Goal: Task Accomplishment & Management: Manage account settings

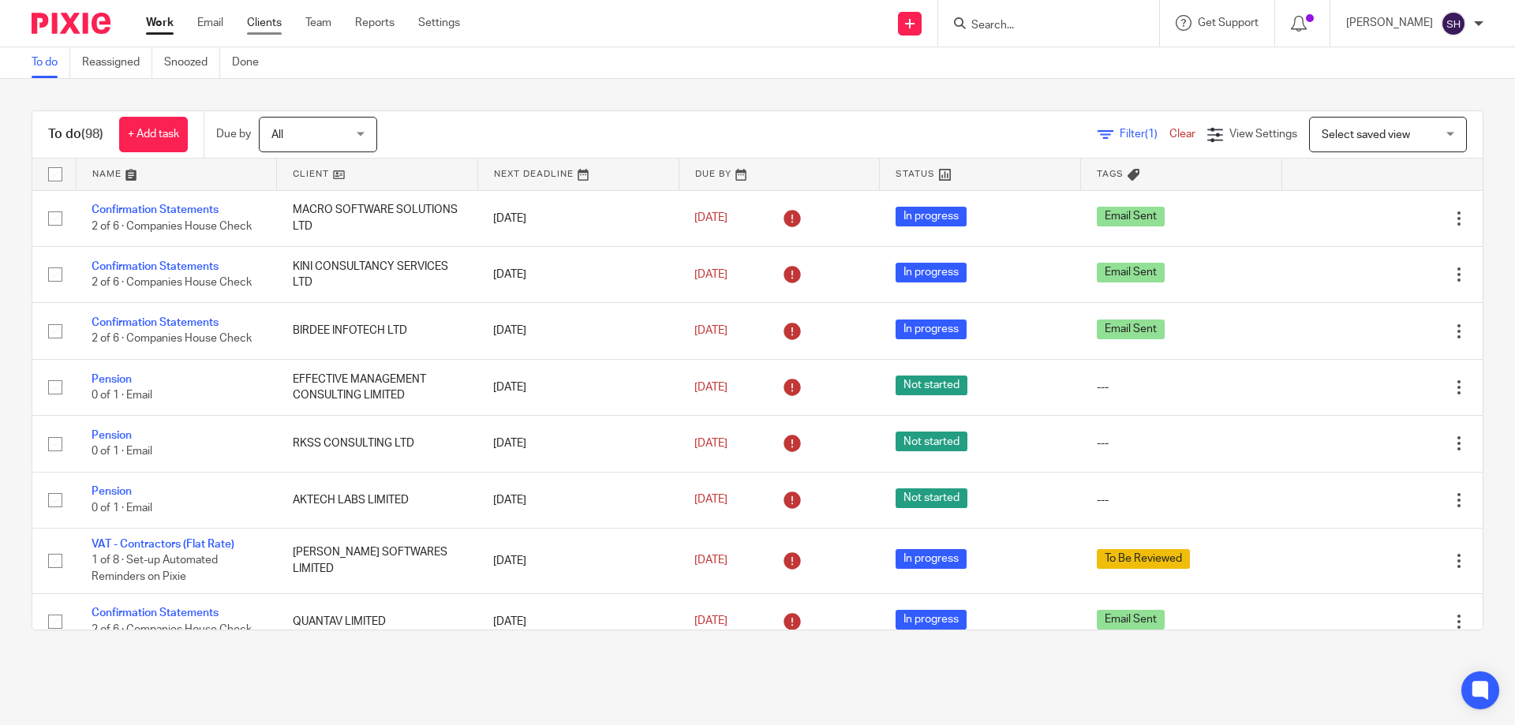
click at [257, 17] on link "Clients" at bounding box center [264, 23] width 35 height 16
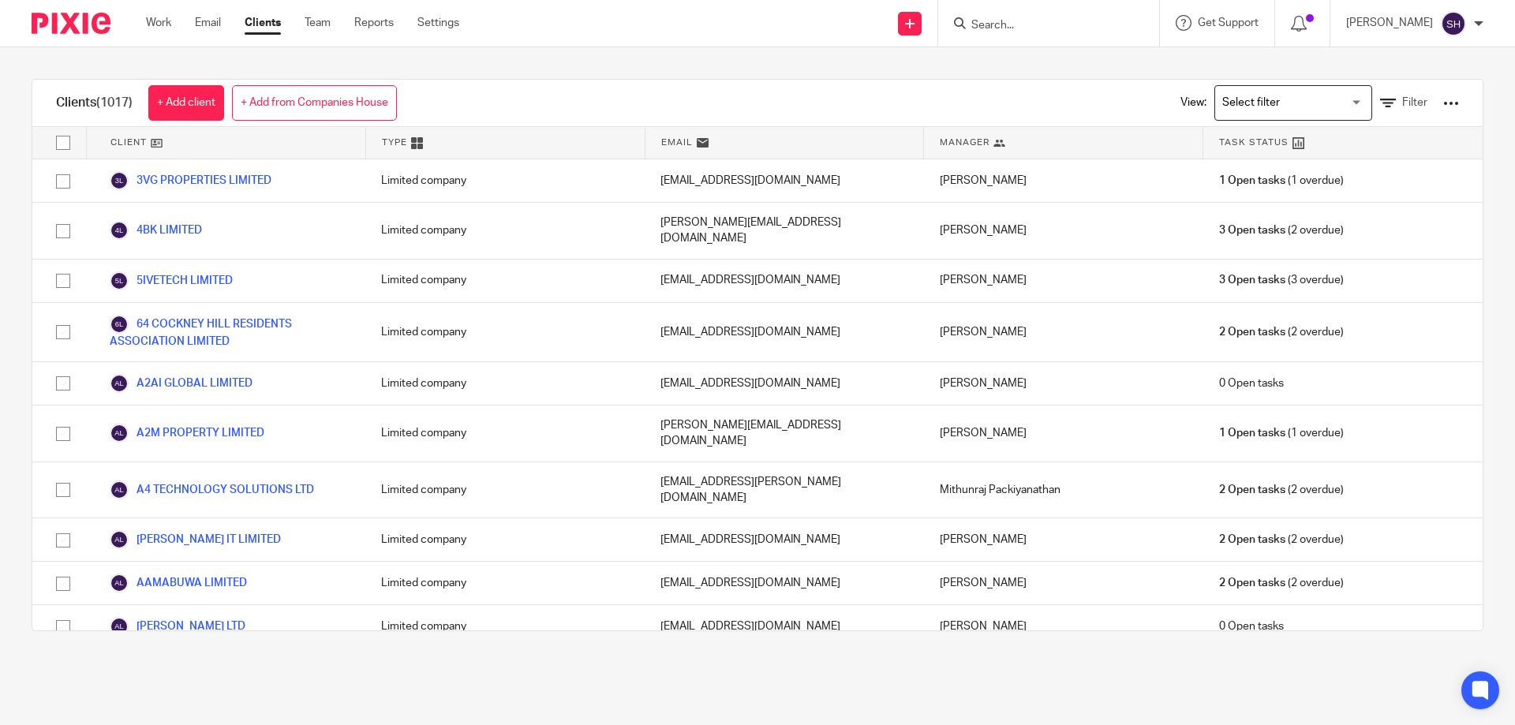
click at [1443, 105] on div at bounding box center [1451, 103] width 16 height 16
click at [1290, 166] on link "Update dates using Companies House" at bounding box center [1323, 163] width 219 height 24
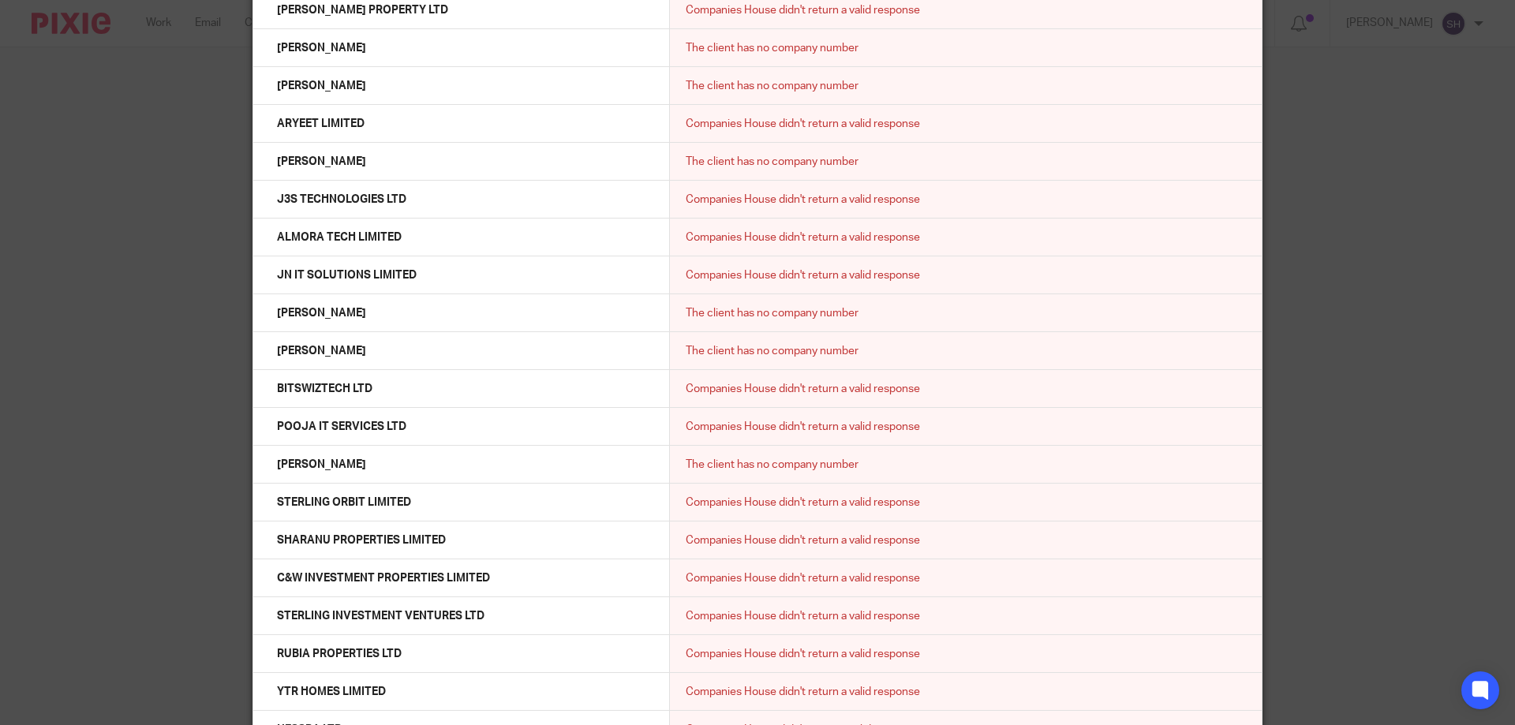
scroll to position [16656, 0]
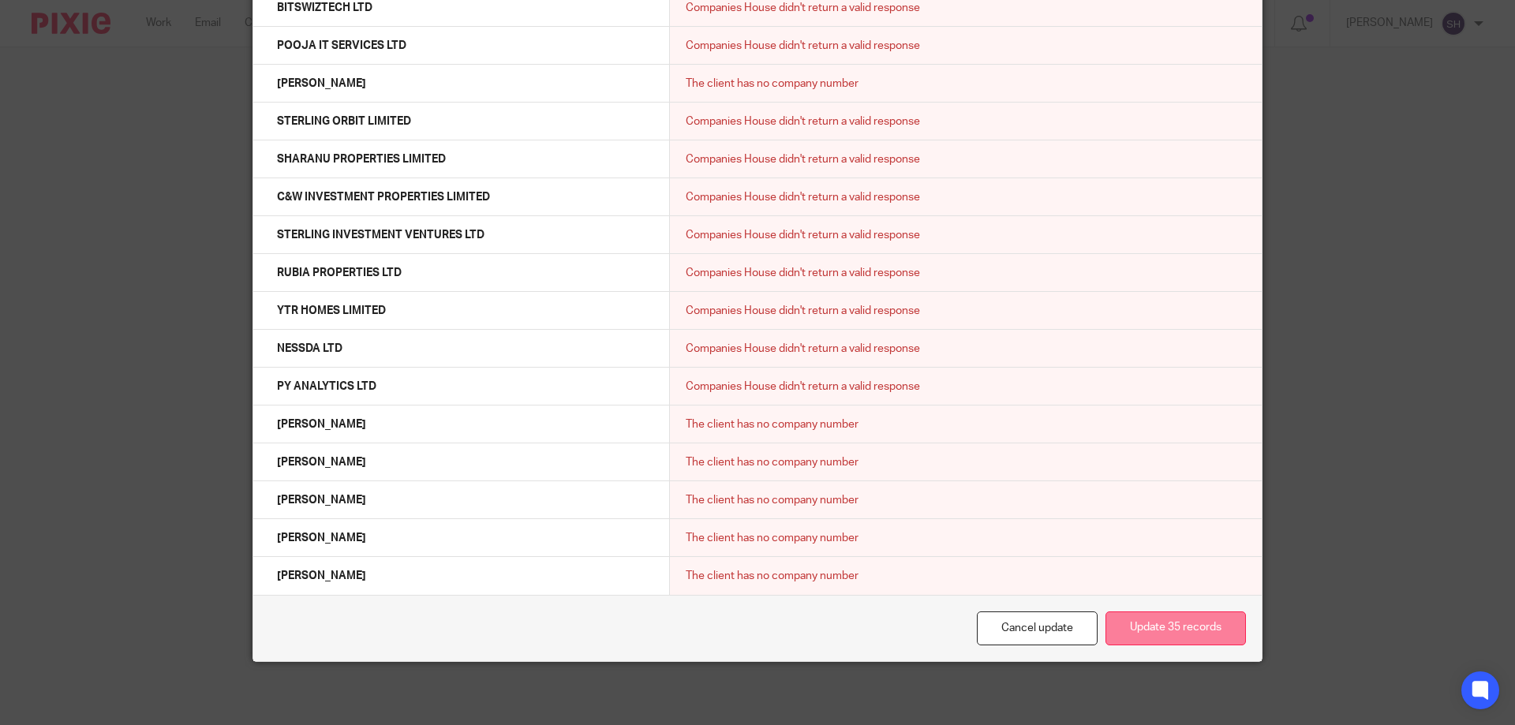
click at [1202, 637] on button "Update 35 records" at bounding box center [1176, 629] width 140 height 34
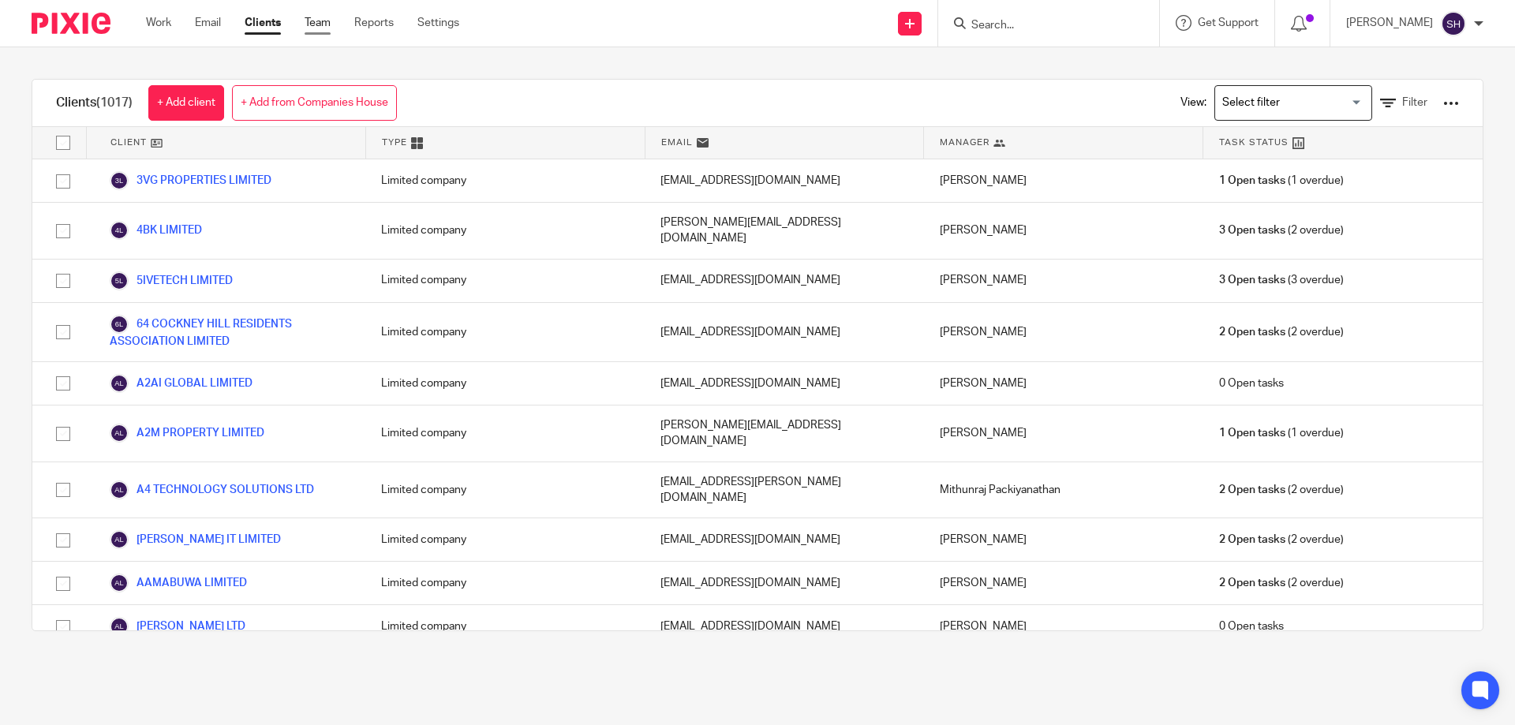
click at [331, 21] on link "Team" at bounding box center [318, 23] width 26 height 16
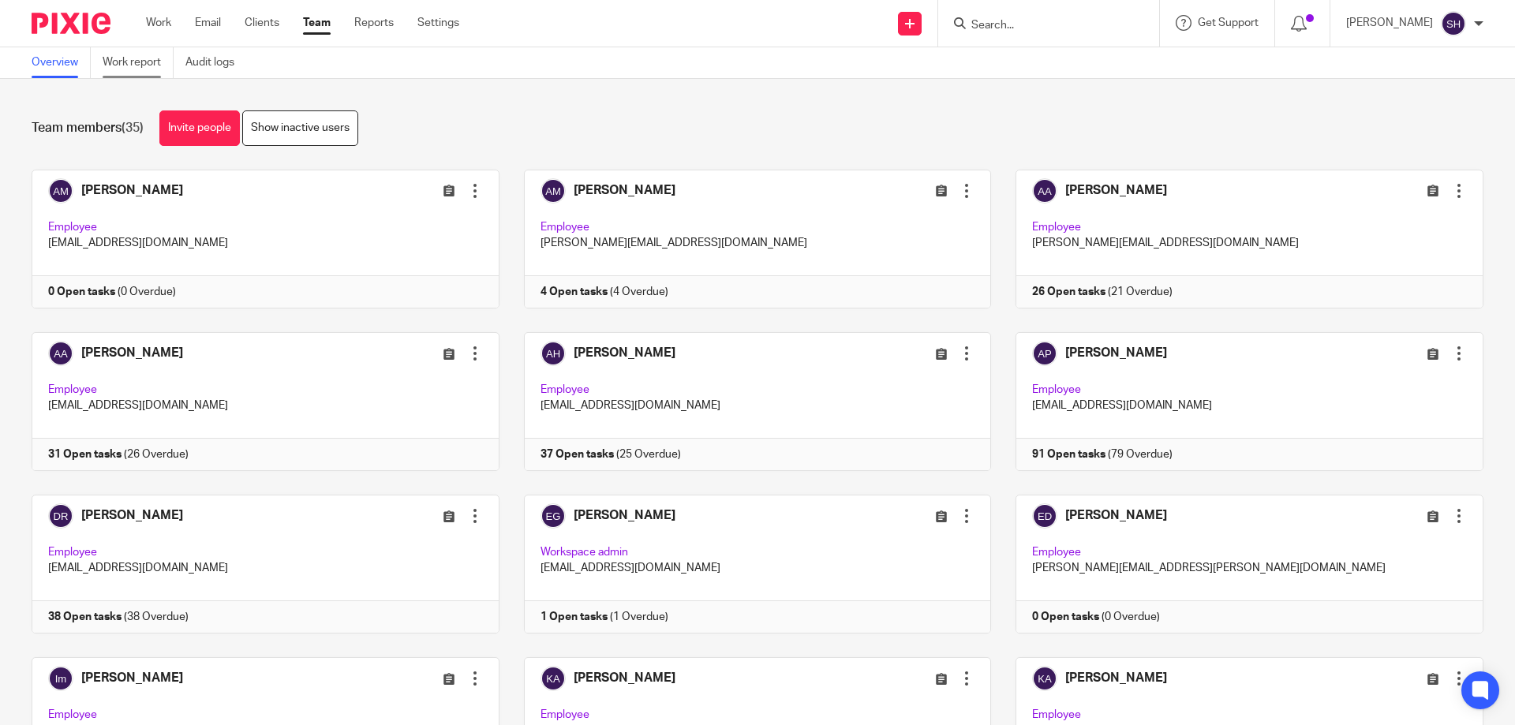
click at [150, 58] on link "Work report" at bounding box center [138, 62] width 71 height 31
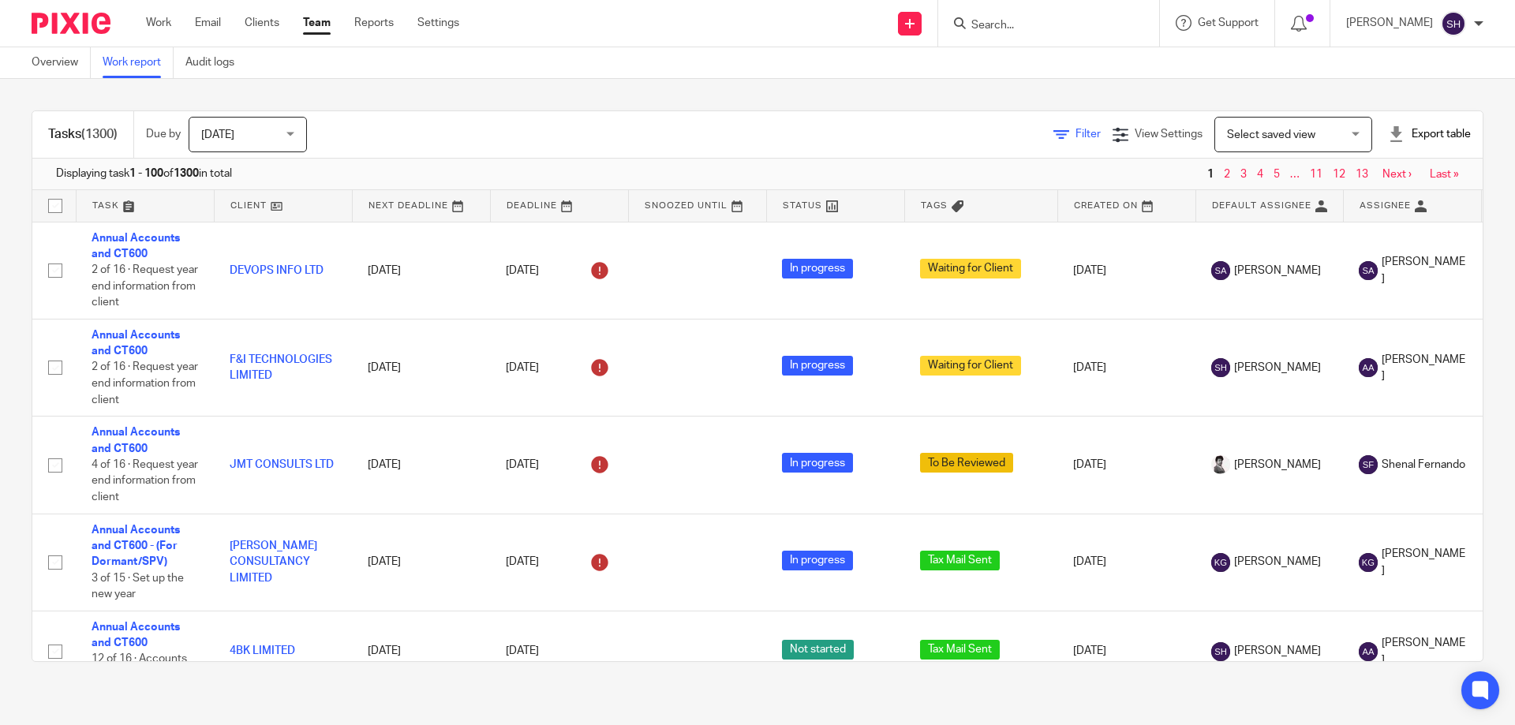
click at [1053, 132] on icon at bounding box center [1061, 135] width 16 height 16
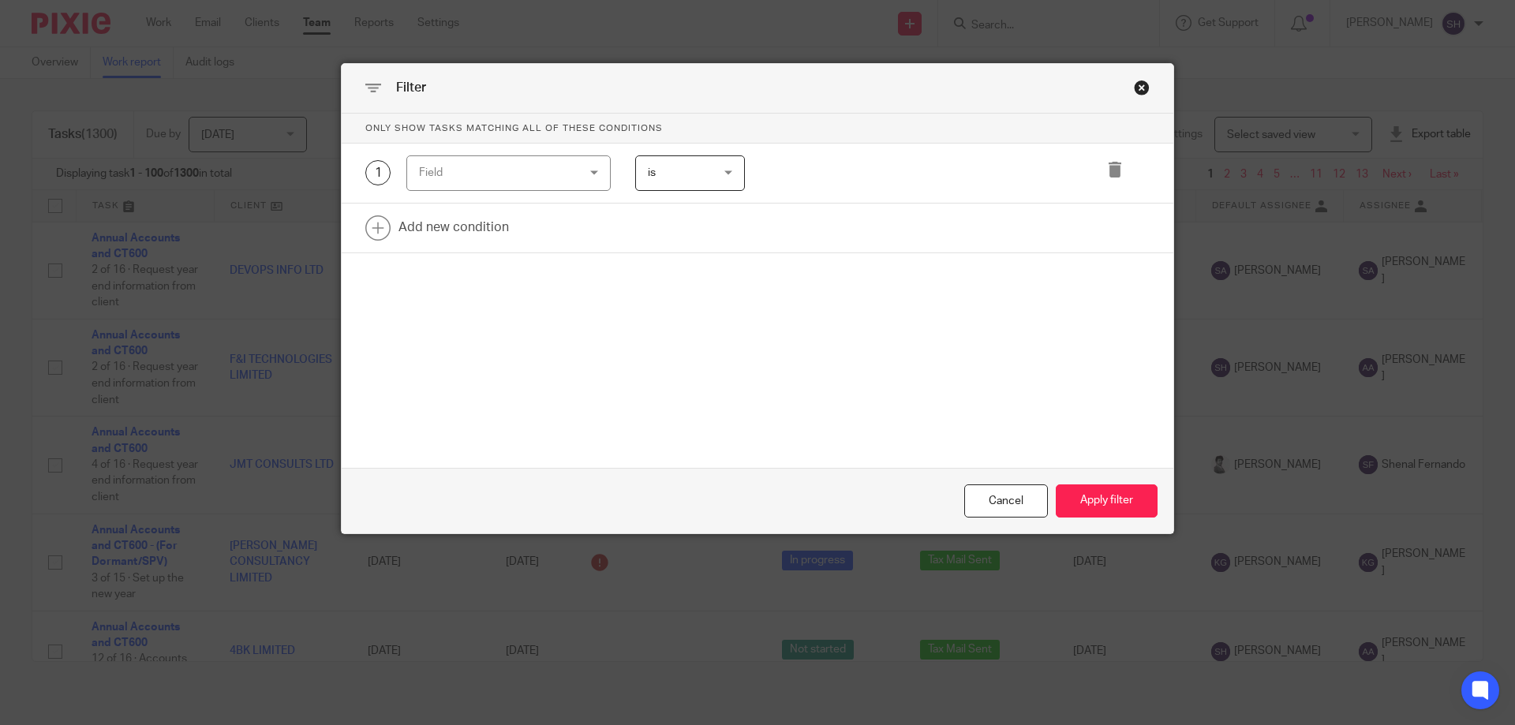
click at [467, 170] on div "Field" at bounding box center [495, 172] width 152 height 33
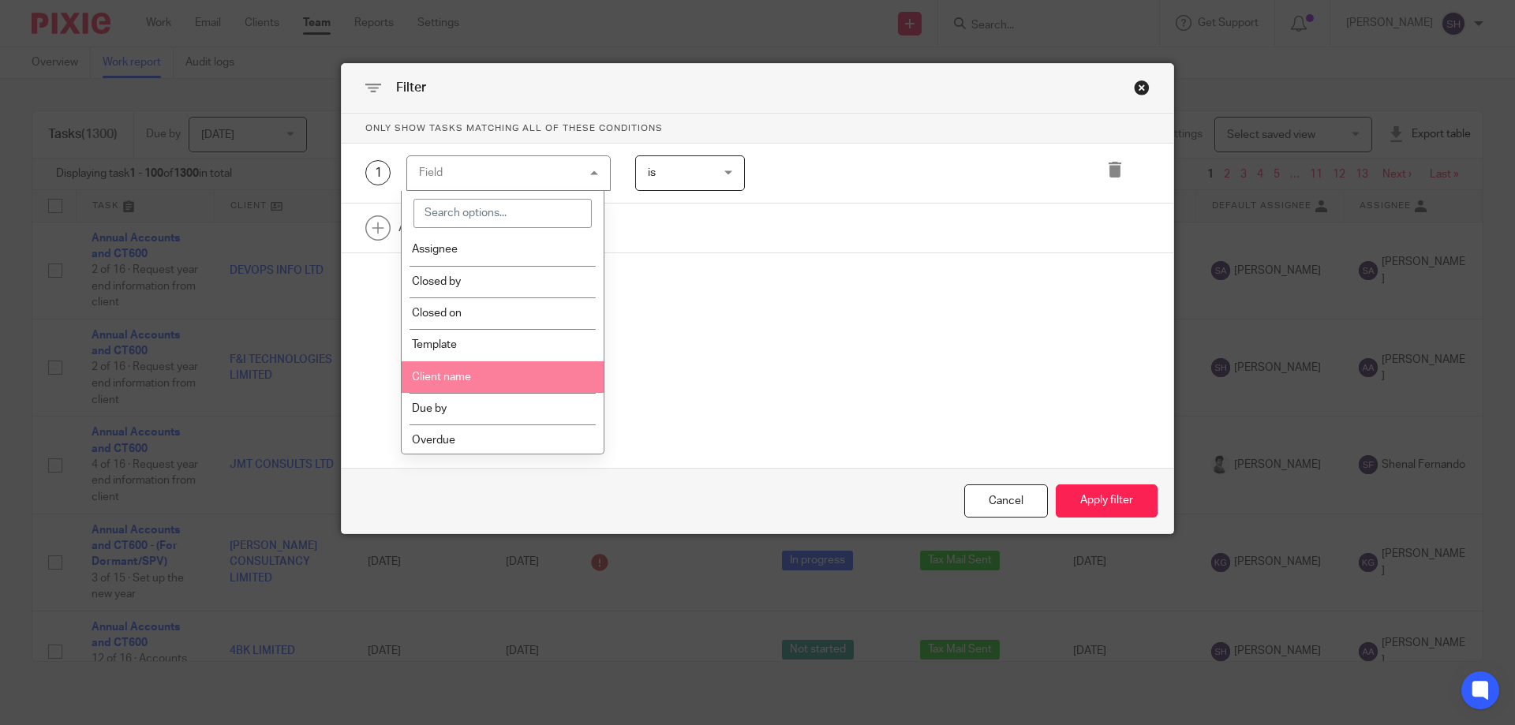
scroll to position [237, 0]
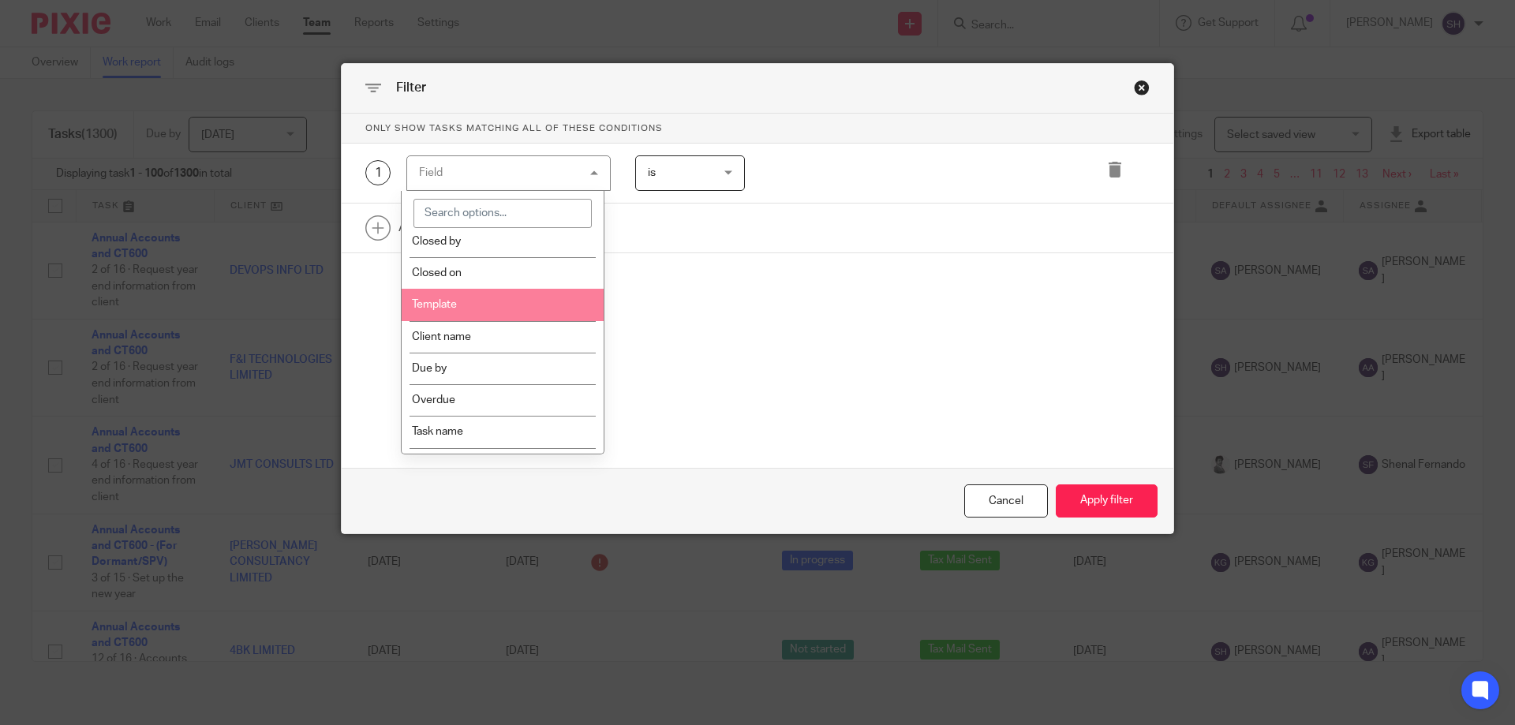
click at [483, 305] on li "Template" at bounding box center [503, 305] width 203 height 32
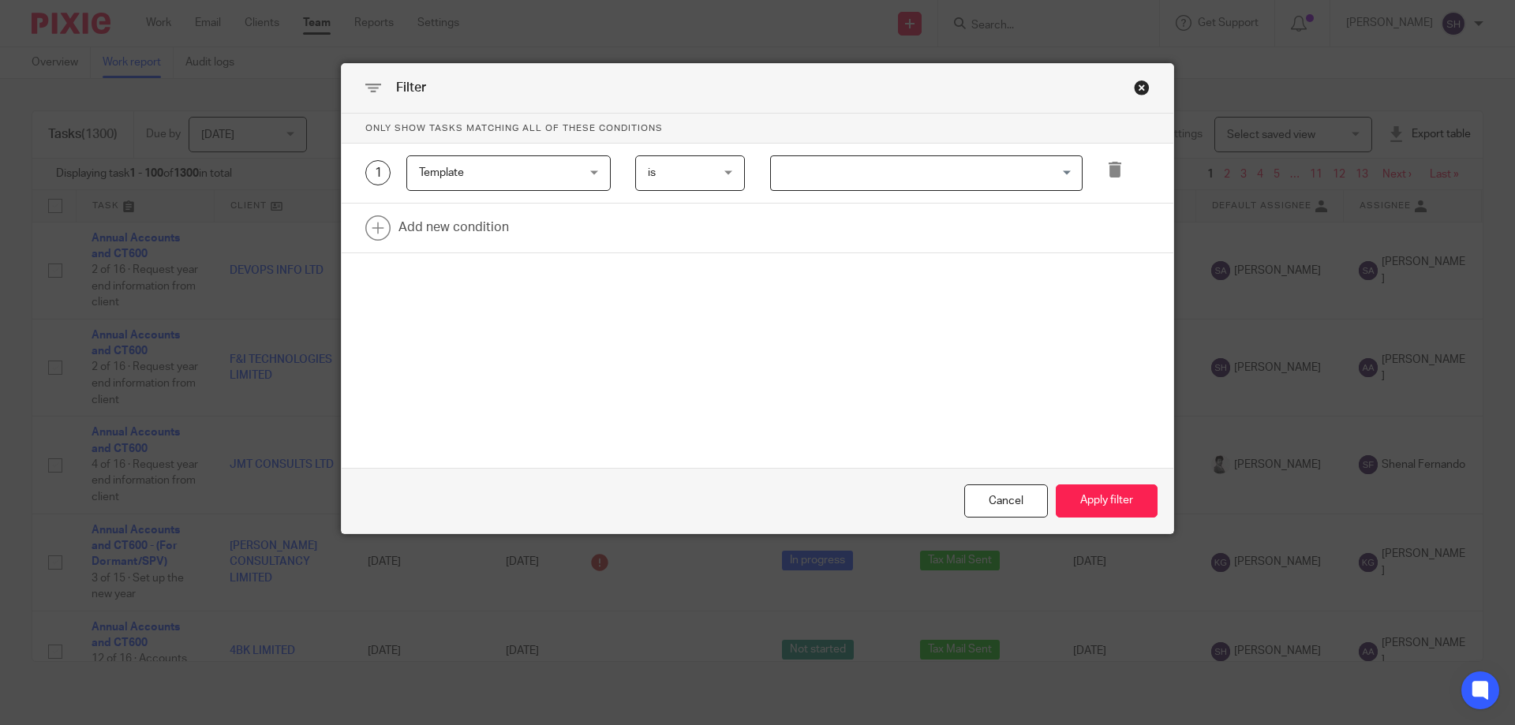
click at [846, 167] on input "Search for option" at bounding box center [923, 173] width 301 height 28
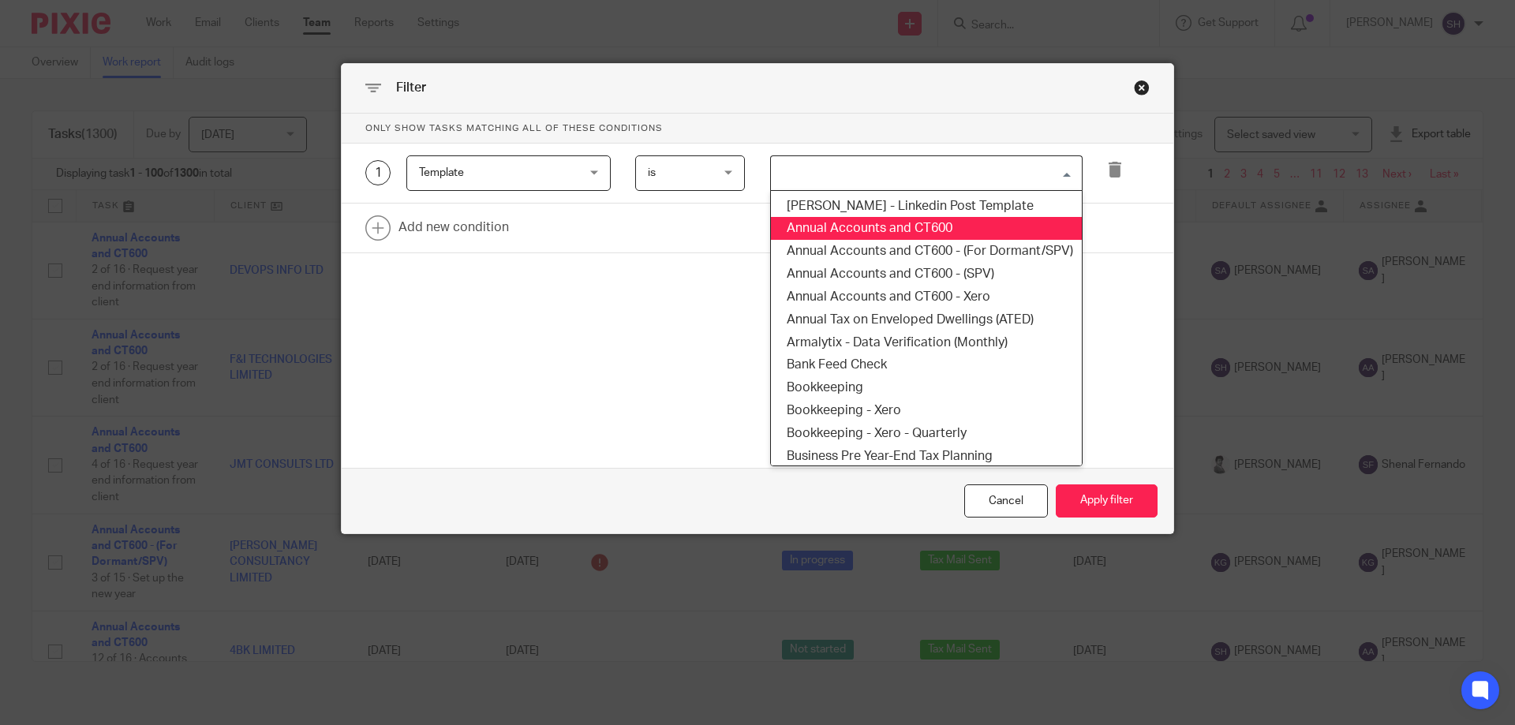
click at [864, 223] on li "Annual Accounts and CT600" at bounding box center [926, 228] width 311 height 23
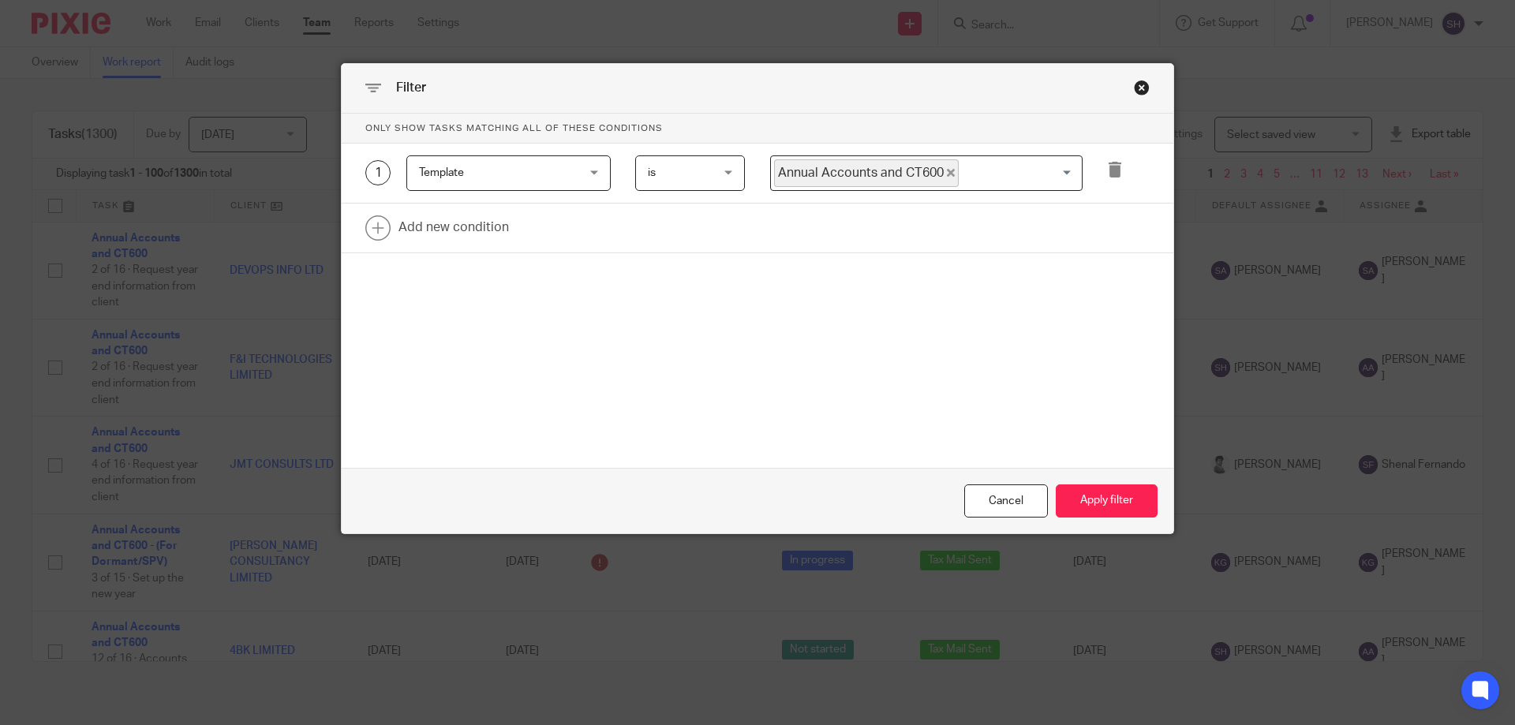
click at [1005, 177] on input "Search for option" at bounding box center [1016, 173] width 113 height 28
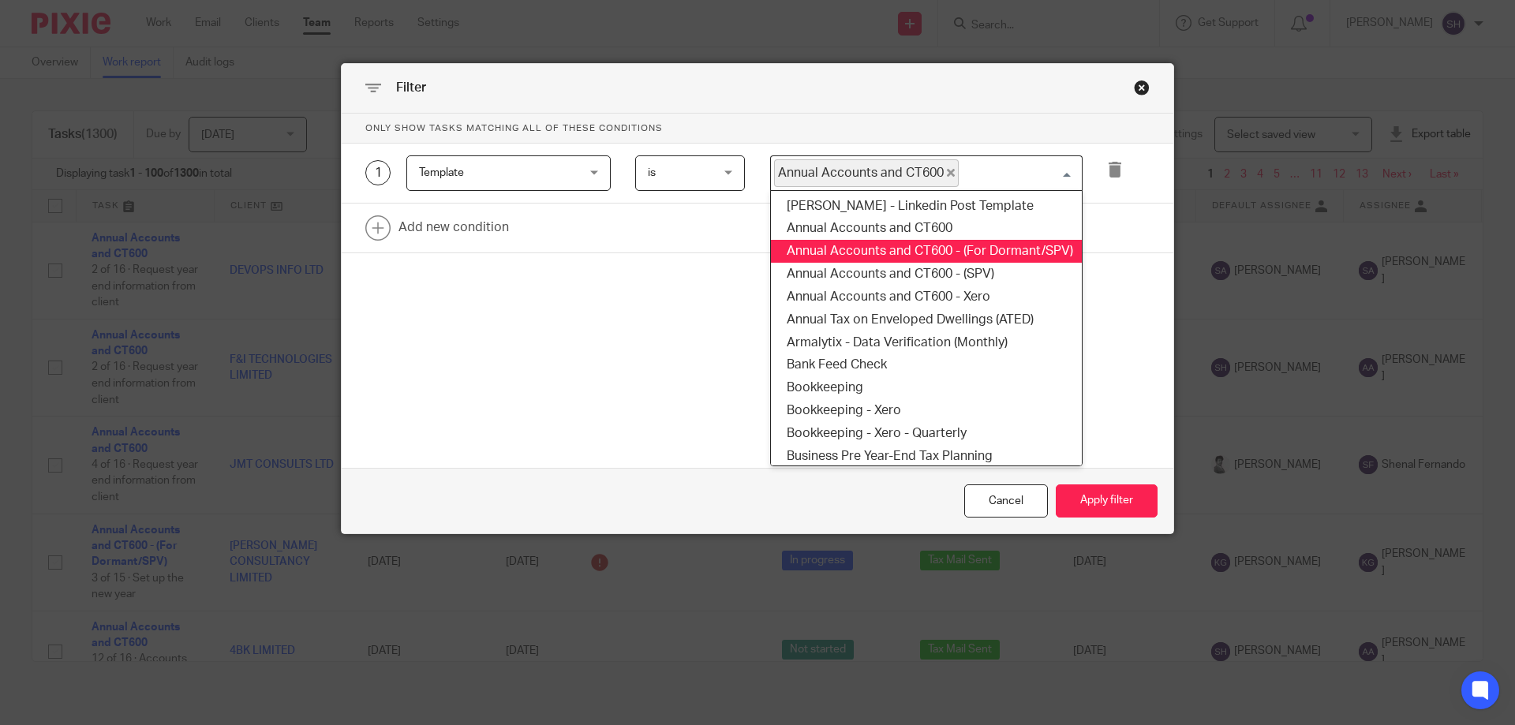
click at [993, 250] on li "Annual Accounts and CT600 - (For Dormant/SPV)" at bounding box center [926, 251] width 311 height 23
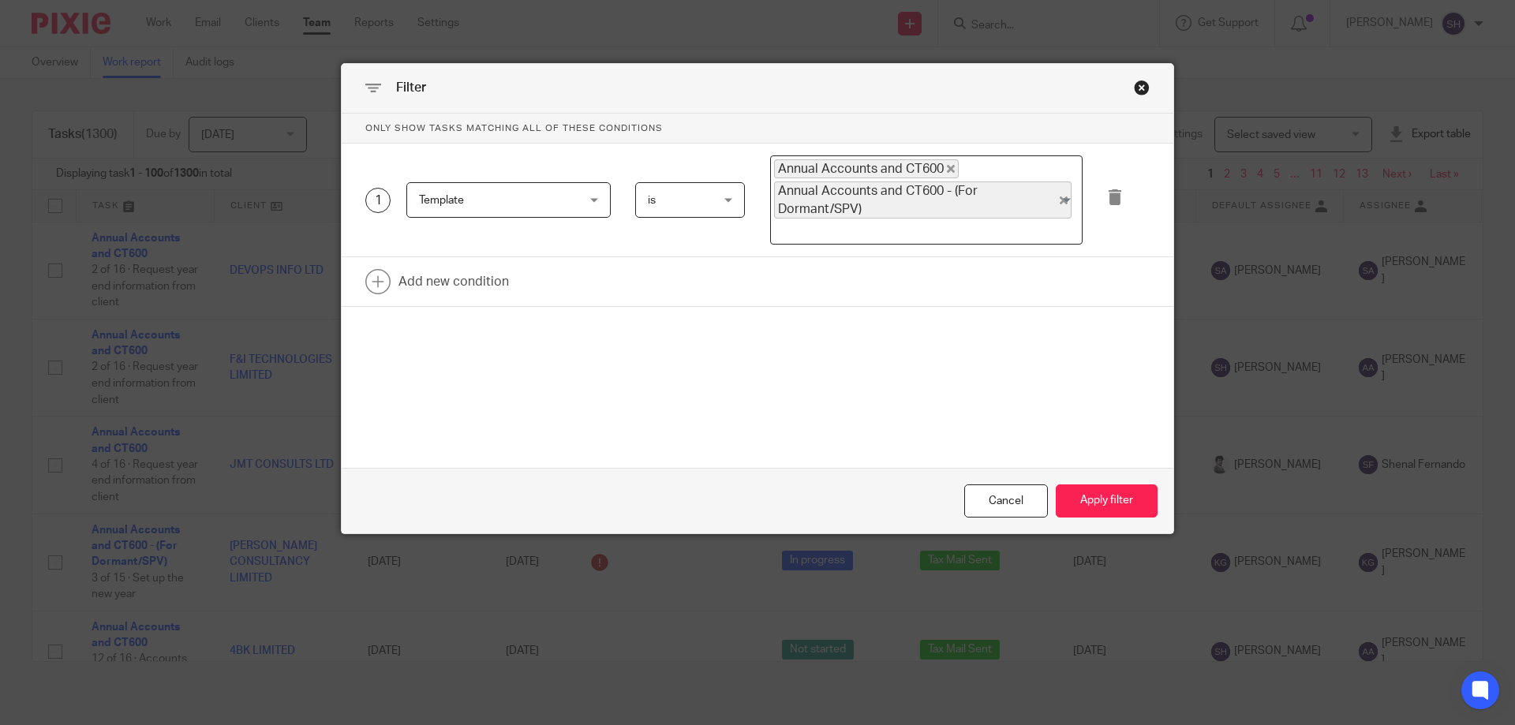
click at [1007, 226] on input "Search for option" at bounding box center [923, 231] width 301 height 19
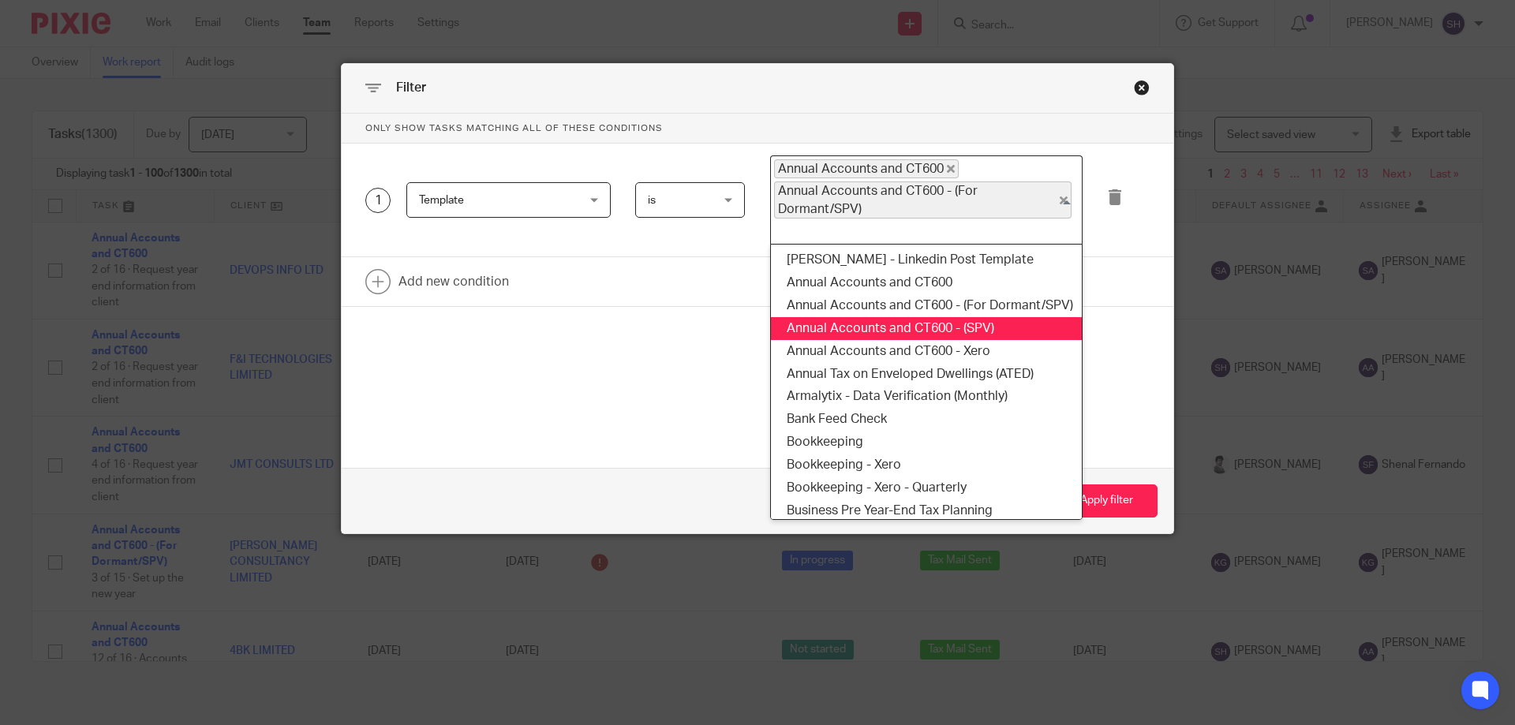
click at [967, 326] on li "Annual Accounts and CT600 - (SPV)" at bounding box center [926, 328] width 311 height 23
click at [1026, 228] on input "Search for option" at bounding box center [1037, 231] width 71 height 19
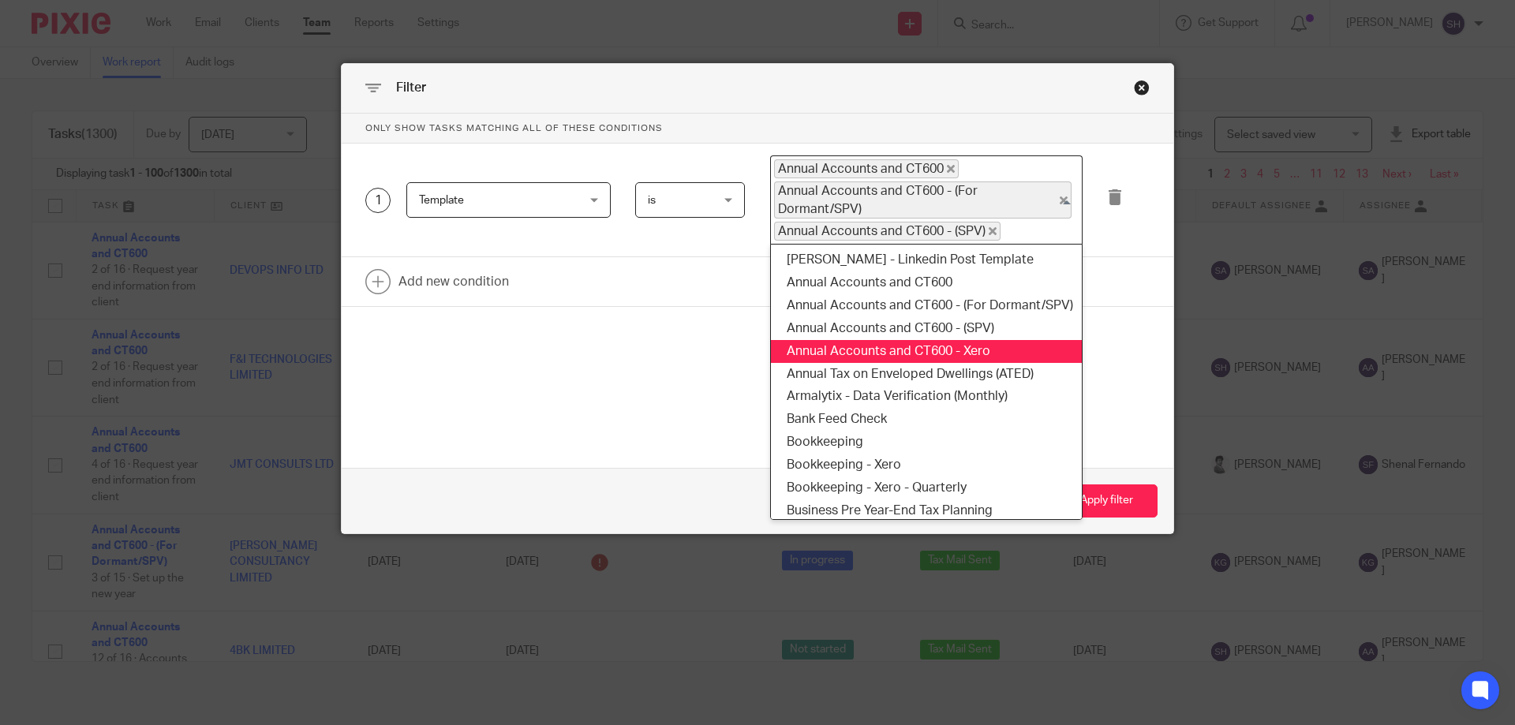
click at [985, 344] on li "Annual Accounts and CT600 - Xero" at bounding box center [926, 351] width 311 height 23
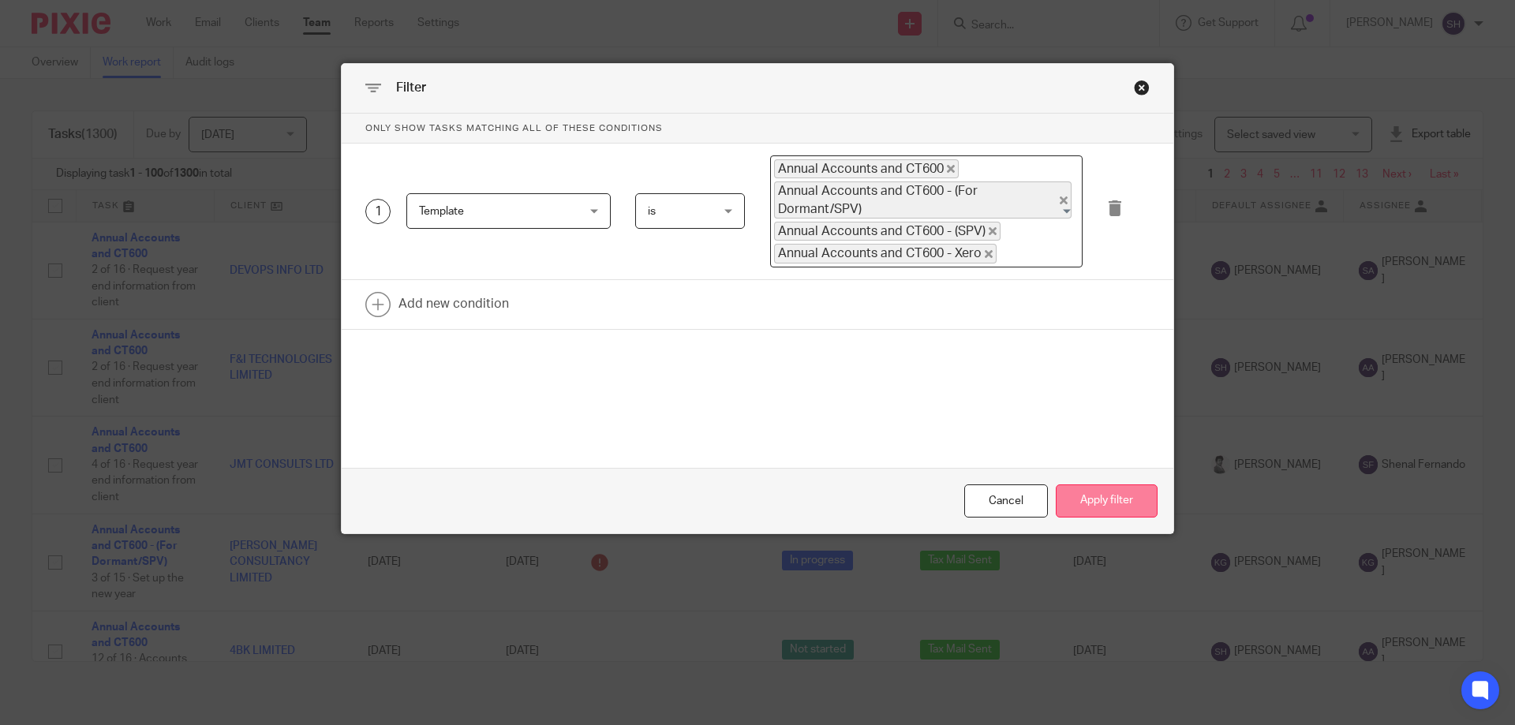
click at [1102, 490] on button "Apply filter" at bounding box center [1107, 502] width 102 height 34
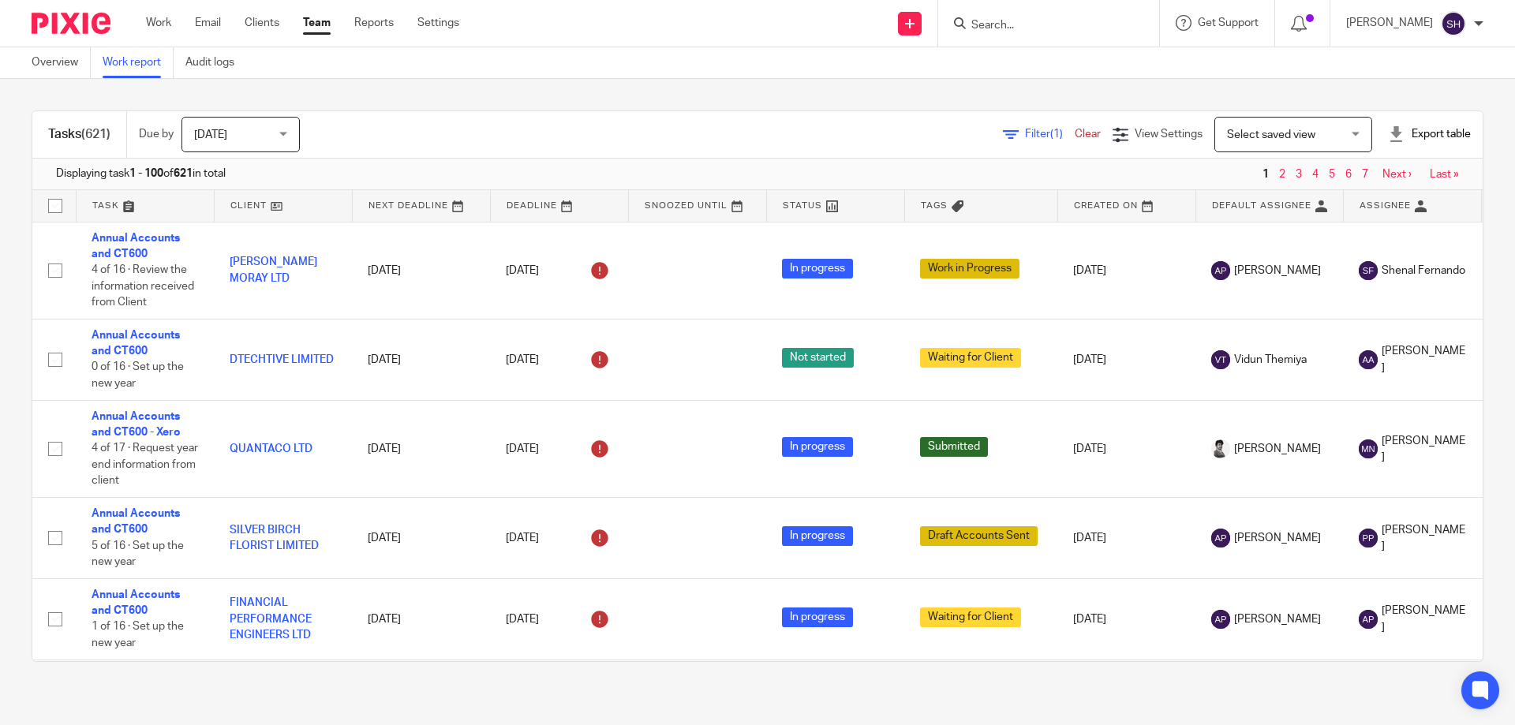
click at [1388, 139] on div "Export table" at bounding box center [1429, 134] width 83 height 16
click at [1351, 165] on link "CSV format" at bounding box center [1374, 169] width 58 height 11
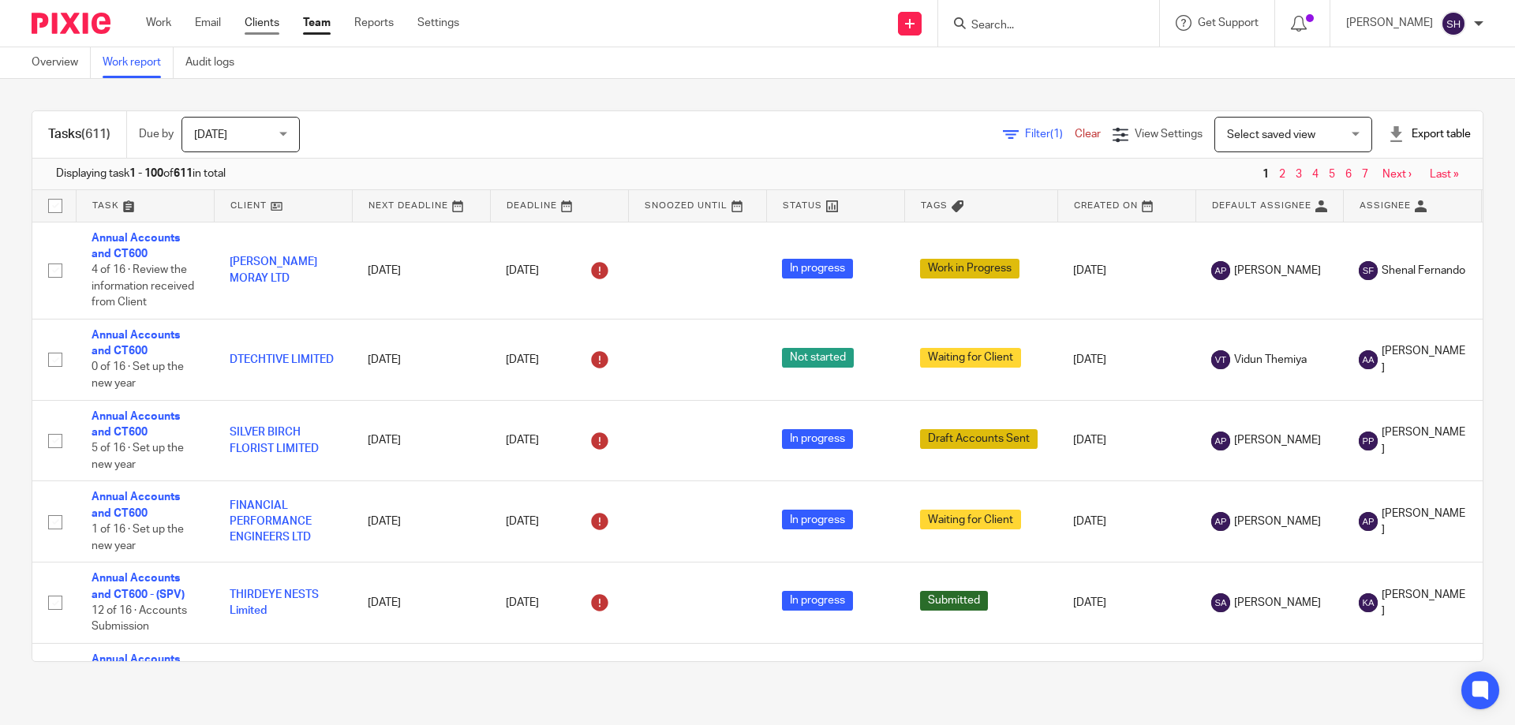
click at [264, 25] on link "Clients" at bounding box center [262, 23] width 35 height 16
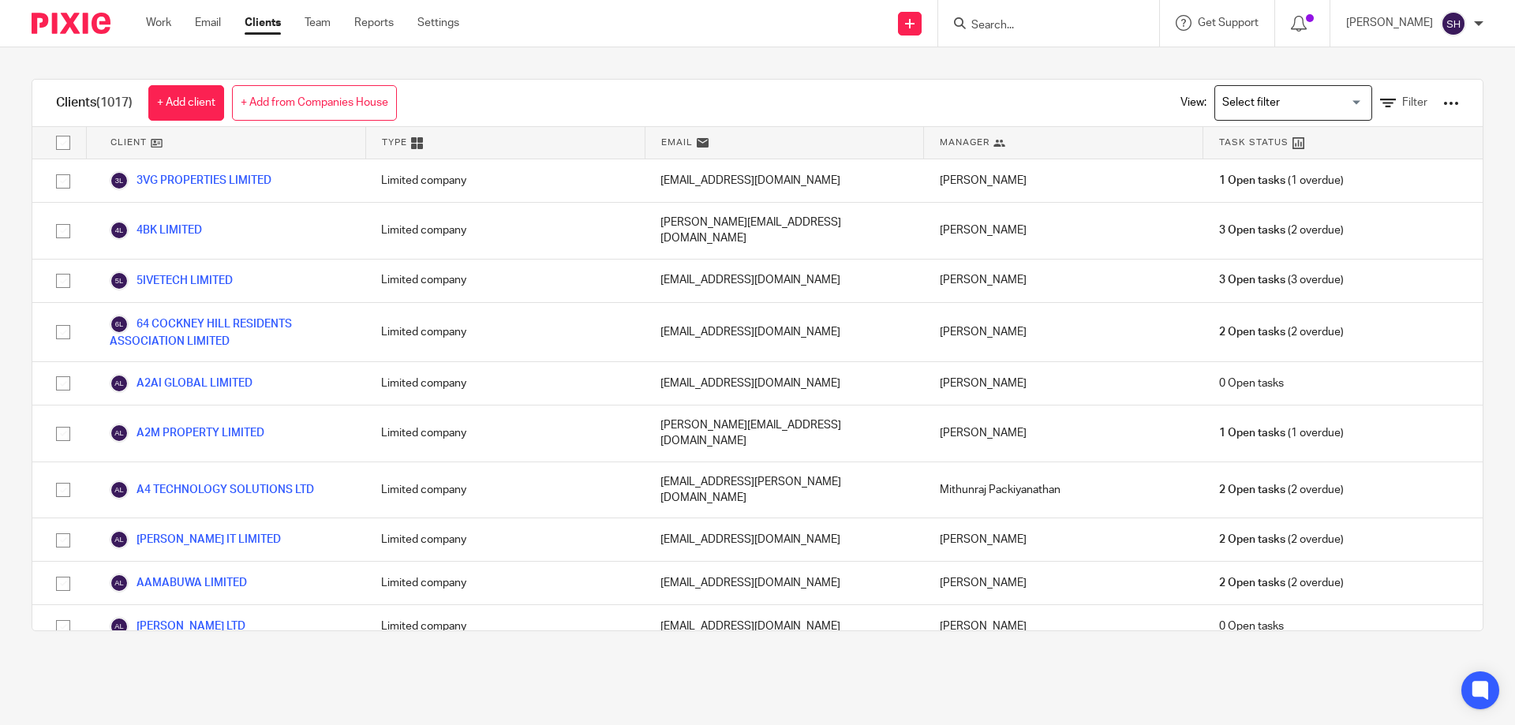
click at [751, 62] on div "Clients (1017) + Add client + Add from Companies House View: Loading... Filter …" at bounding box center [757, 355] width 1515 height 616
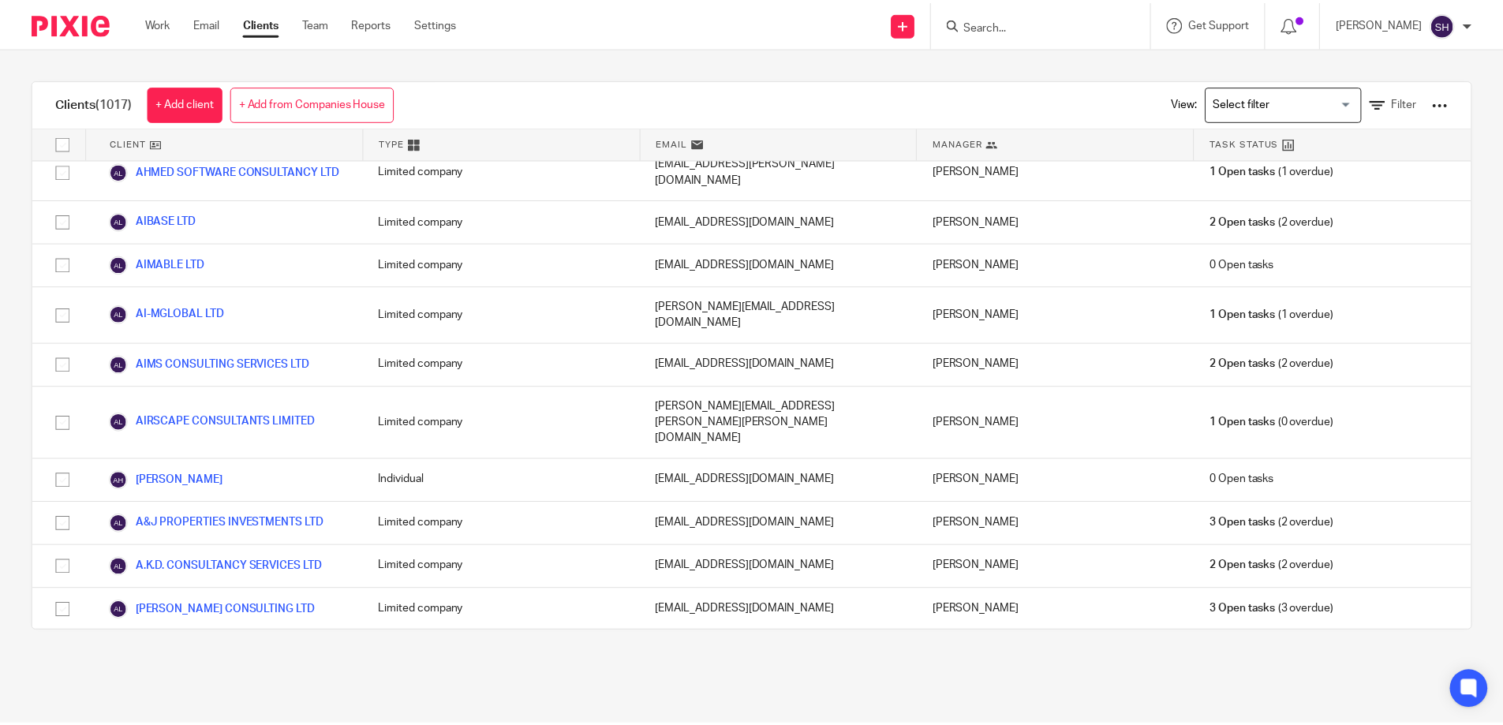
scroll to position [1207, 0]
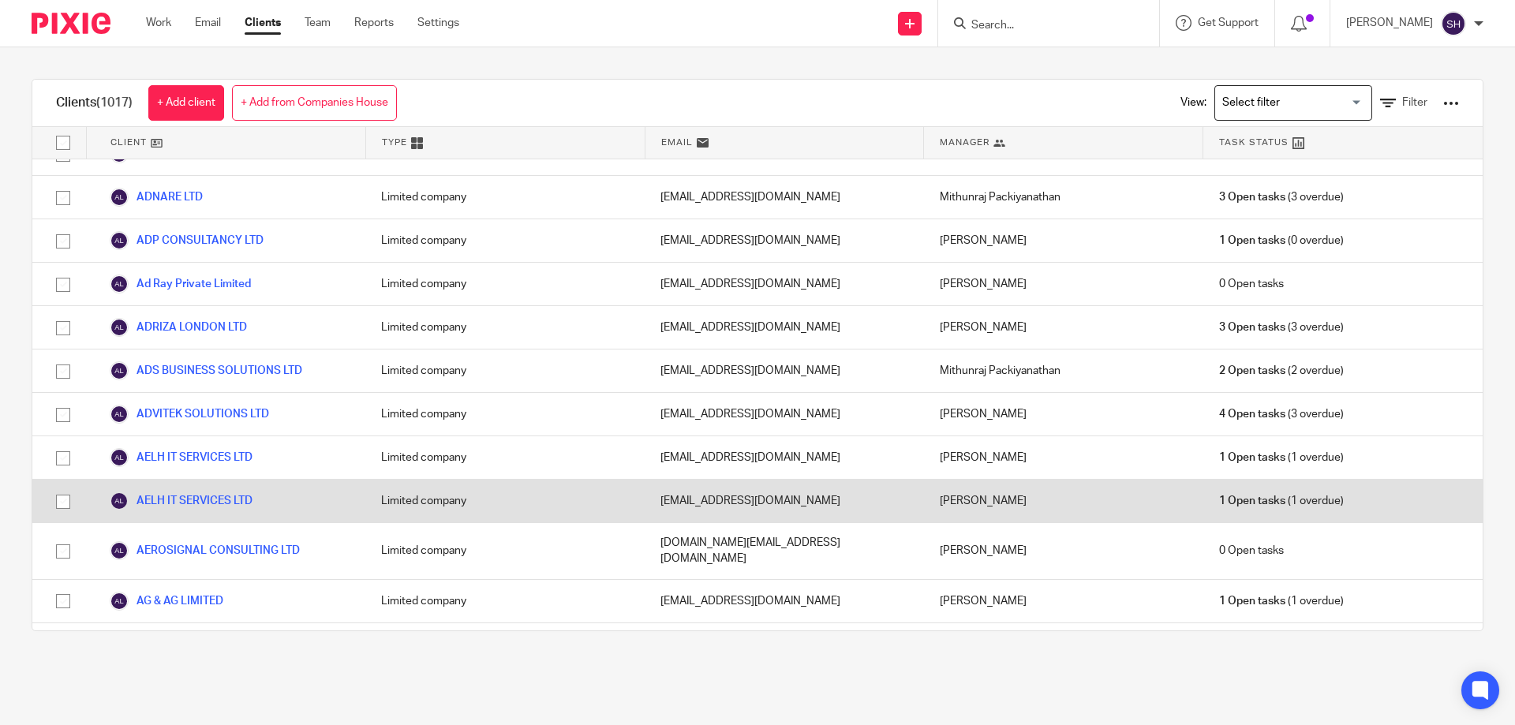
click at [64, 487] on input "checkbox" at bounding box center [63, 502] width 30 height 30
checkbox input "true"
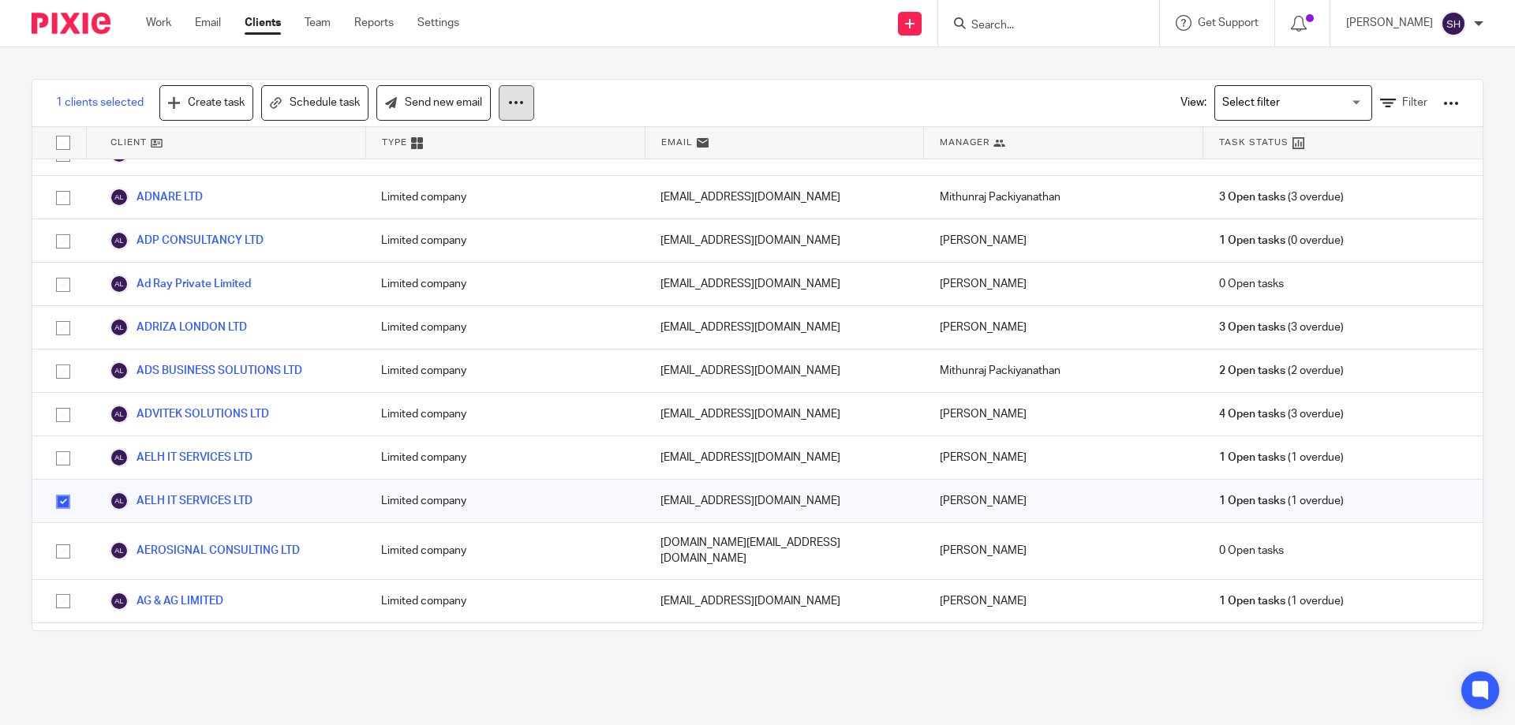
click at [503, 107] on button at bounding box center [517, 103] width 36 height 36
click at [470, 164] on button "Archive" at bounding box center [472, 170] width 107 height 21
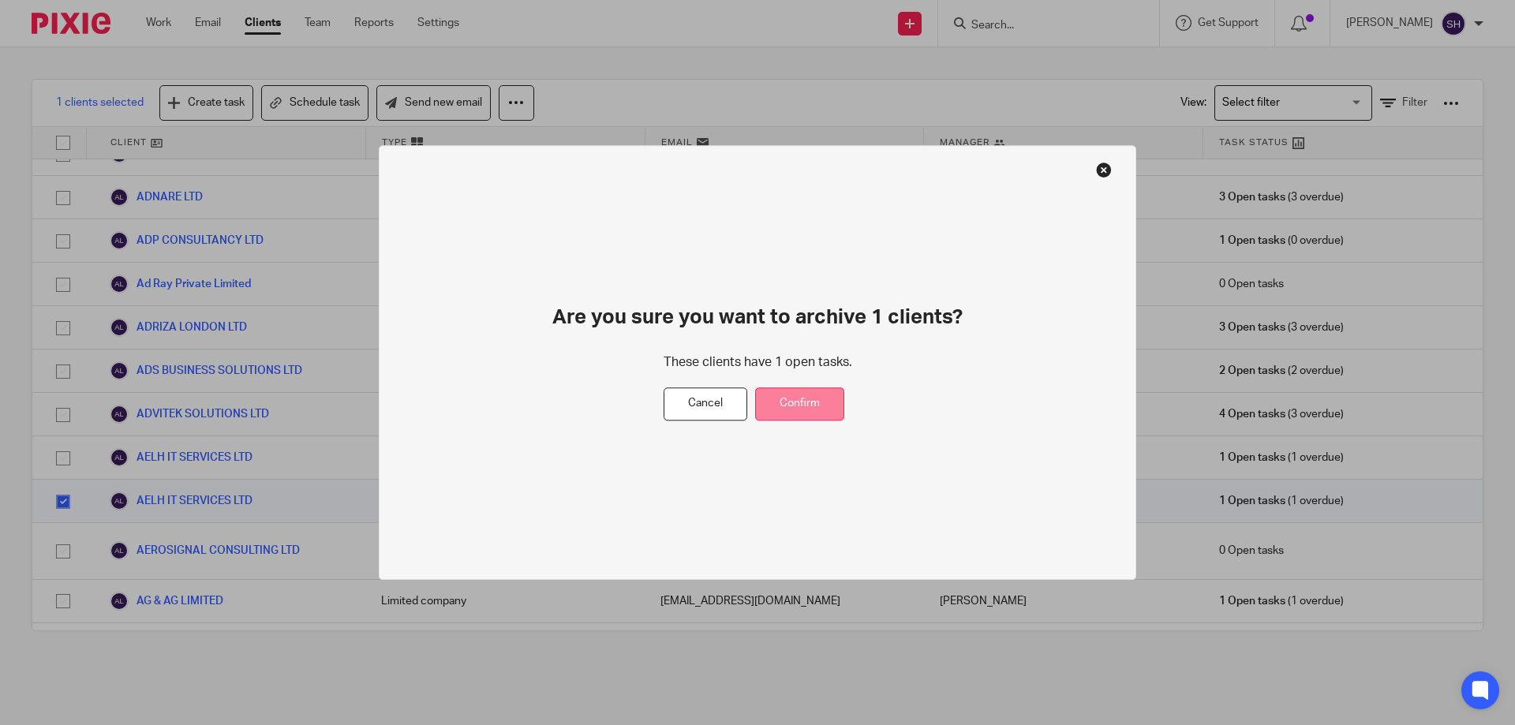
click at [803, 408] on button "Confirm" at bounding box center [799, 404] width 89 height 34
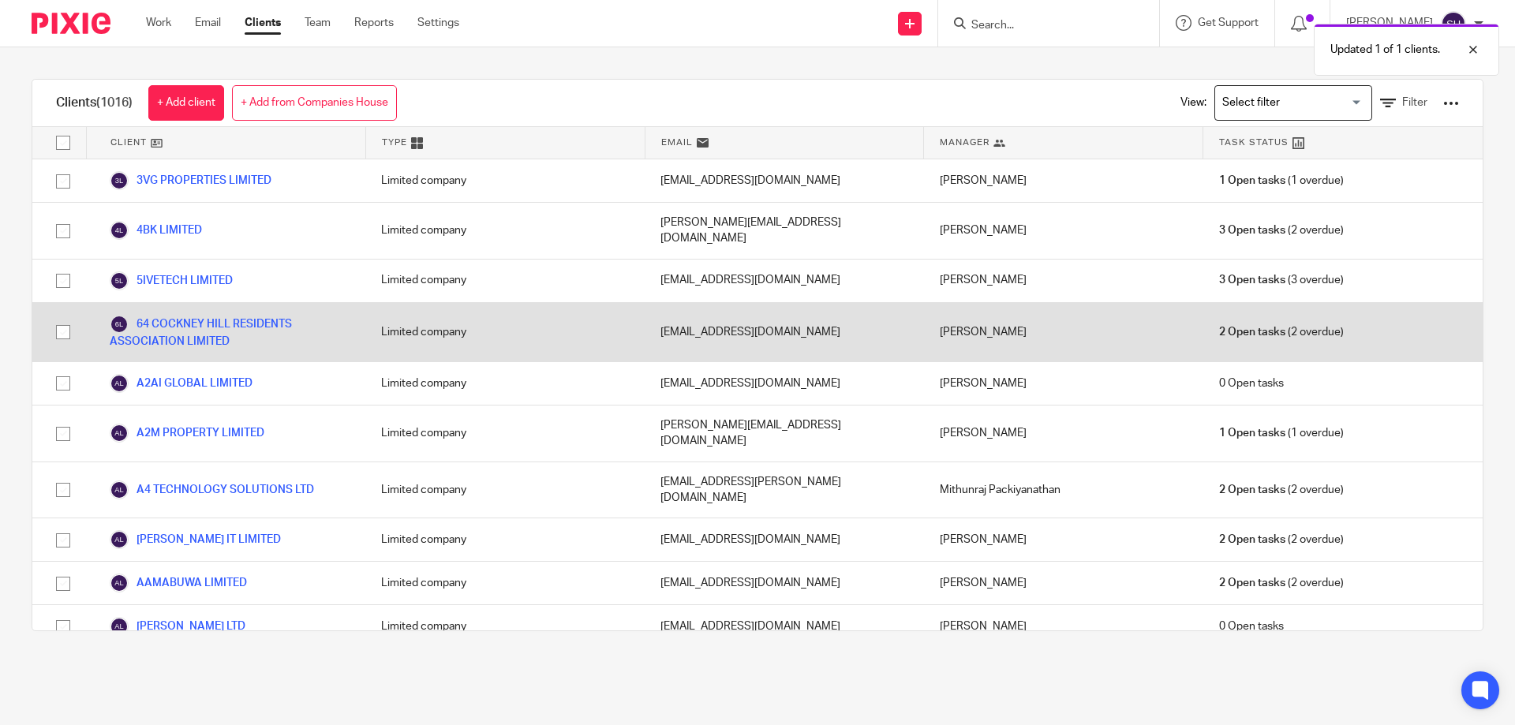
scroll to position [1207, 0]
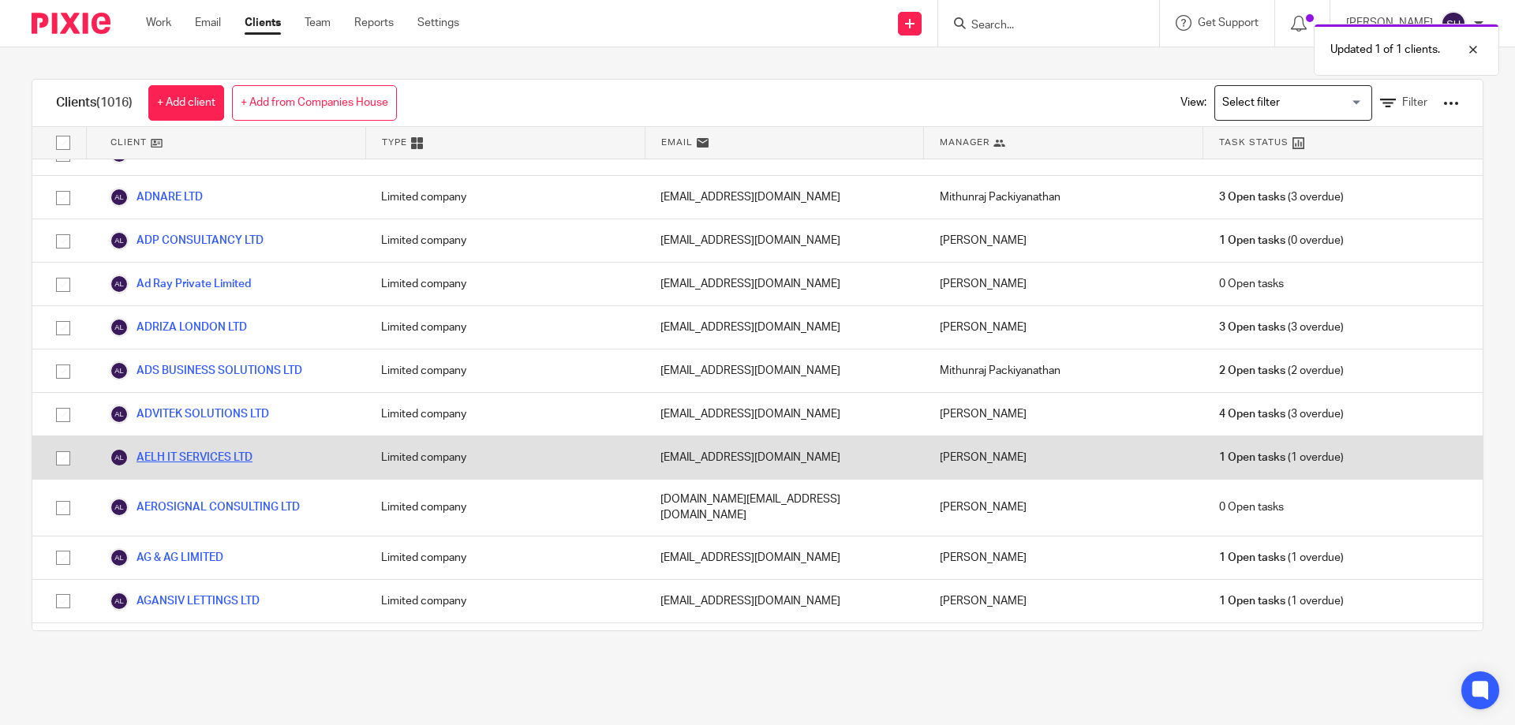
click at [189, 448] on link "AELH IT SERVICES LTD" at bounding box center [181, 457] width 143 height 19
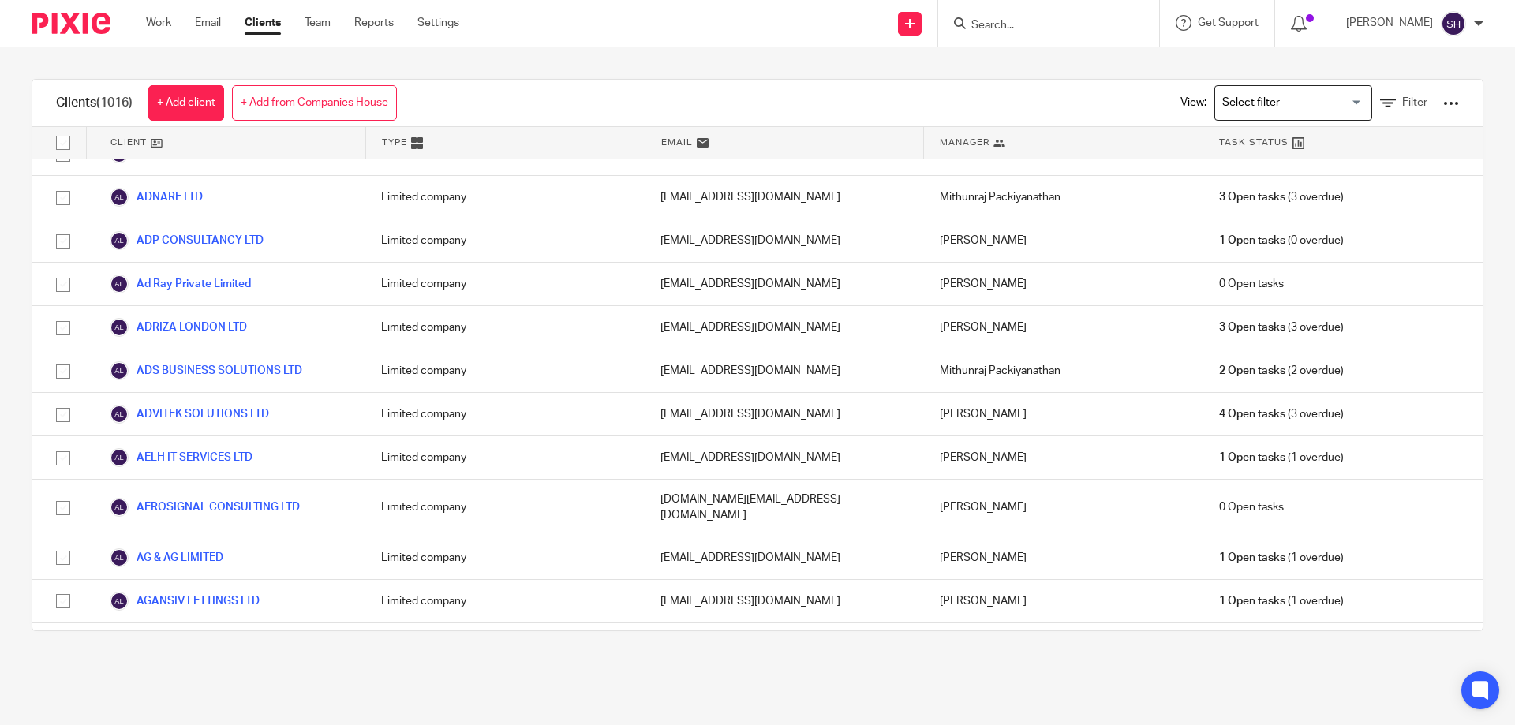
scroll to position [40353, 0]
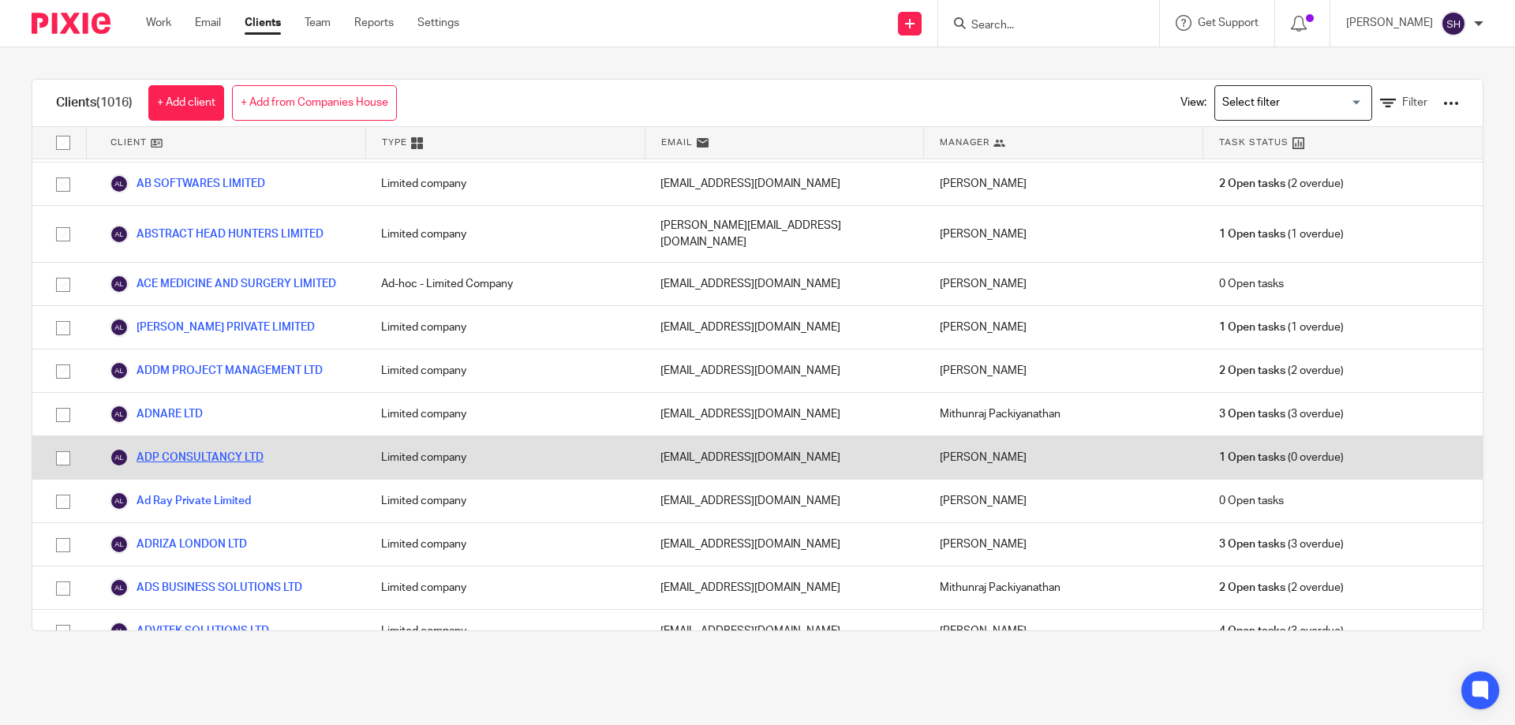
click at [240, 448] on link "ADP CONSULTANCY LTD" at bounding box center [187, 457] width 154 height 19
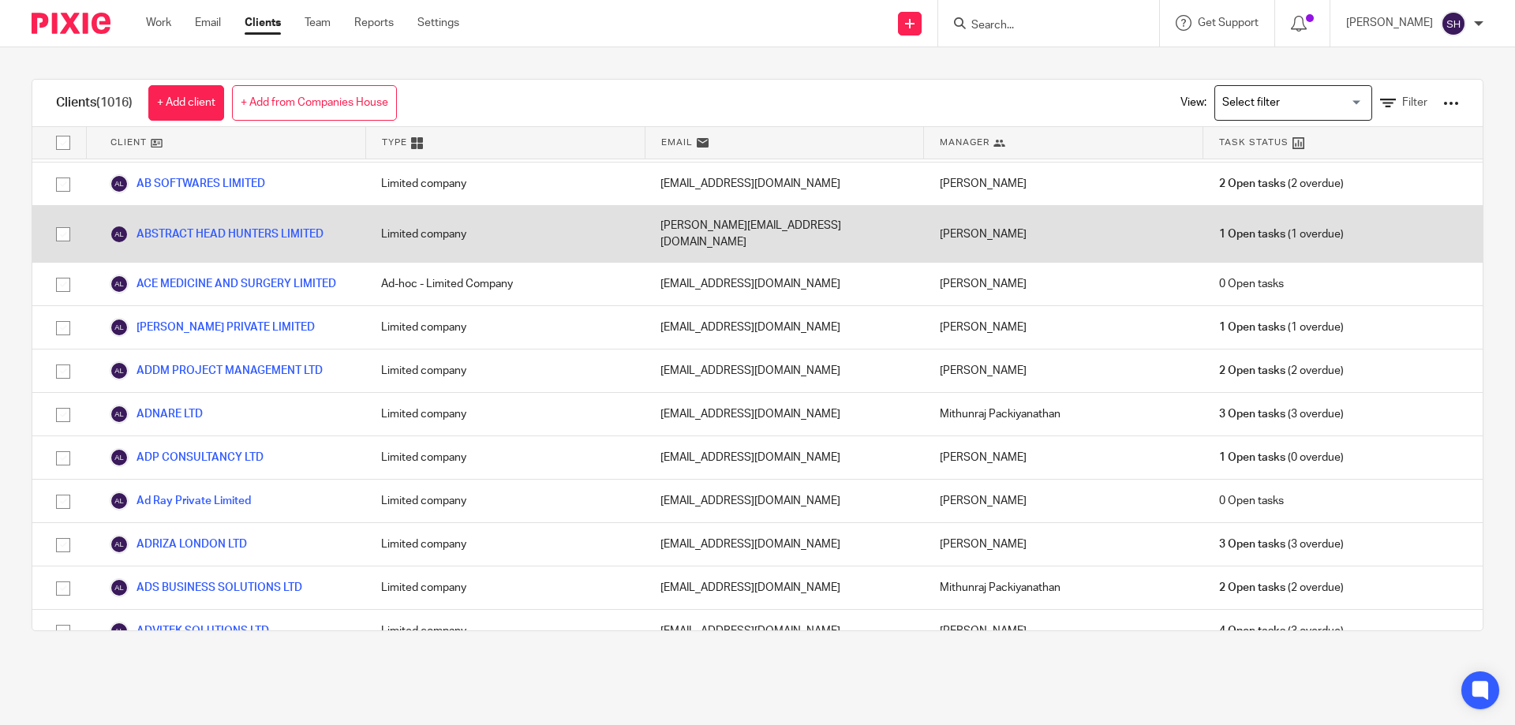
scroll to position [16611, 0]
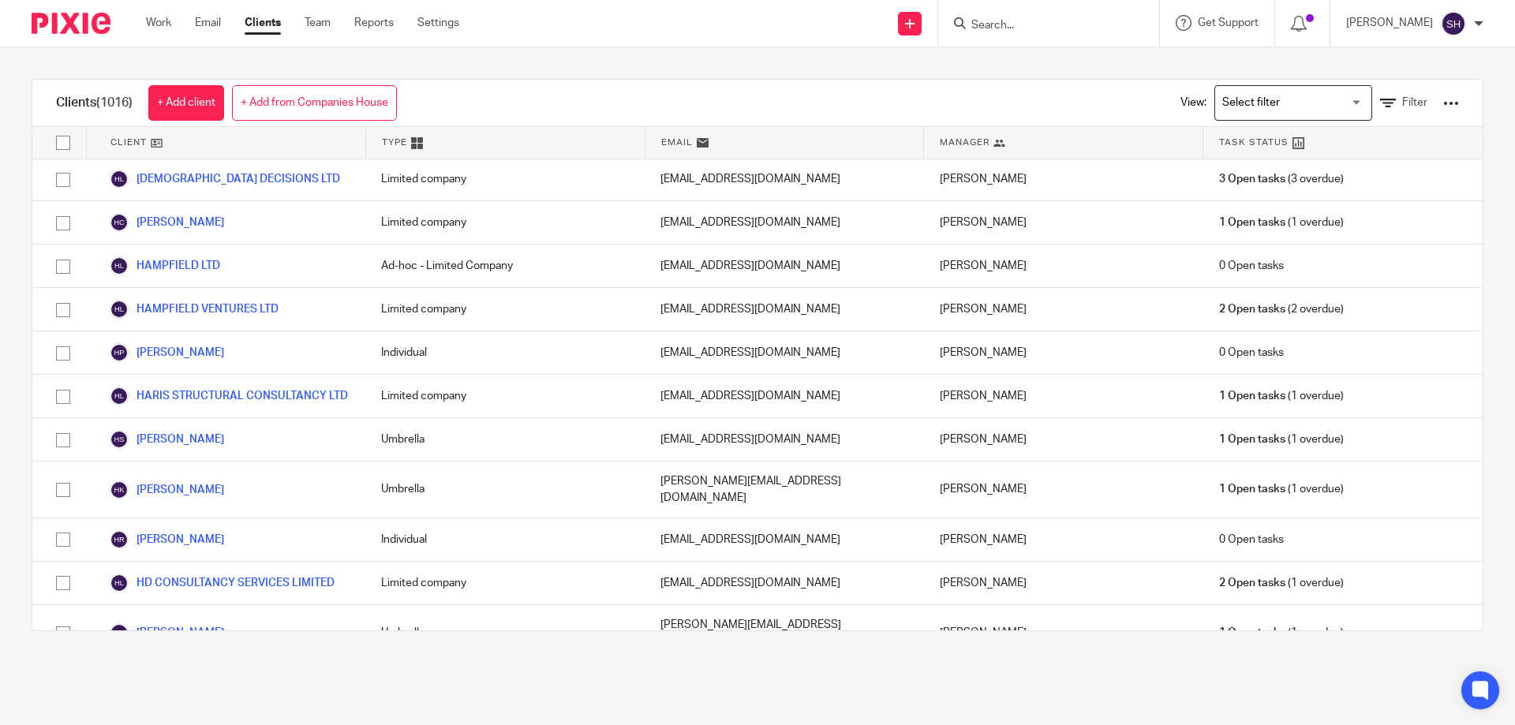
click at [692, 45] on div "Send new email Create task Add client Get Support Contact via email Check our d…" at bounding box center [999, 23] width 1032 height 47
click at [685, 66] on div "Clients (1016) + Add client + Add from Companies House View: Loading... Filter …" at bounding box center [757, 355] width 1515 height 616
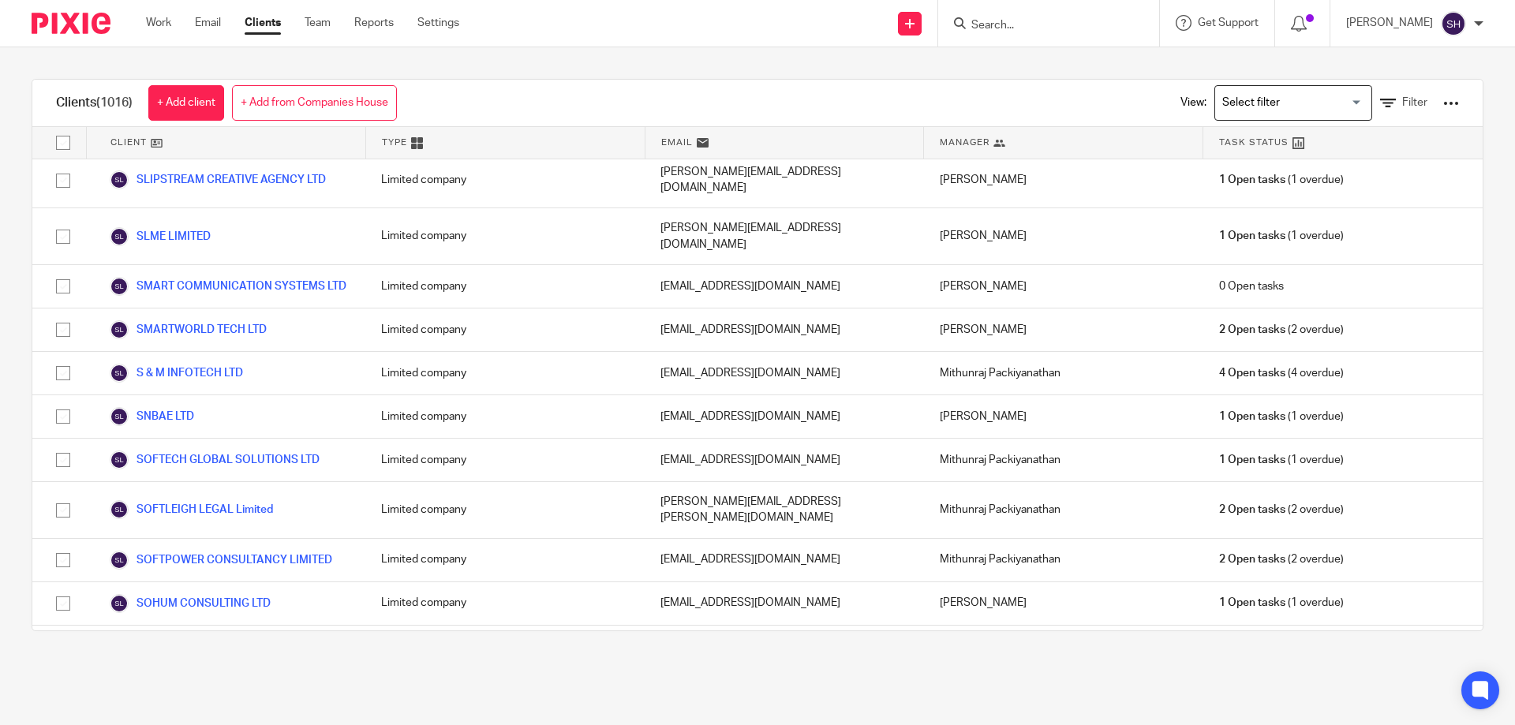
click at [562, 66] on div "Clients (1016) + Add client + Add from Companies House View: Loading... Filter …" at bounding box center [757, 355] width 1515 height 616
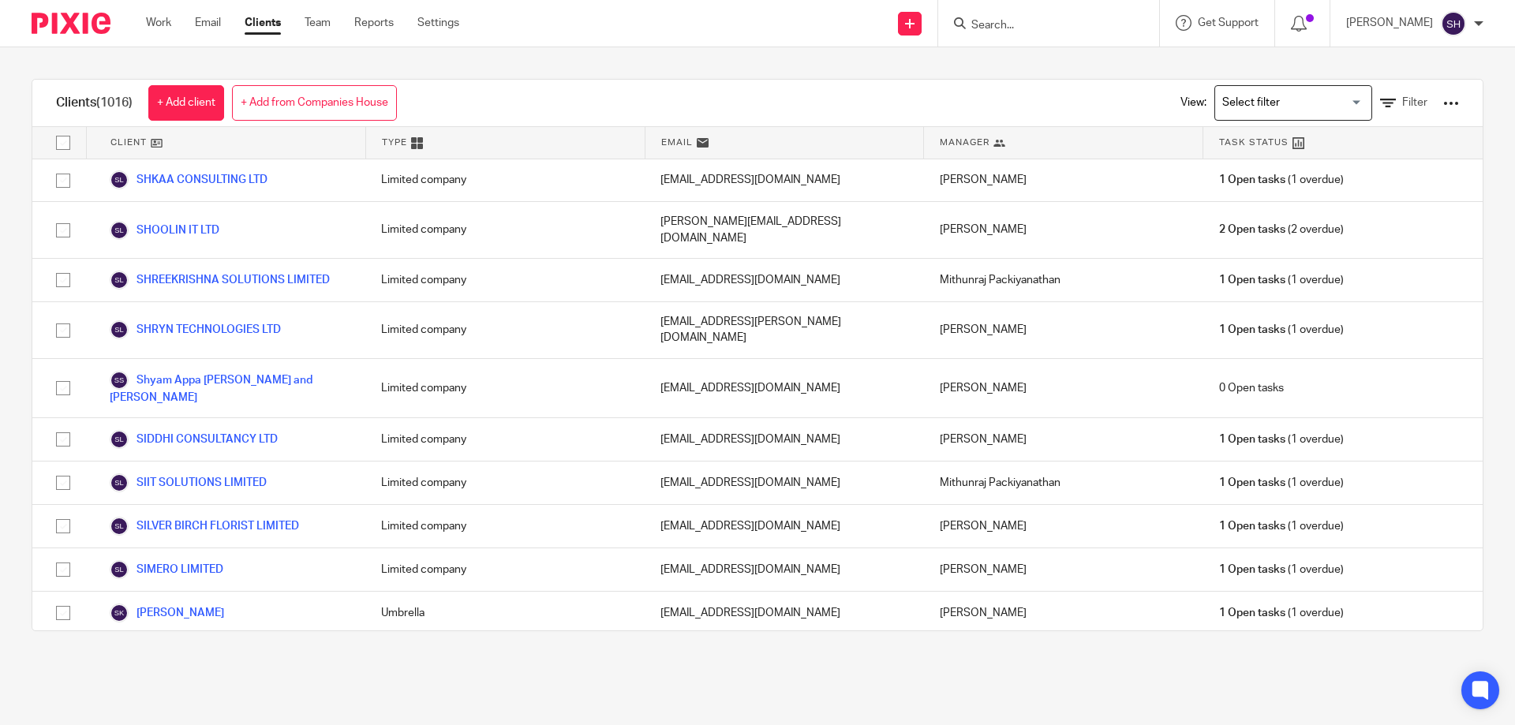
click at [529, 66] on div "Clients (1016) + Add client + Add from Companies House View: Loading... Filter …" at bounding box center [757, 355] width 1515 height 616
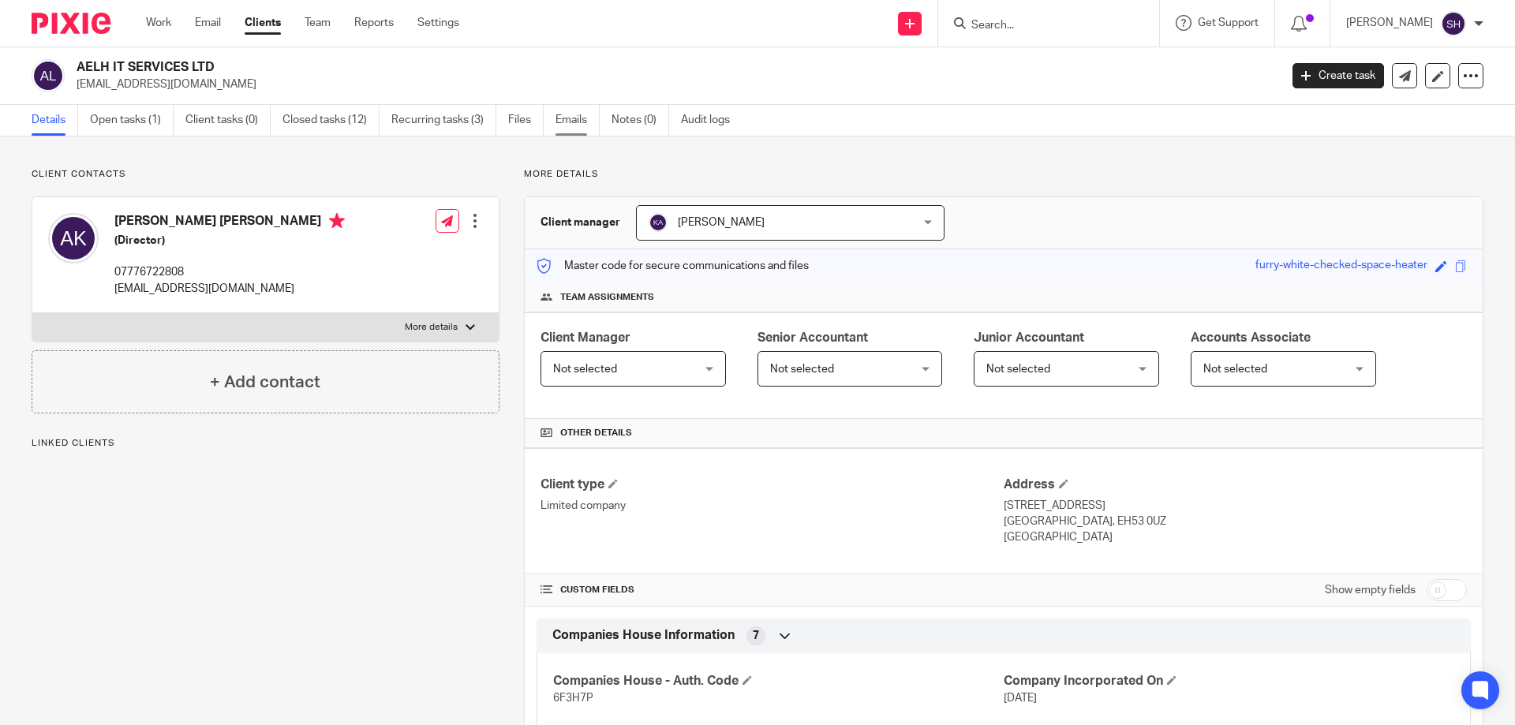
click at [561, 115] on link "Emails" at bounding box center [578, 120] width 44 height 31
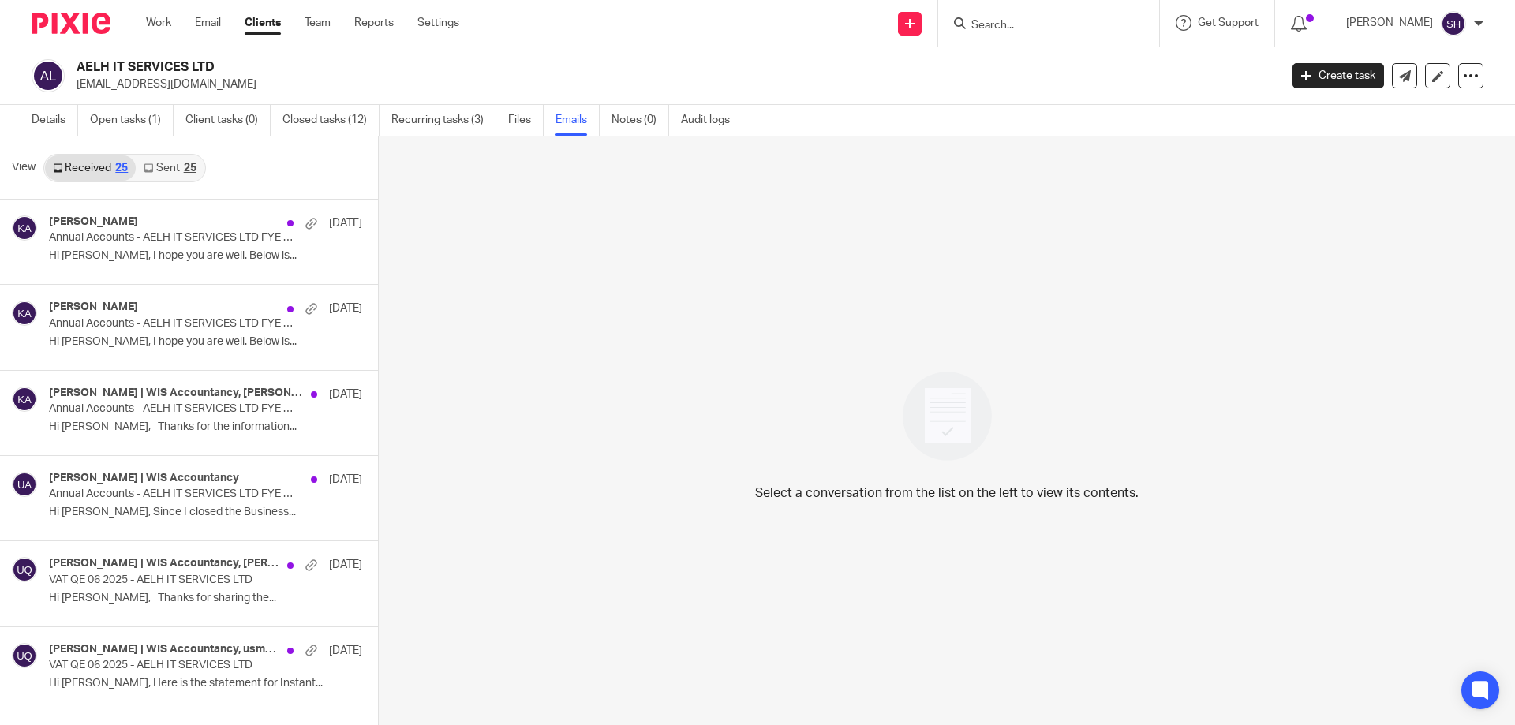
click at [170, 169] on link "Sent 25" at bounding box center [170, 167] width 68 height 25
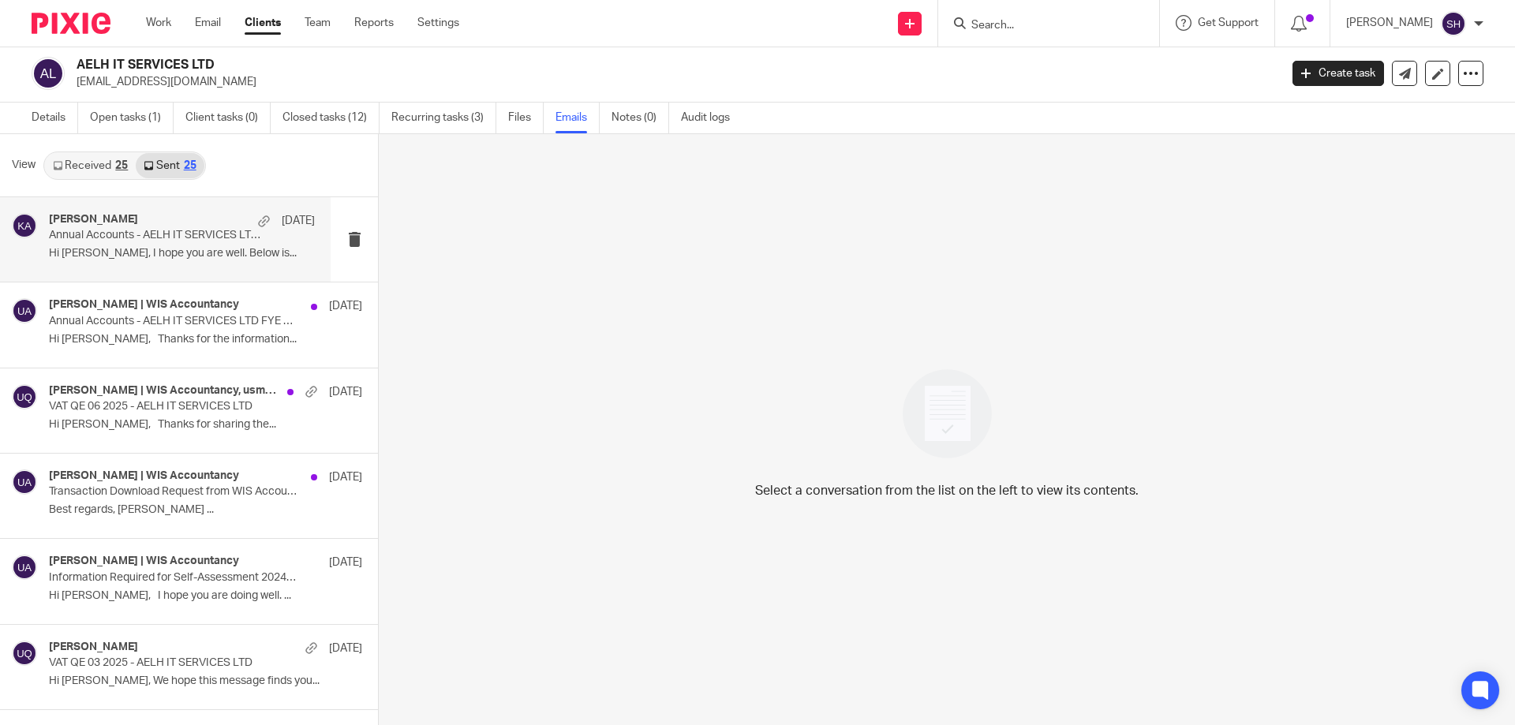
click at [148, 249] on p "Hi [PERSON_NAME], I hope you are well. Below is..." at bounding box center [182, 253] width 266 height 13
click at [161, 236] on p "Annual Accounts - AELH IT SERVICES LTD FYE Dec'24 - Final" at bounding box center [155, 235] width 213 height 13
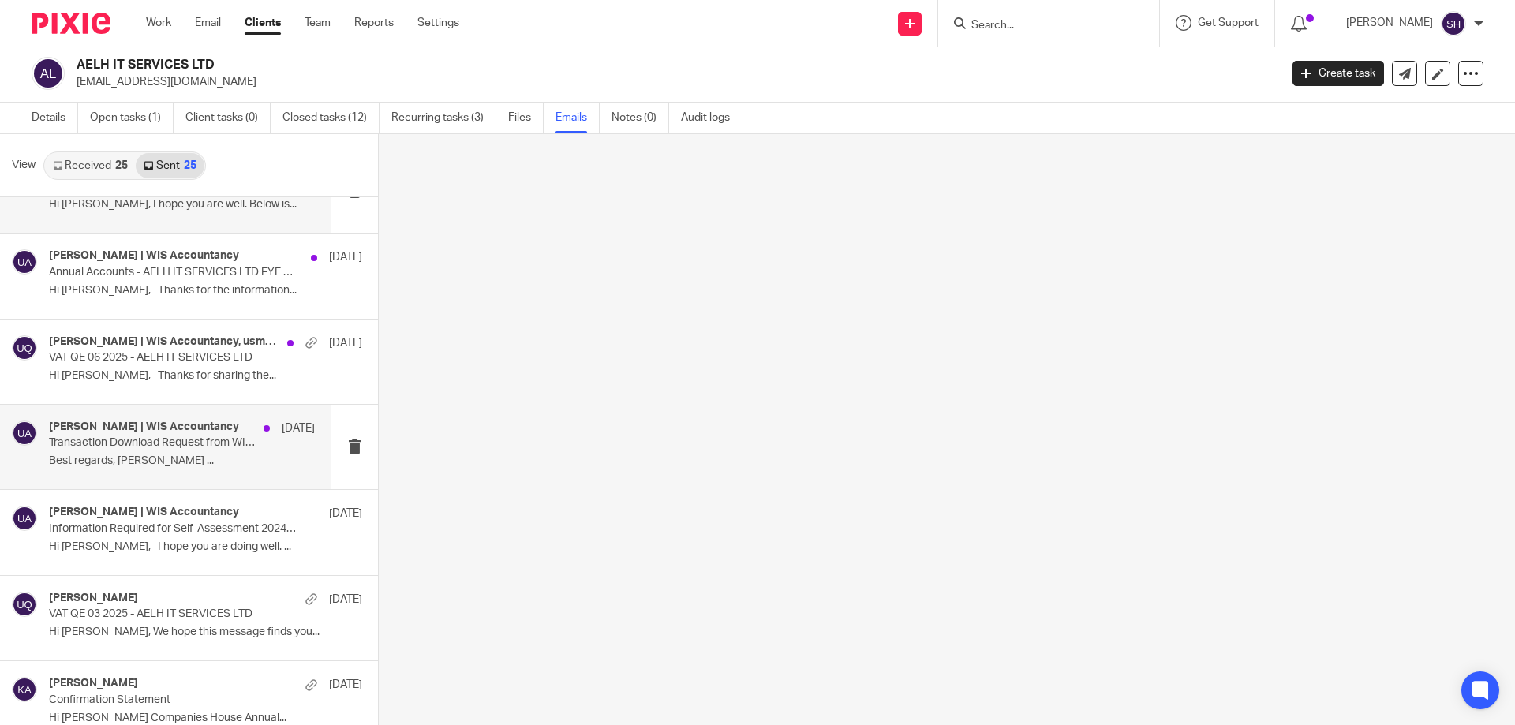
scroll to position [0, 0]
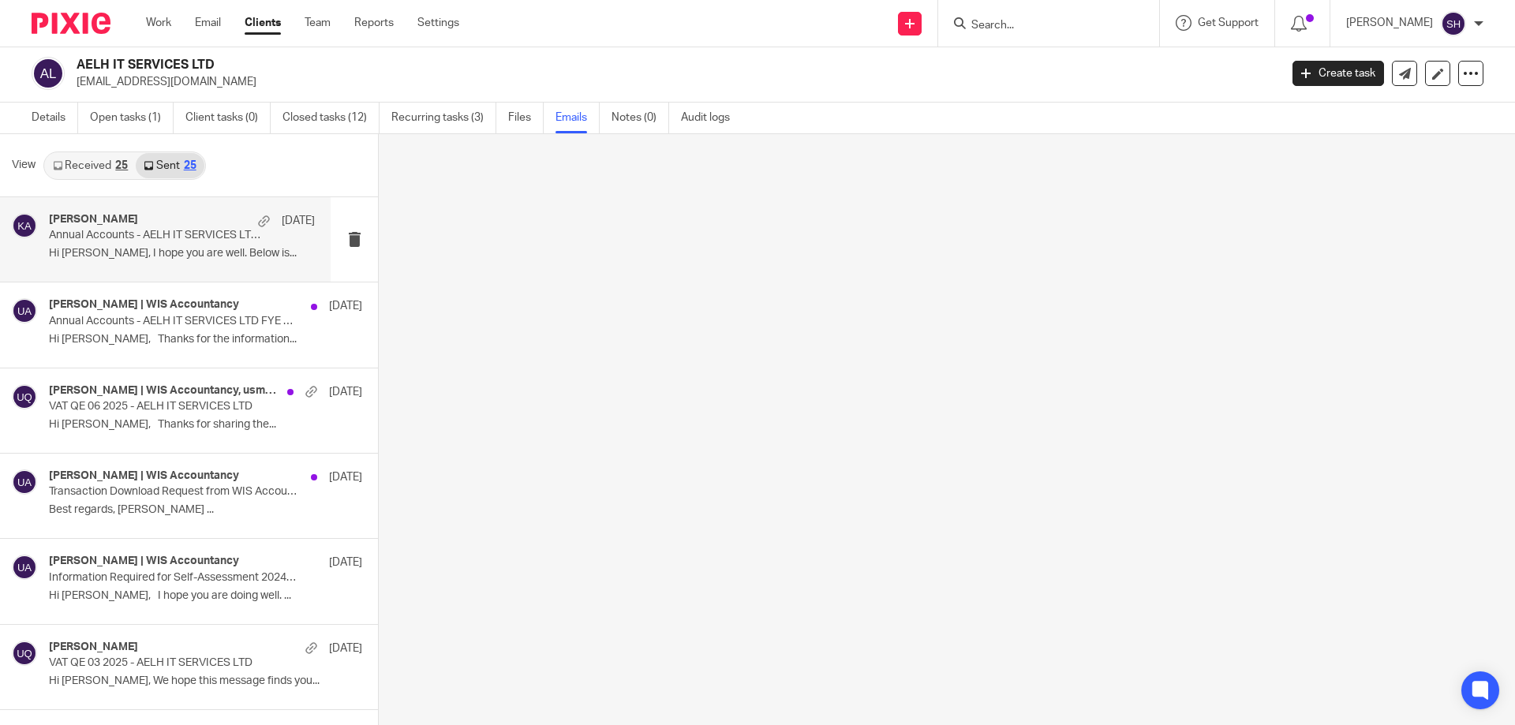
click at [140, 252] on p "Hi Ashok, I hope you are well. Below is..." at bounding box center [182, 253] width 266 height 13
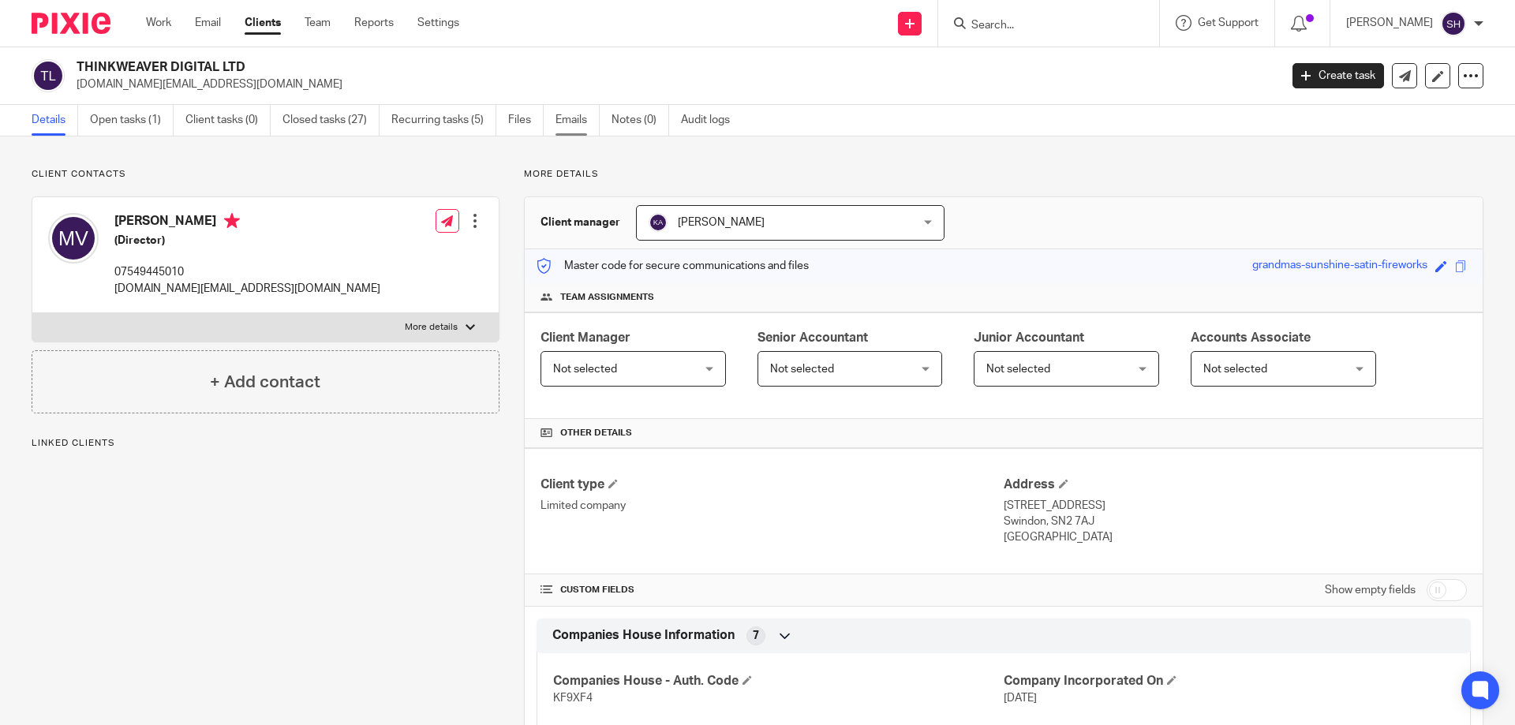
click at [565, 121] on link "Emails" at bounding box center [578, 120] width 44 height 31
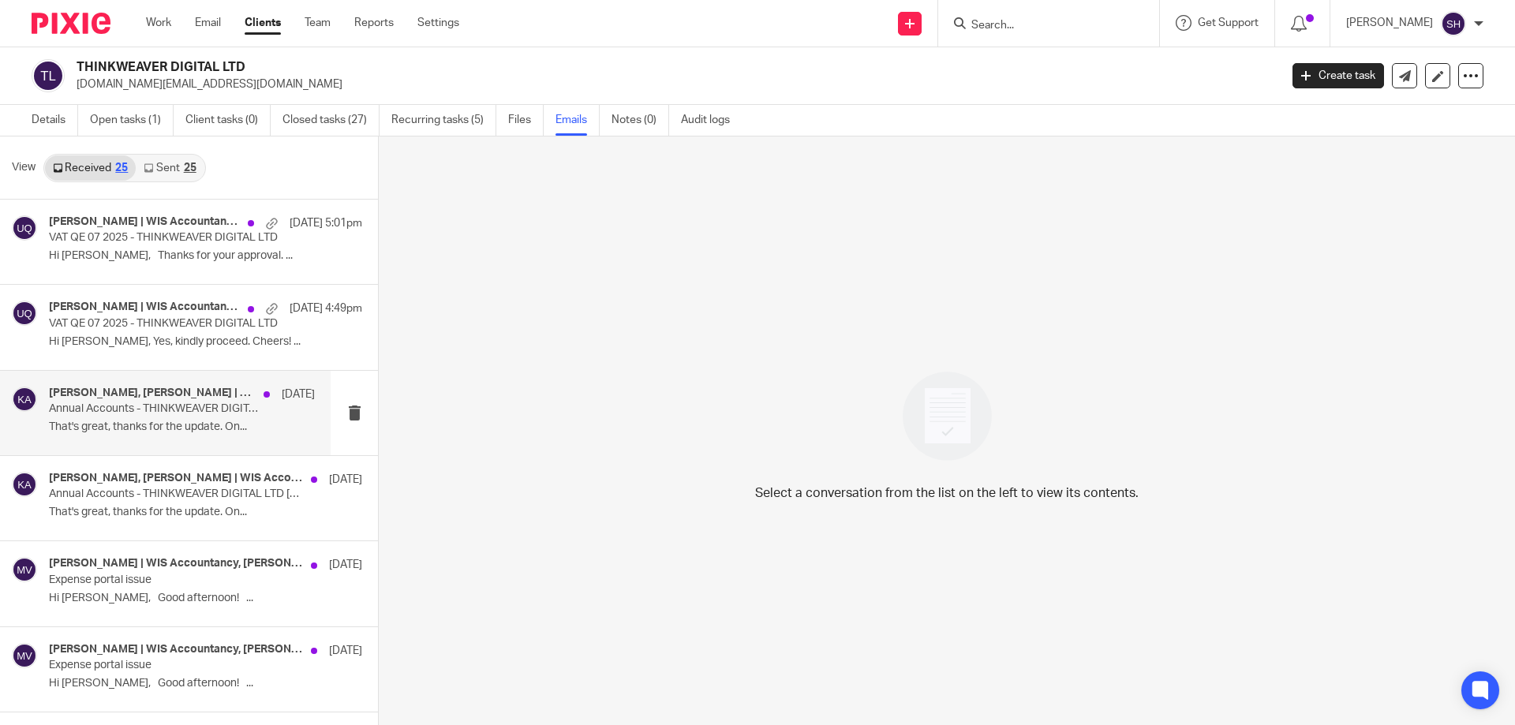
click at [137, 406] on p "Annual Accounts - THINKWEAVER DIGITAL LTD FYE Jan'25" at bounding box center [155, 408] width 213 height 13
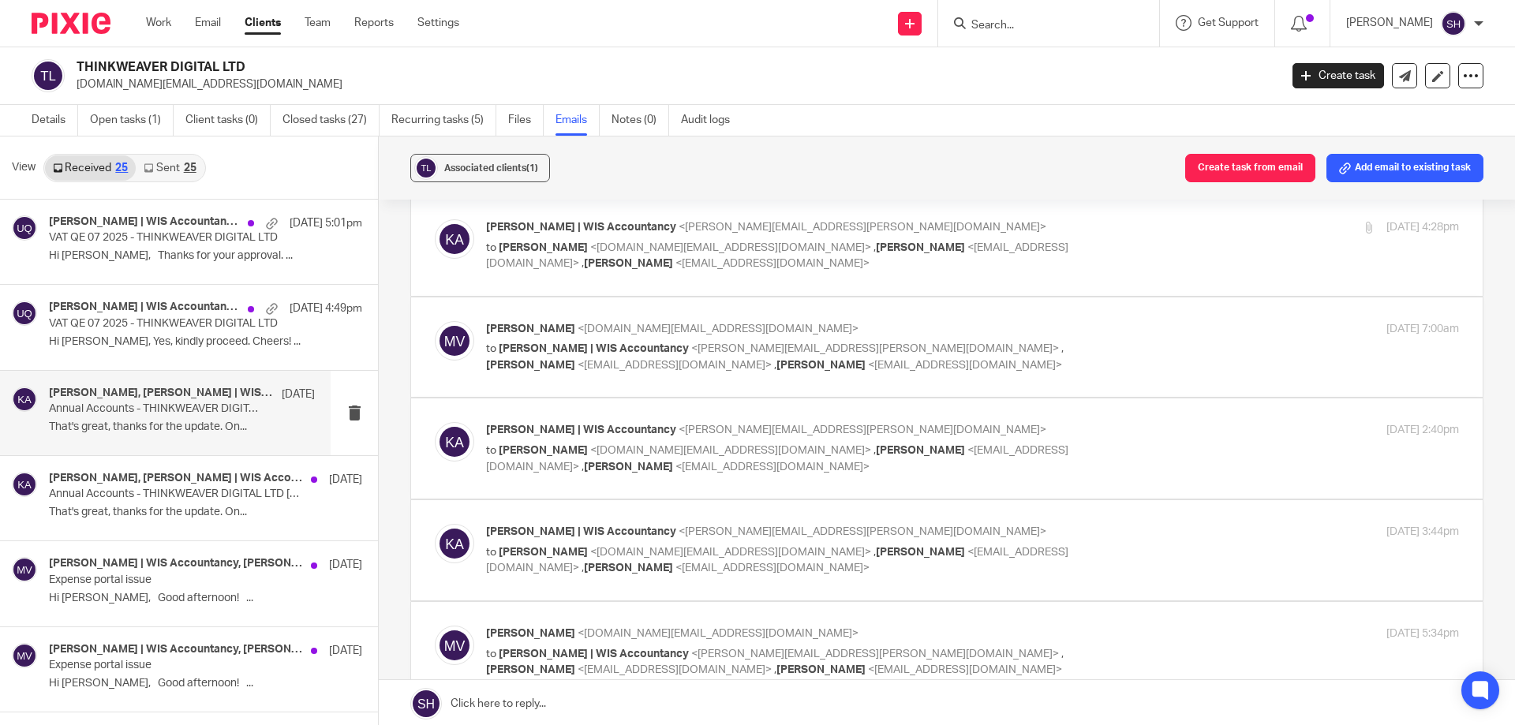
scroll to position [389, 0]
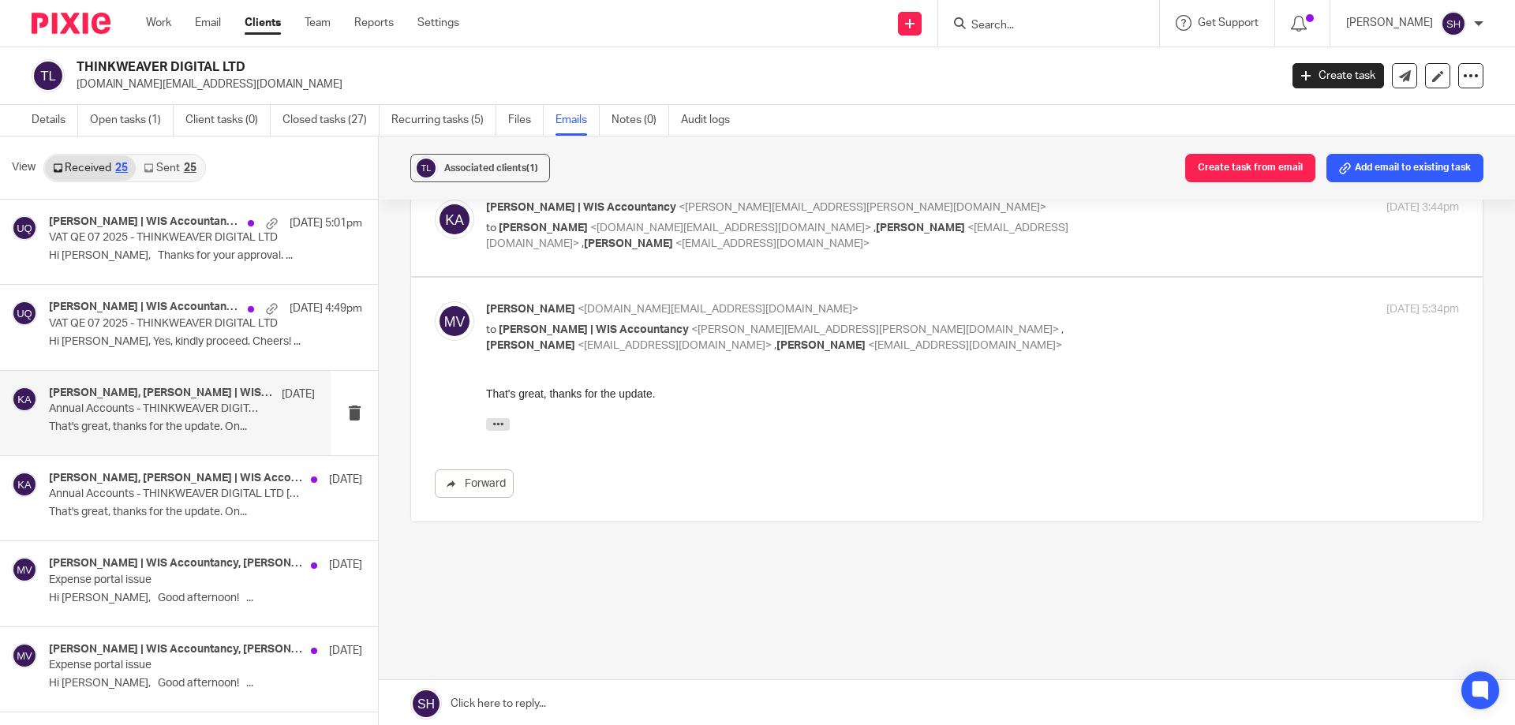
click at [749, 381] on div "Mahesh Velusamy <thinkweaver.uk@gmail.com> to Khalid Azeez | WIS Accountancy <k…" at bounding box center [947, 399] width 1024 height 196
click at [862, 267] on label at bounding box center [947, 226] width 1072 height 100
click at [435, 200] on input "checkbox" at bounding box center [434, 199] width 1 height 1
checkbox input "true"
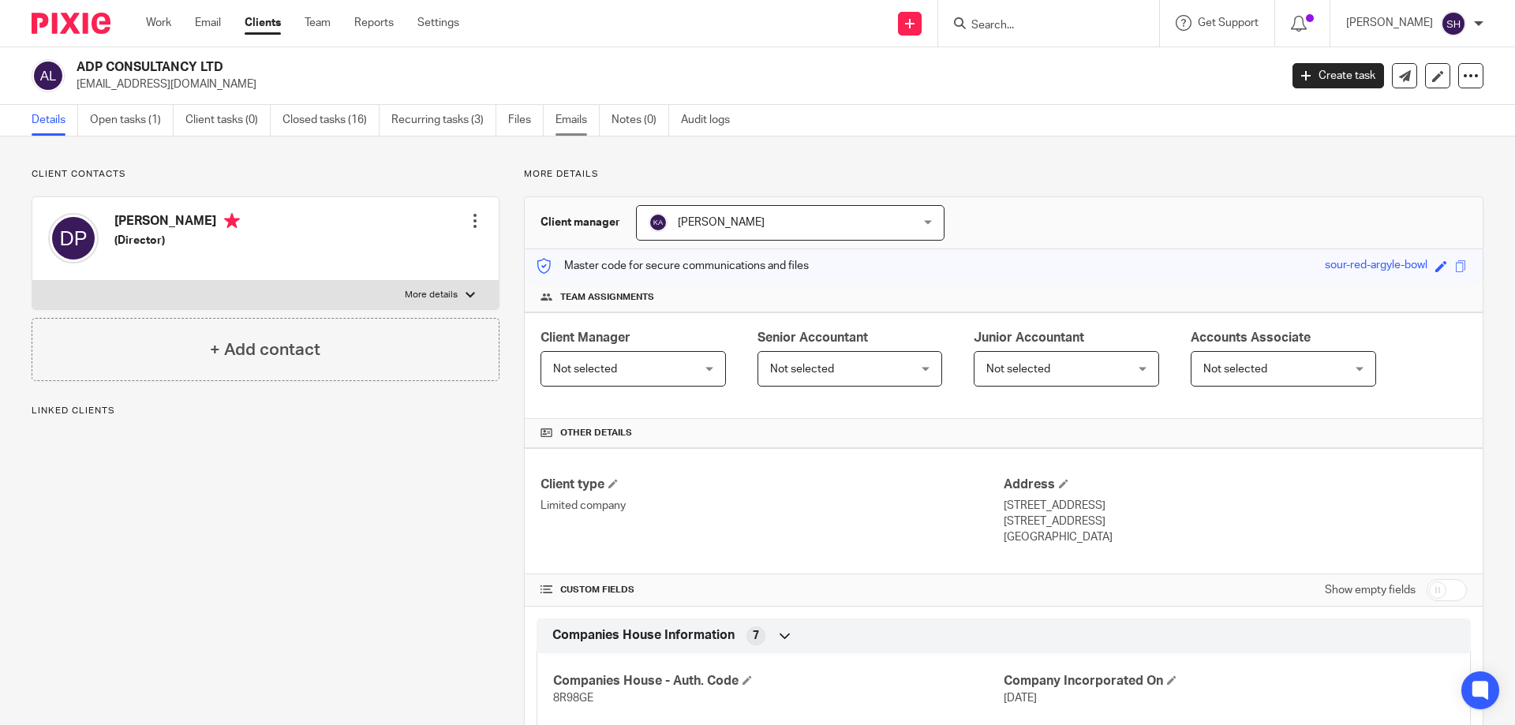
click at [567, 120] on link "Emails" at bounding box center [578, 120] width 44 height 31
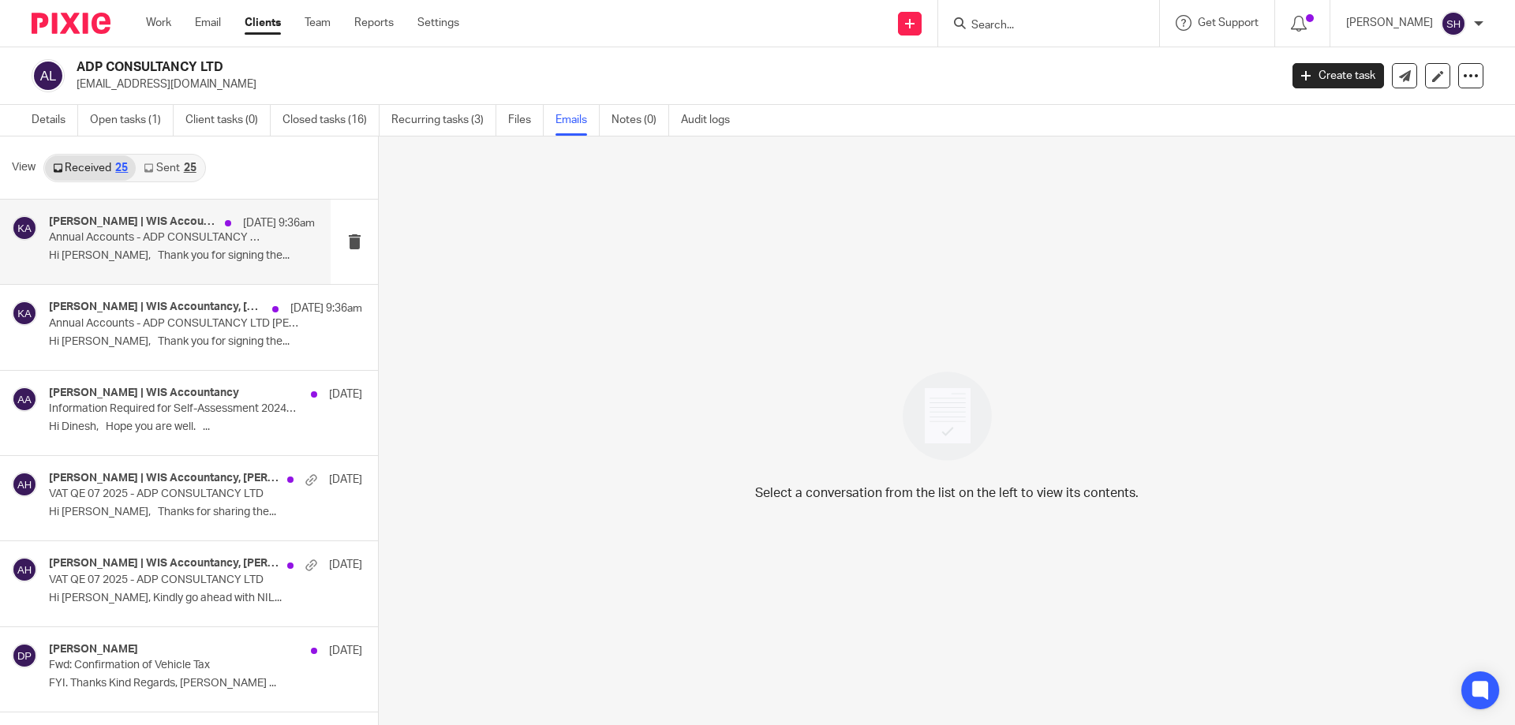
click at [165, 247] on div "[PERSON_NAME] | WIS Accountancy, [PERSON_NAME] [DATE] 9:36am Annual Accounts - …" at bounding box center [182, 241] width 266 height 53
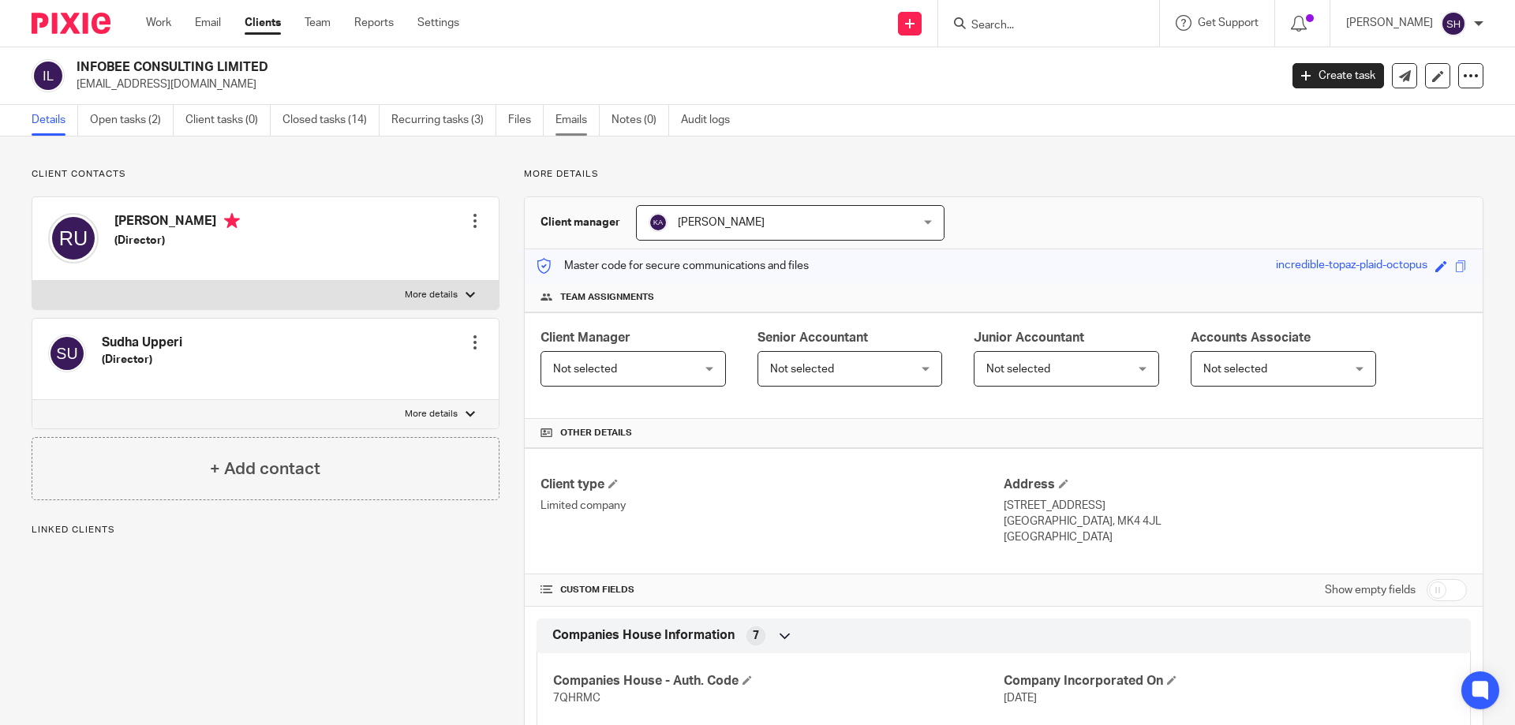
click at [568, 114] on link "Emails" at bounding box center [578, 120] width 44 height 31
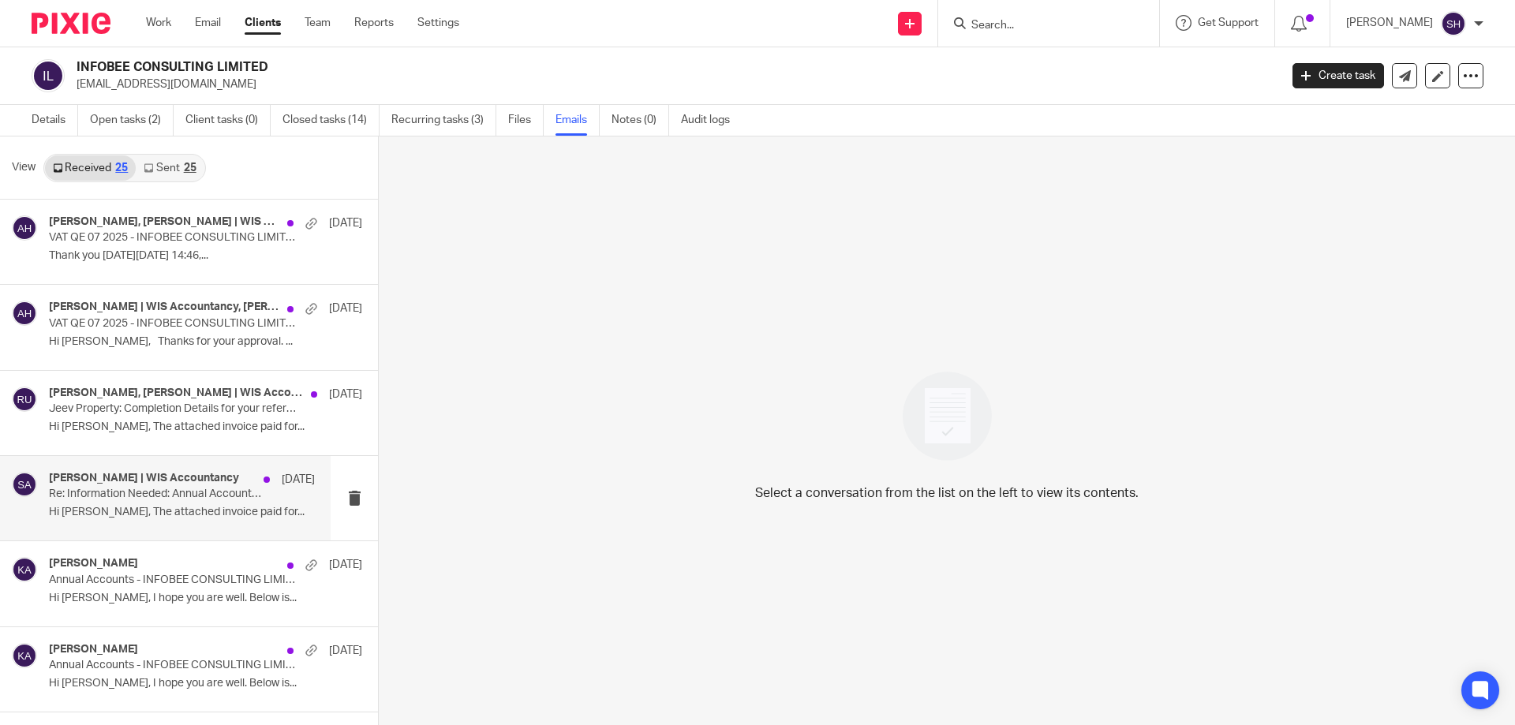
click at [124, 499] on p "Re: Information Needed: Annual Accounts YE Dec' 24 - JEEV PROPERTIES LIMITED" at bounding box center [155, 494] width 213 height 13
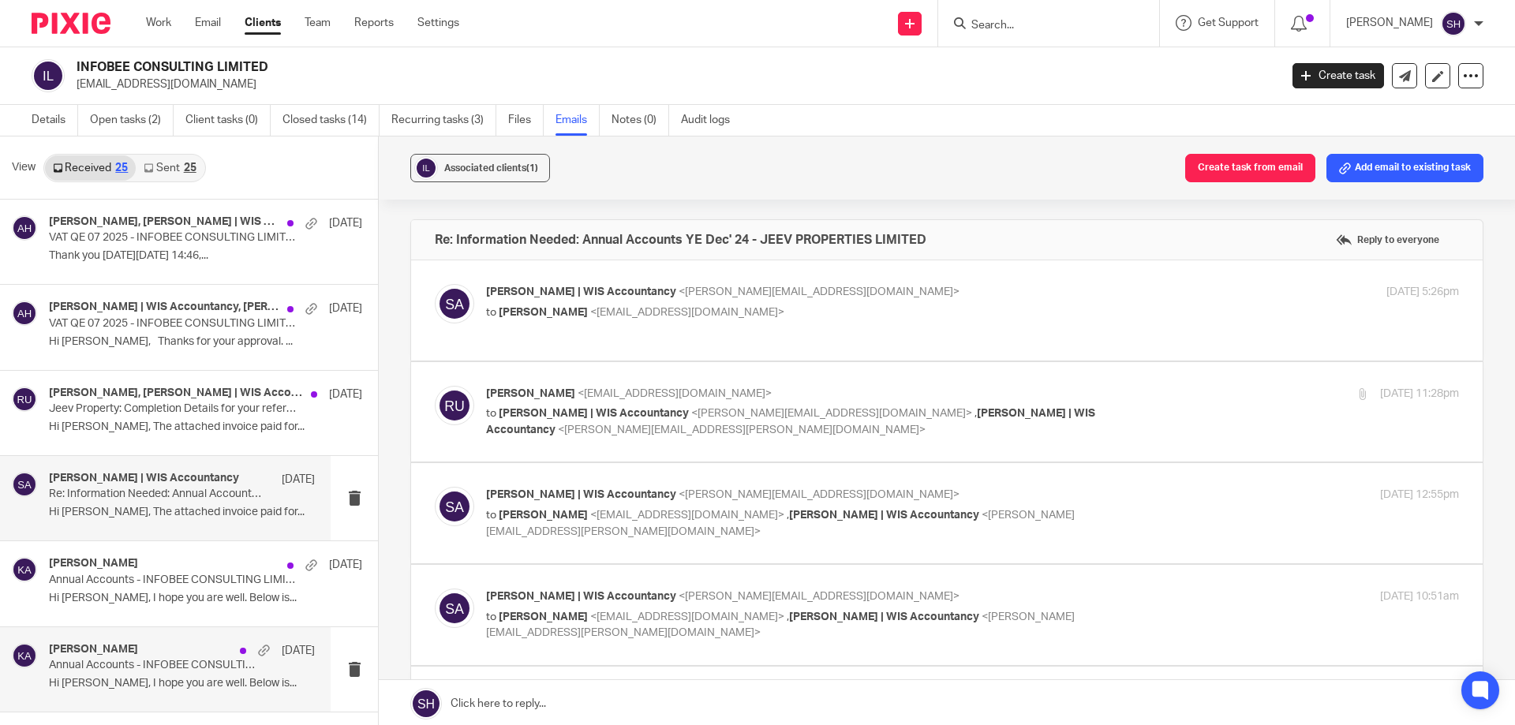
click at [115, 663] on p "Annual Accounts - INFOBEE CONSULTING LIMITED FYE Jan'25 - Final" at bounding box center [155, 665] width 213 height 13
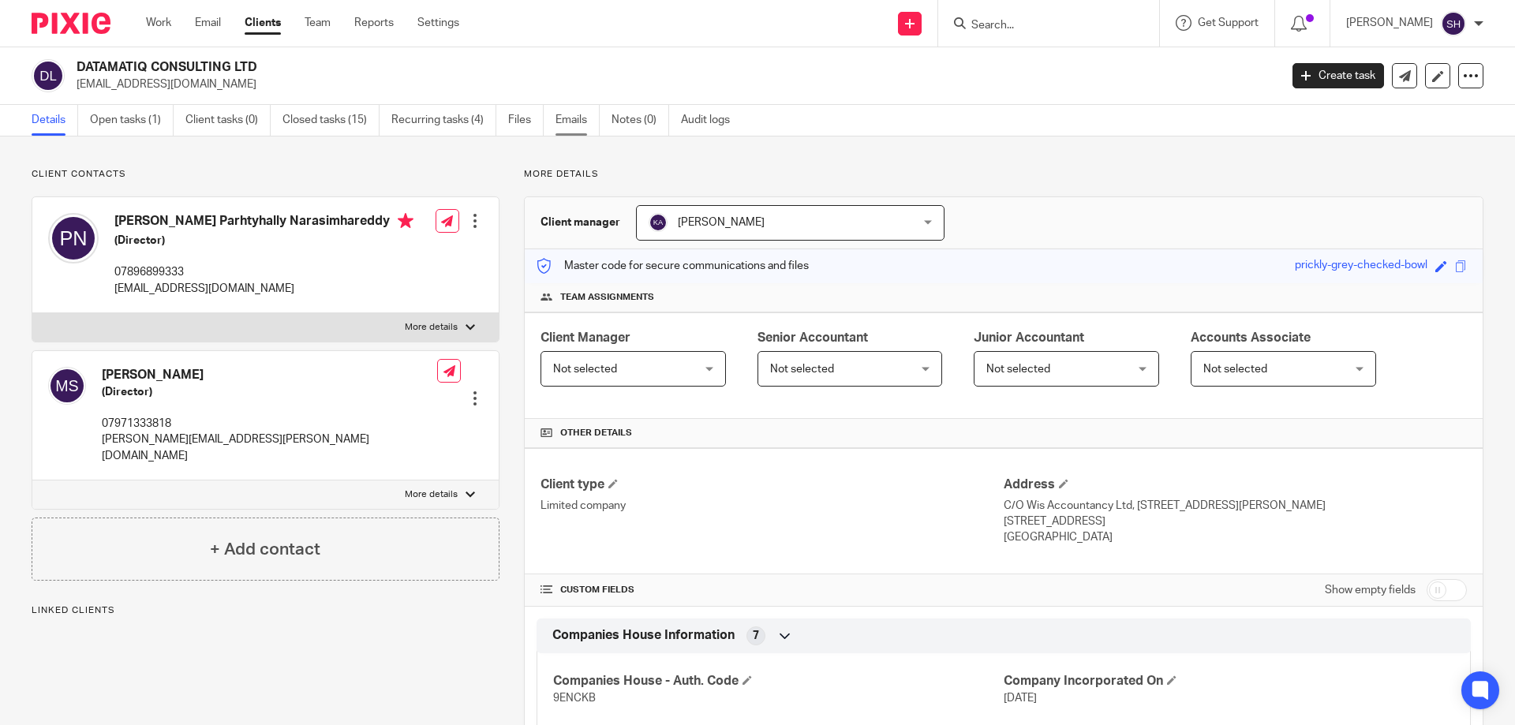
click at [589, 117] on link "Emails" at bounding box center [578, 120] width 44 height 31
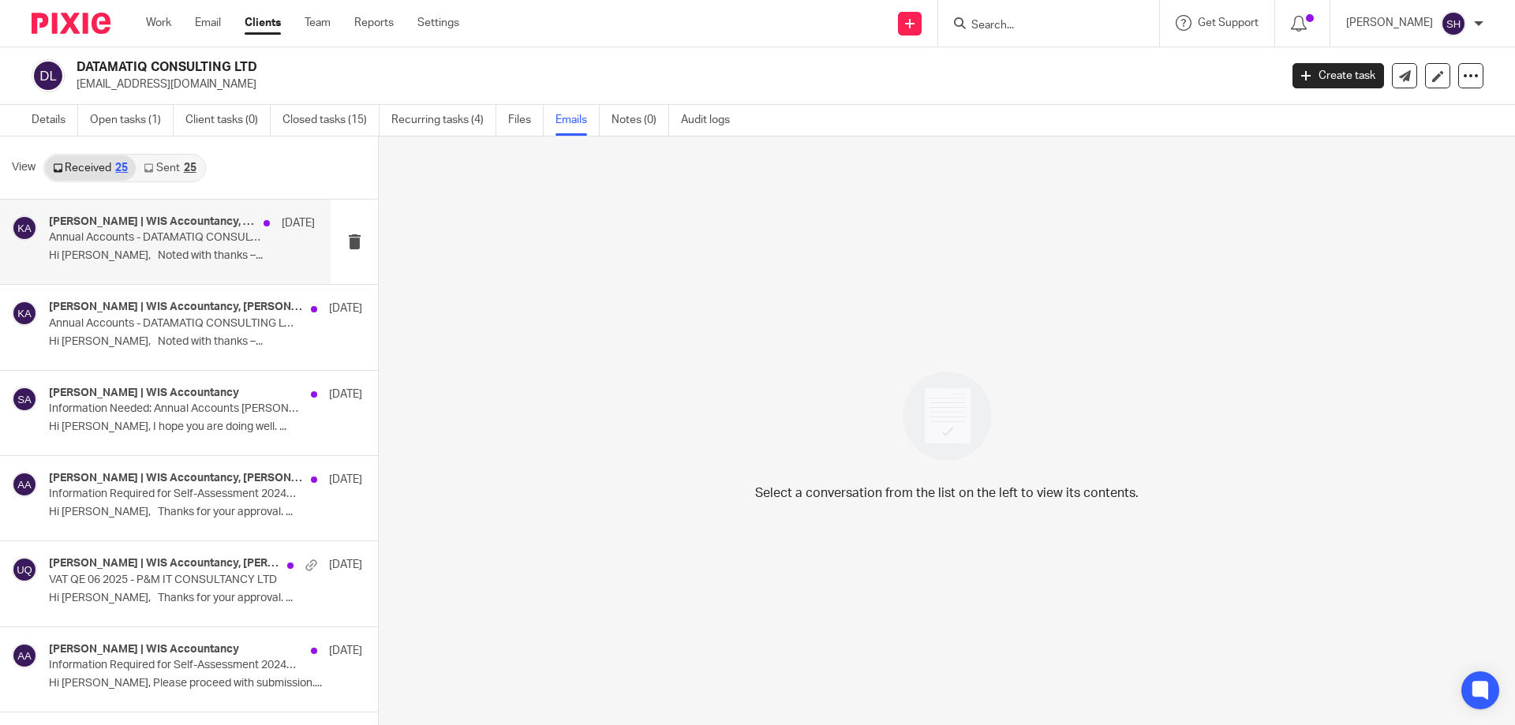
click at [116, 257] on p "Hi Madhukar, Noted with thanks –..." at bounding box center [182, 255] width 266 height 13
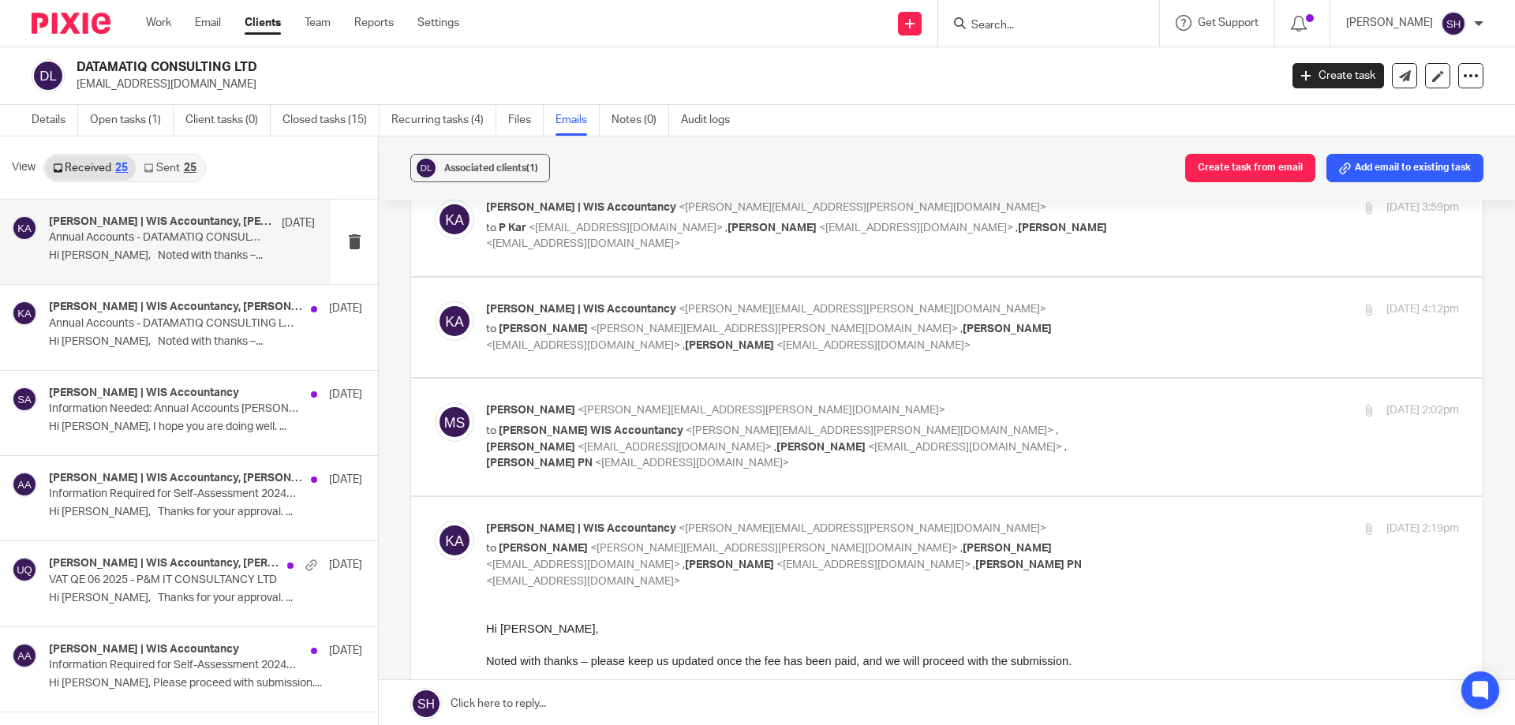
scroll to position [81, 0]
click at [1078, 466] on label at bounding box center [947, 440] width 1072 height 116
click at [435, 406] on input "checkbox" at bounding box center [434, 405] width 1 height 1
checkbox input "true"
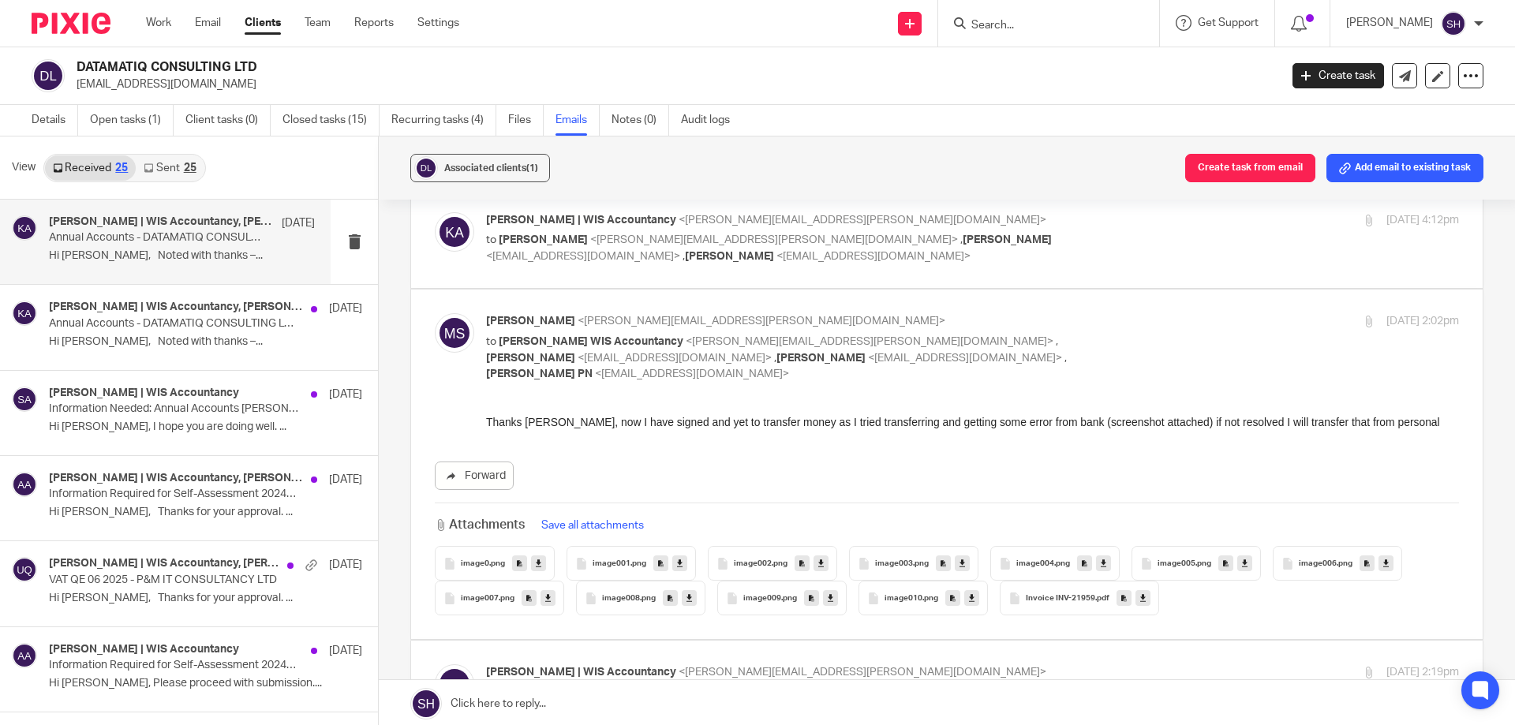
scroll to position [0, 0]
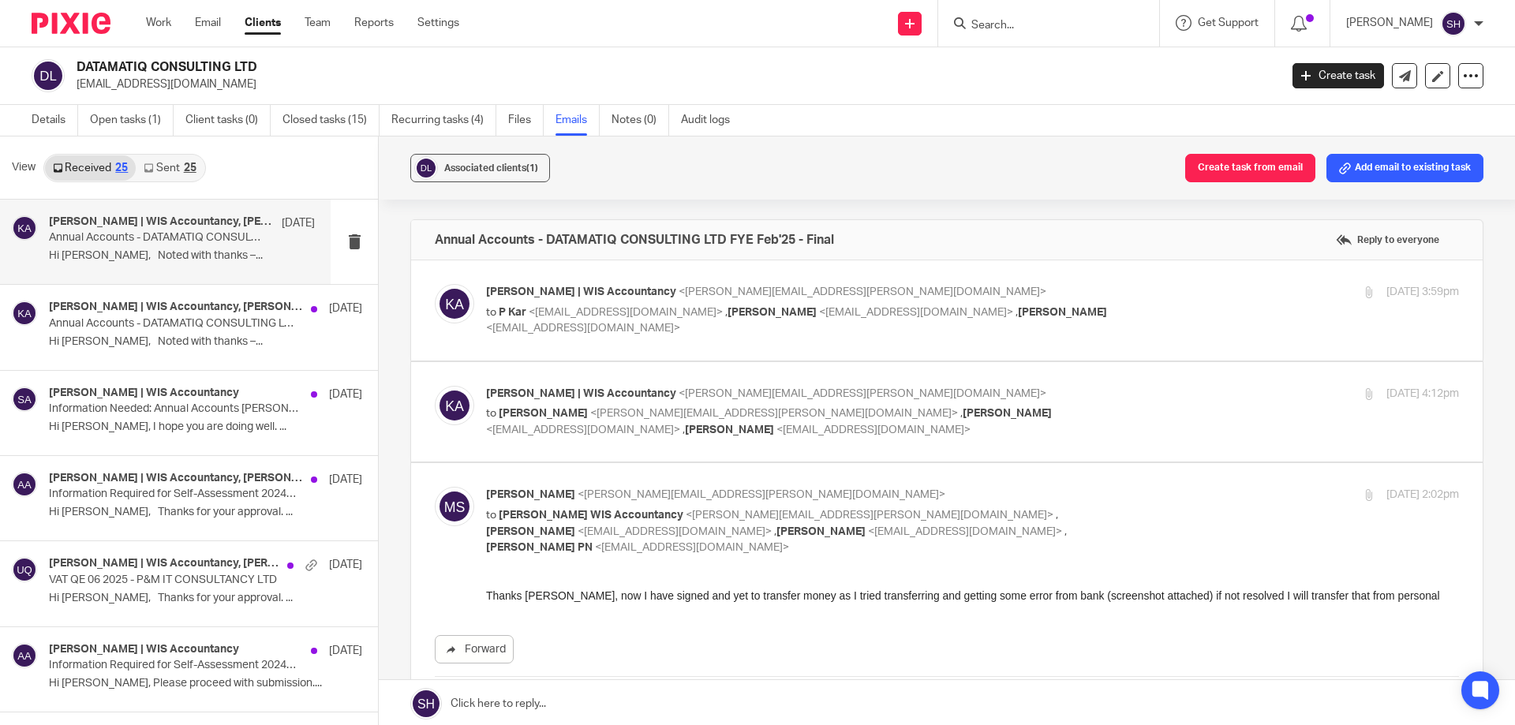
click at [907, 440] on label at bounding box center [947, 412] width 1072 height 100
click at [435, 386] on input "checkbox" at bounding box center [434, 385] width 1 height 1
checkbox input "true"
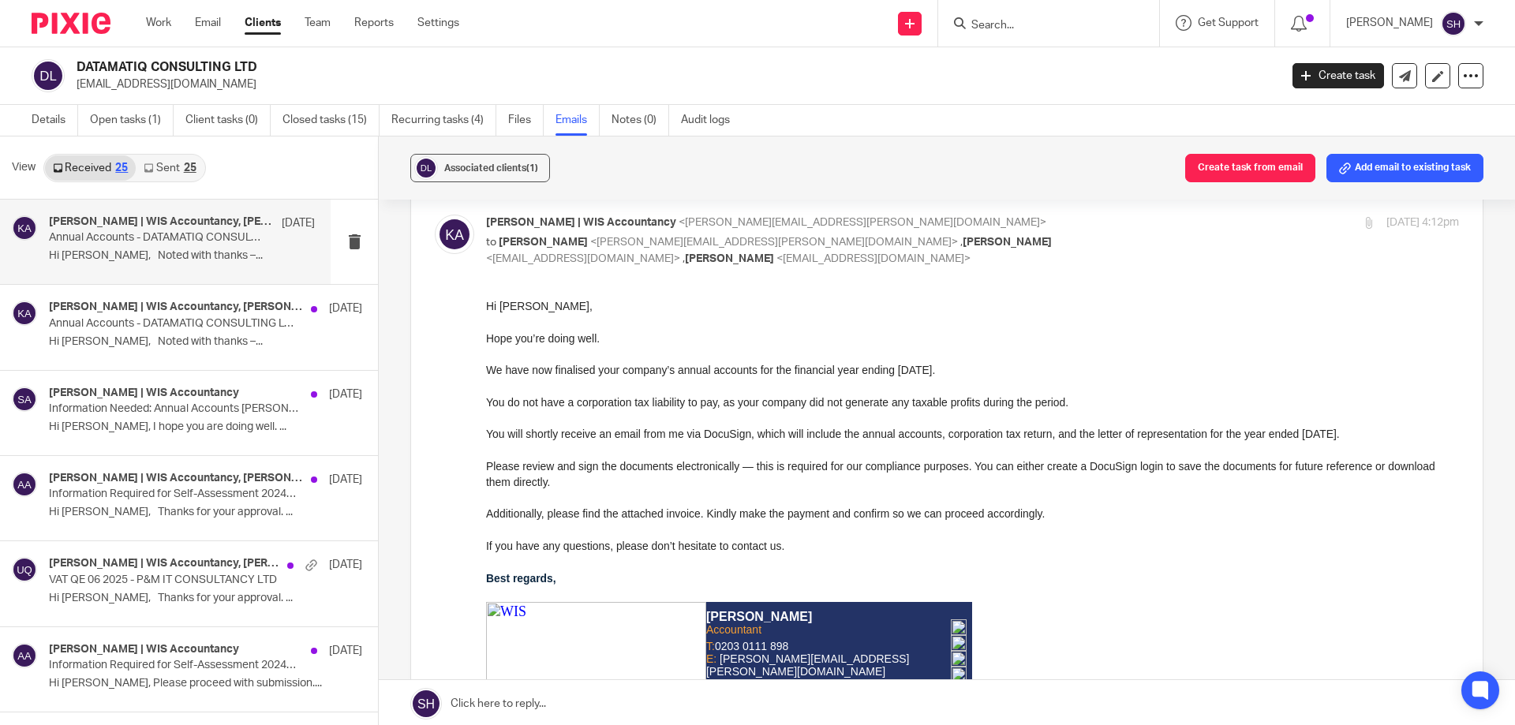
scroll to position [158, 0]
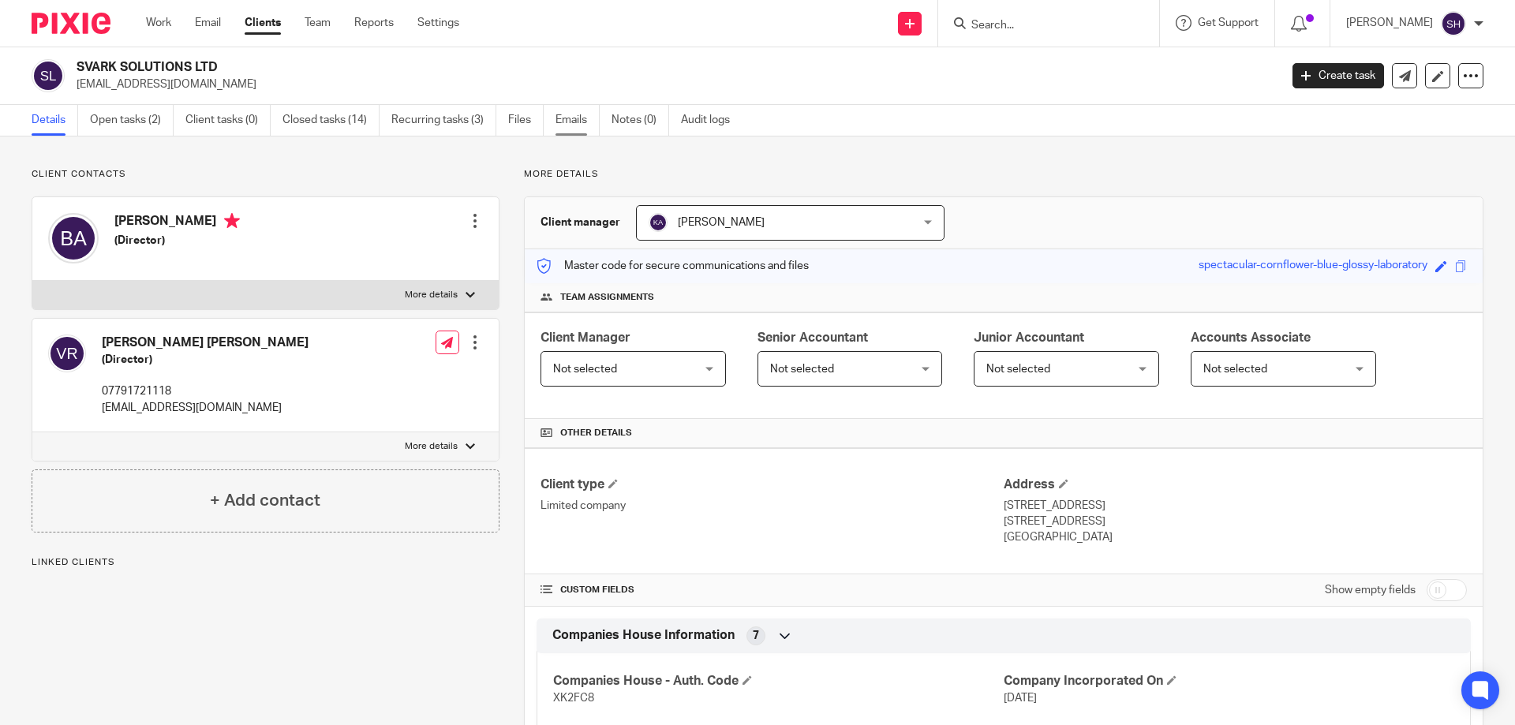
click at [563, 118] on link "Emails" at bounding box center [578, 120] width 44 height 31
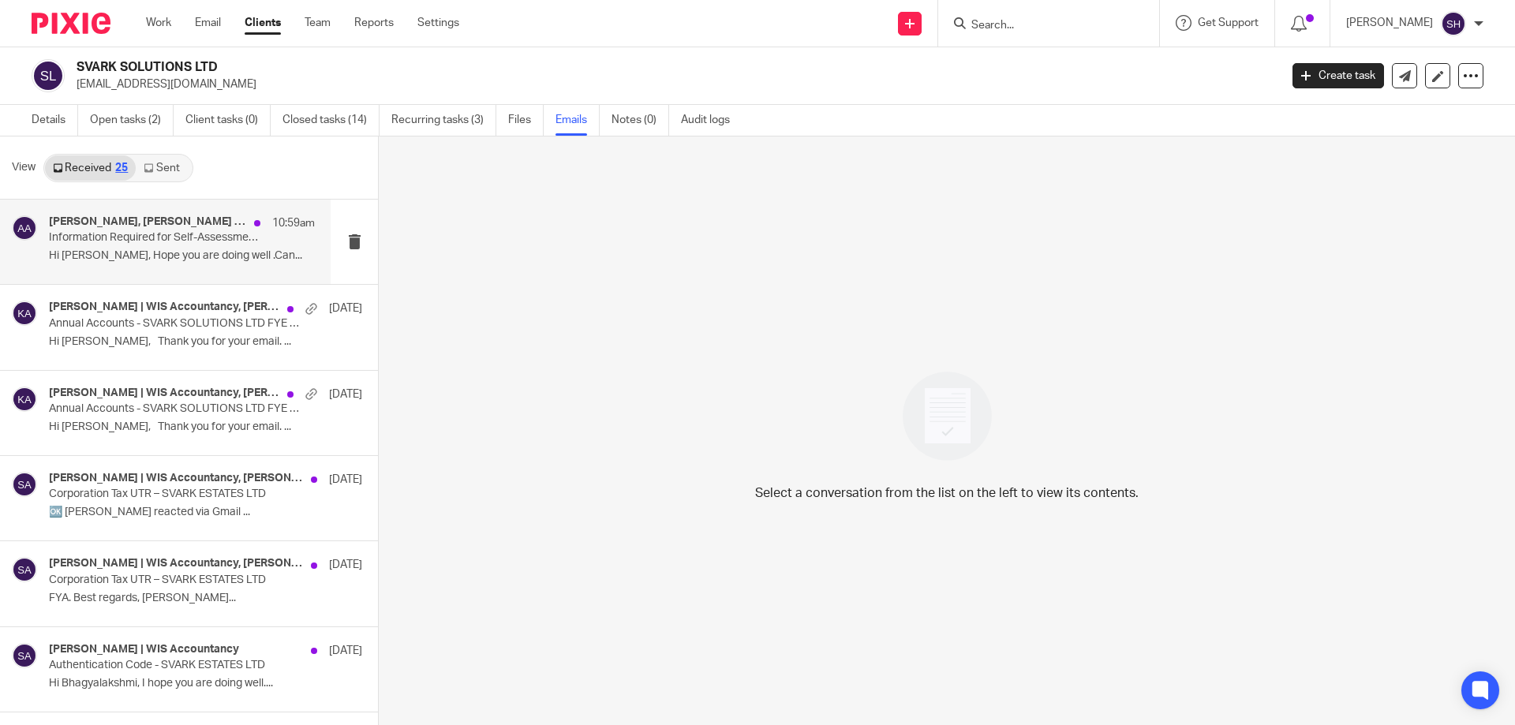
click at [131, 237] on p "Information Required for Self-Assessment 2024/25 - Bhagyalakshmi and Vijaya" at bounding box center [155, 237] width 213 height 13
click at [133, 344] on p "Hi Vijay, Thank you for your email. ..." at bounding box center [182, 341] width 266 height 13
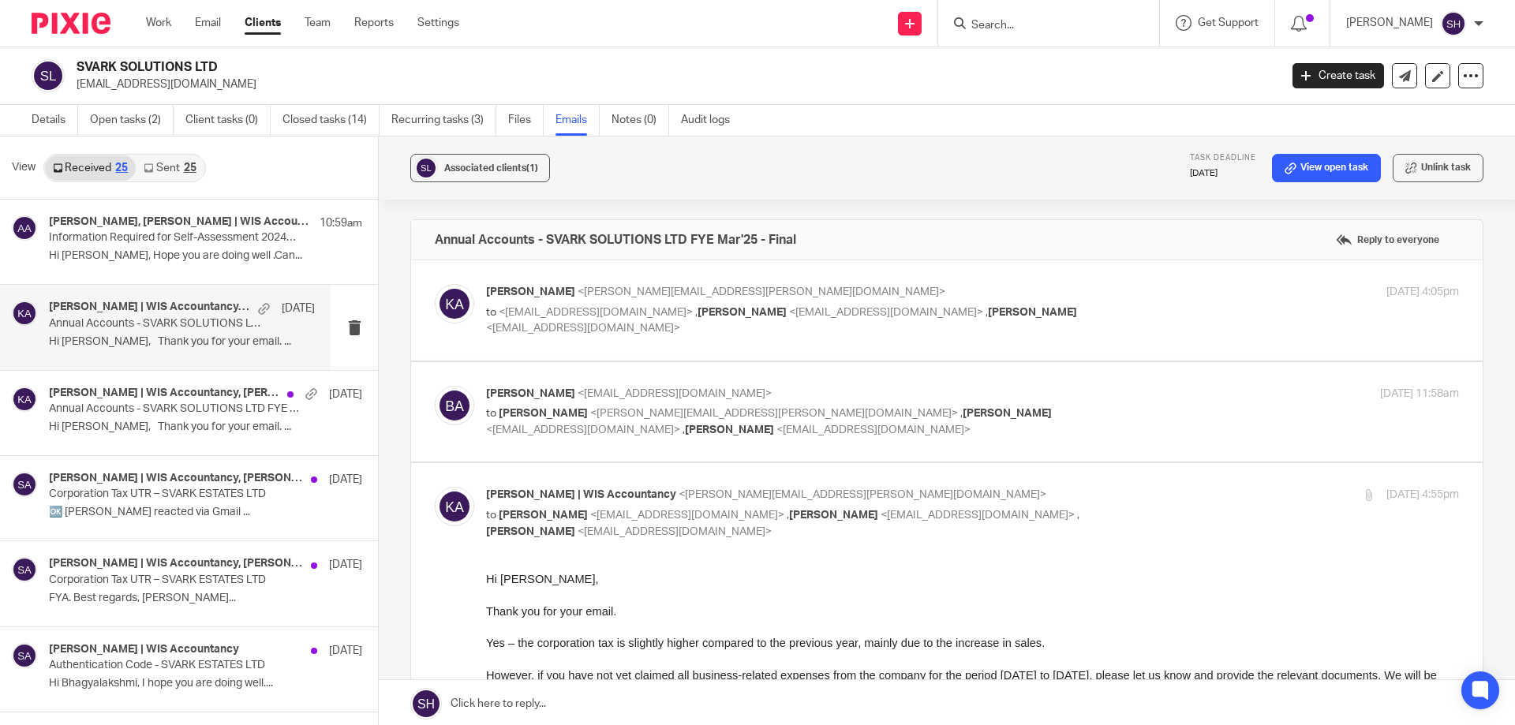
click at [885, 453] on label at bounding box center [947, 412] width 1072 height 100
click at [435, 386] on input "checkbox" at bounding box center [434, 385] width 1 height 1
checkbox input "true"
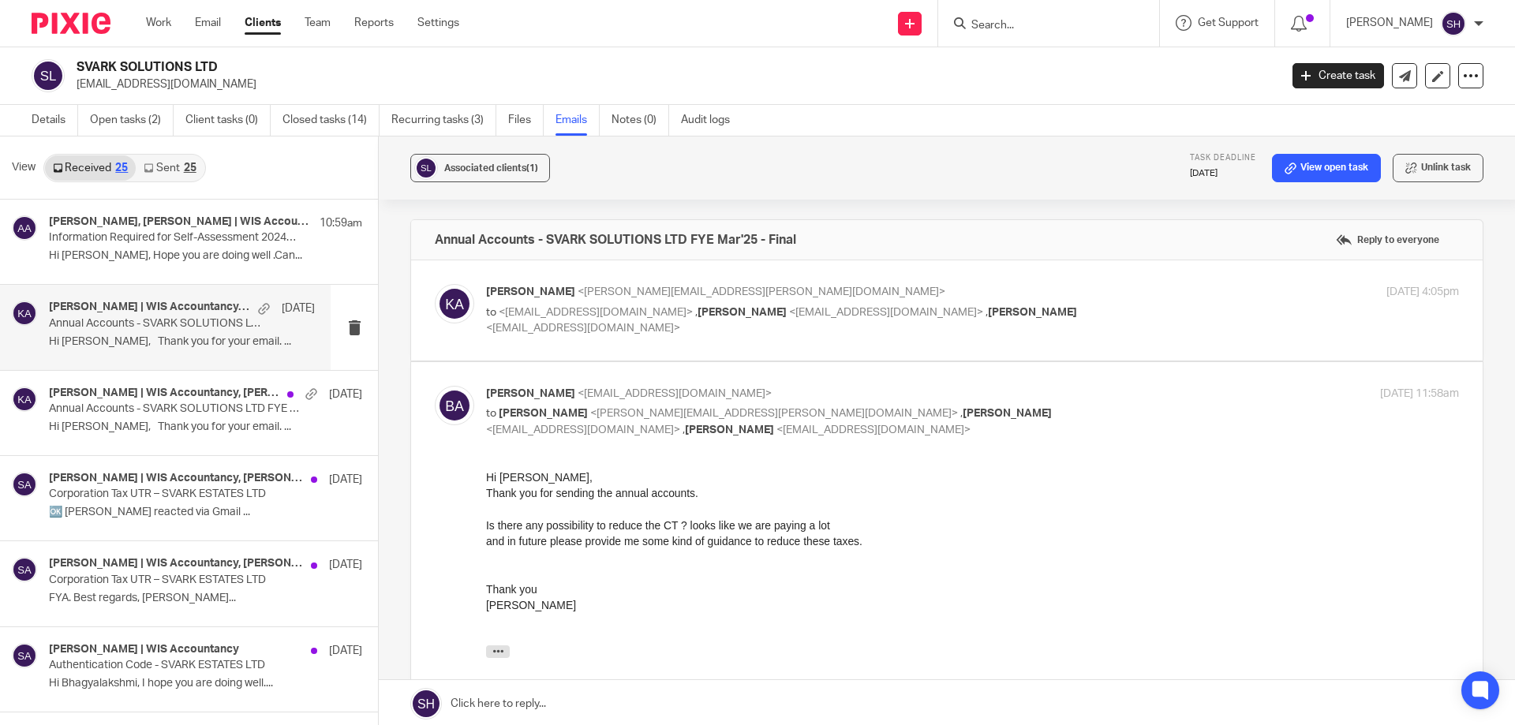
scroll to position [79, 0]
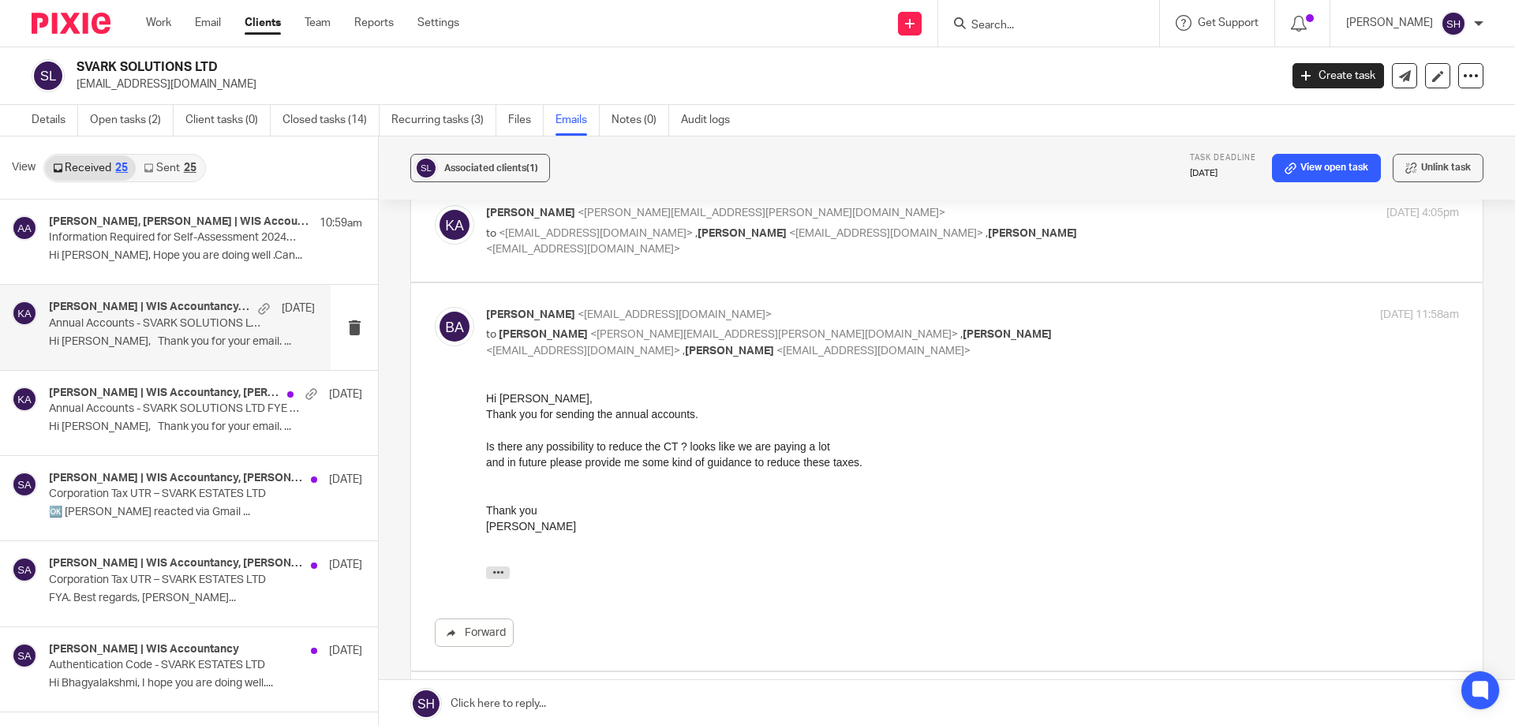
click at [808, 269] on label at bounding box center [947, 232] width 1072 height 100
click at [435, 205] on input "checkbox" at bounding box center [434, 204] width 1 height 1
checkbox input "true"
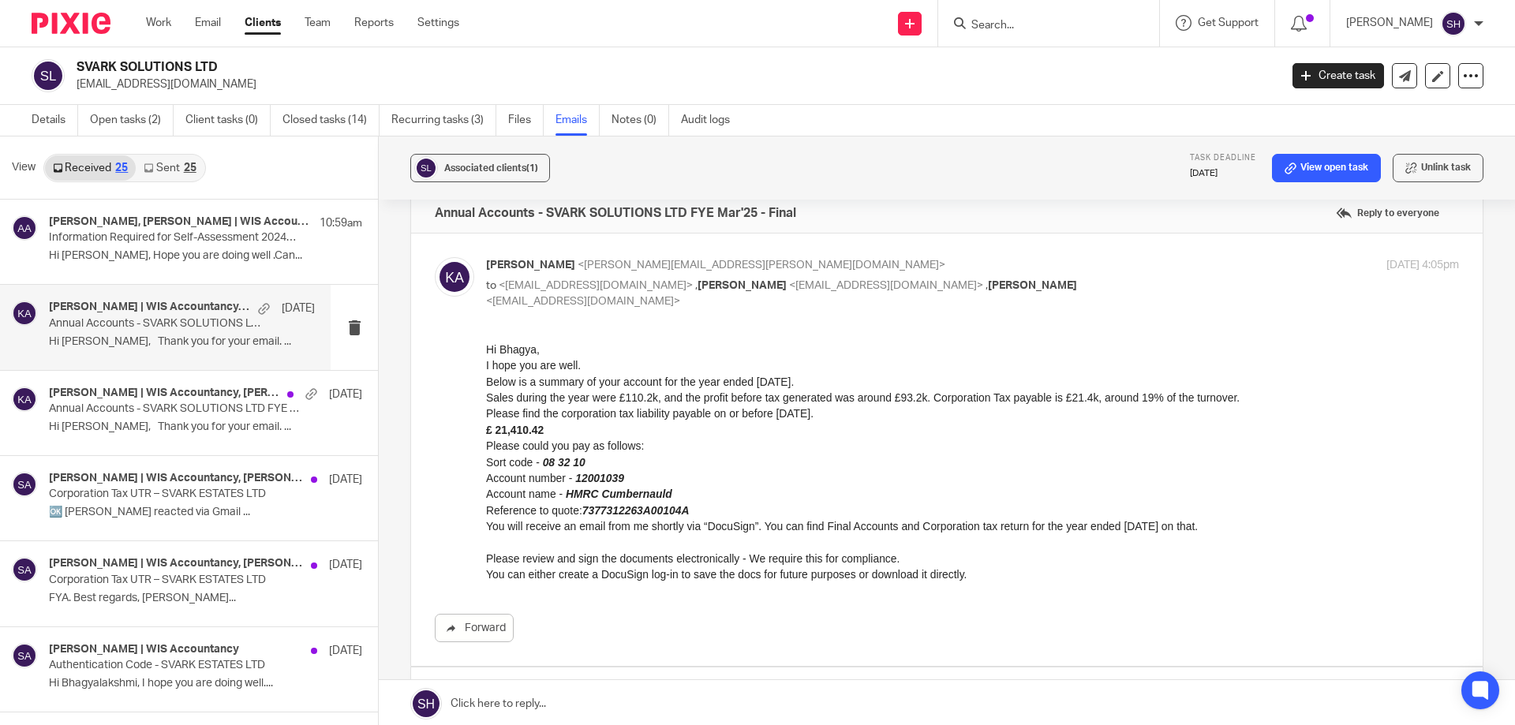
scroll to position [0, 0]
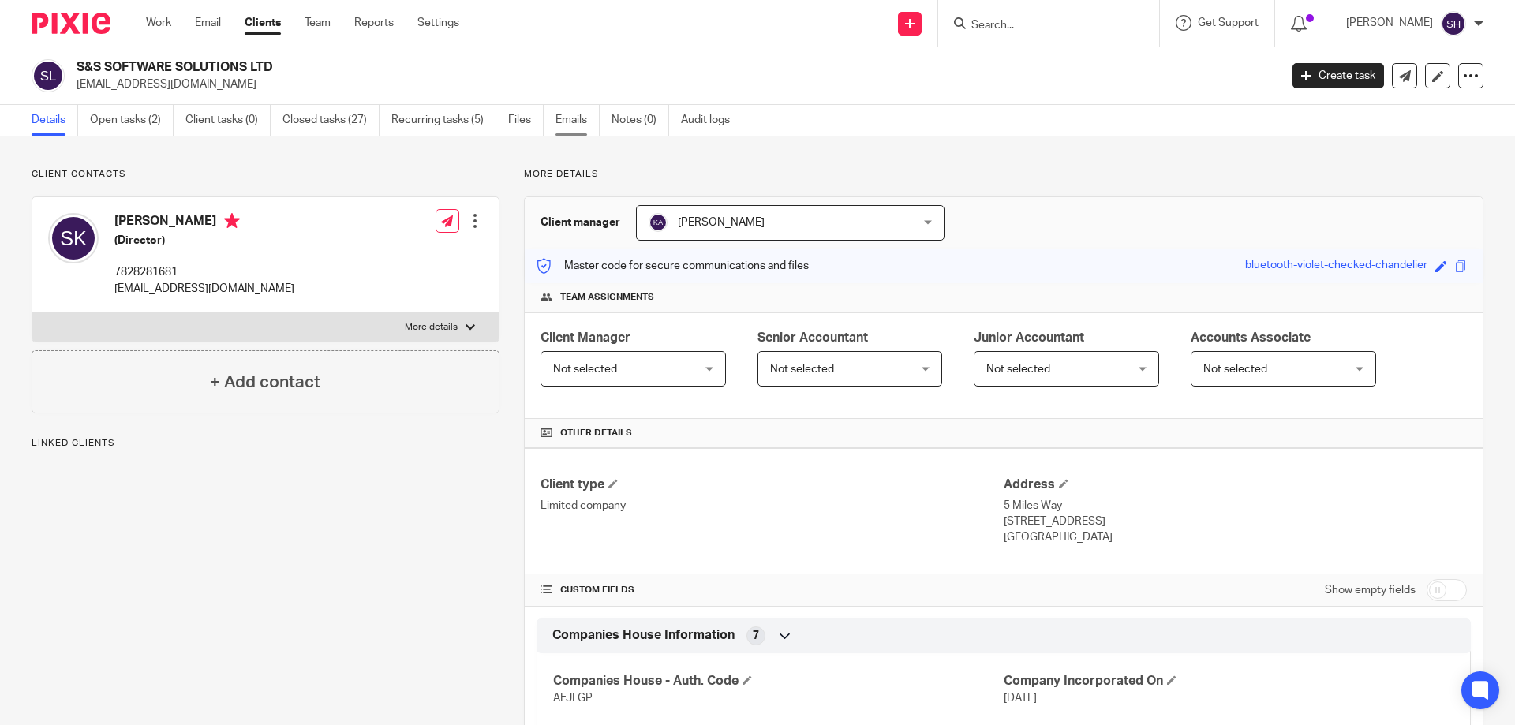
click at [563, 122] on link "Emails" at bounding box center [578, 120] width 44 height 31
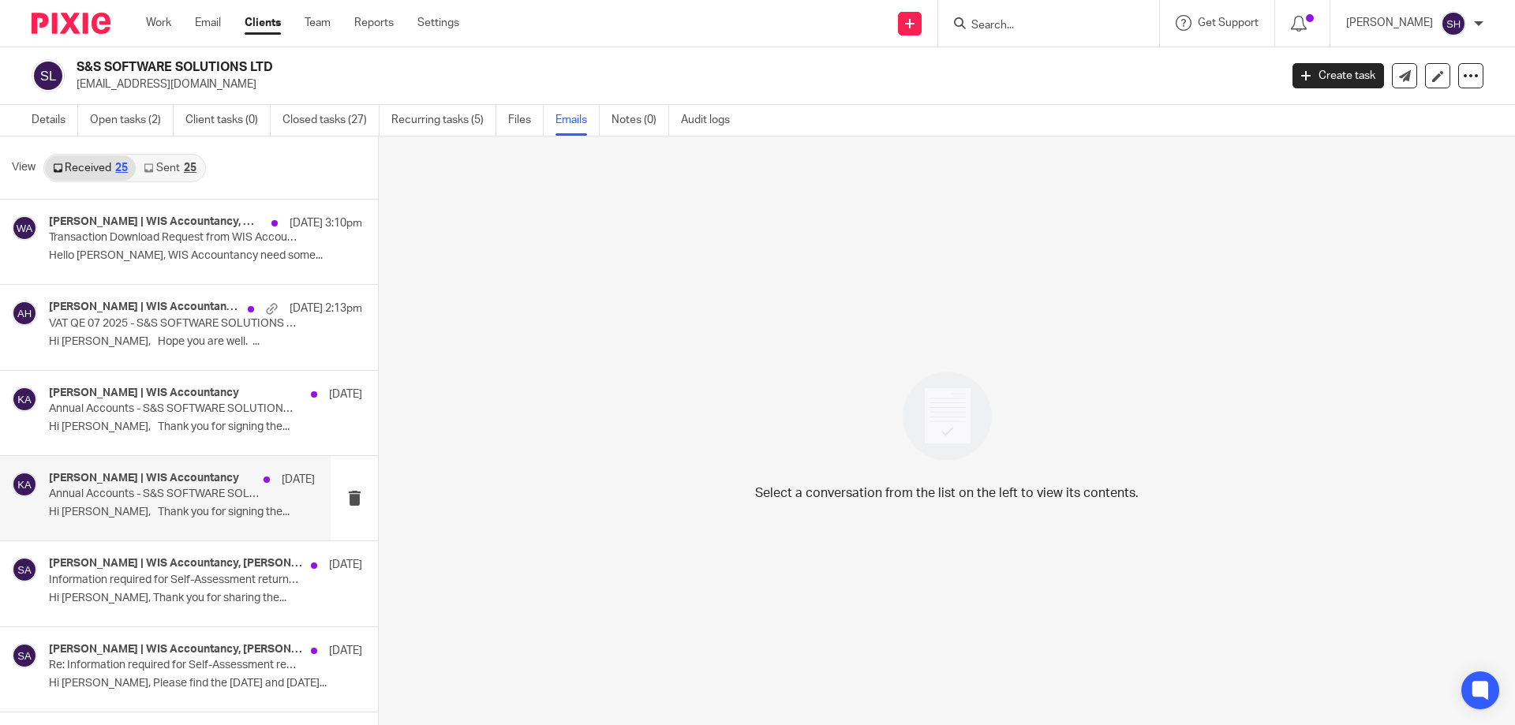
click at [120, 507] on p "Hi Sandeep, Thank you for signing the..." at bounding box center [182, 512] width 266 height 13
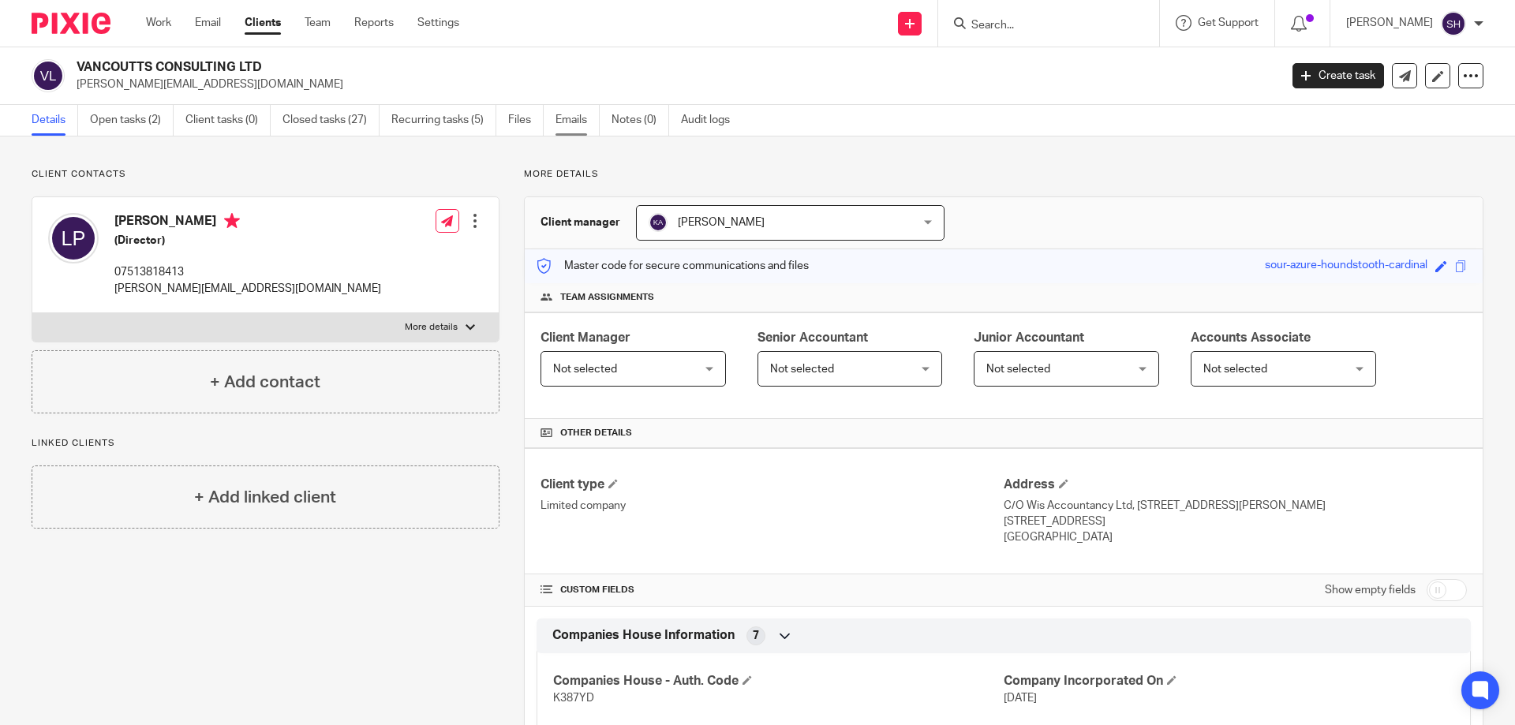
click at [578, 119] on link "Emails" at bounding box center [578, 120] width 44 height 31
click at [563, 118] on link "Emails" at bounding box center [578, 120] width 44 height 31
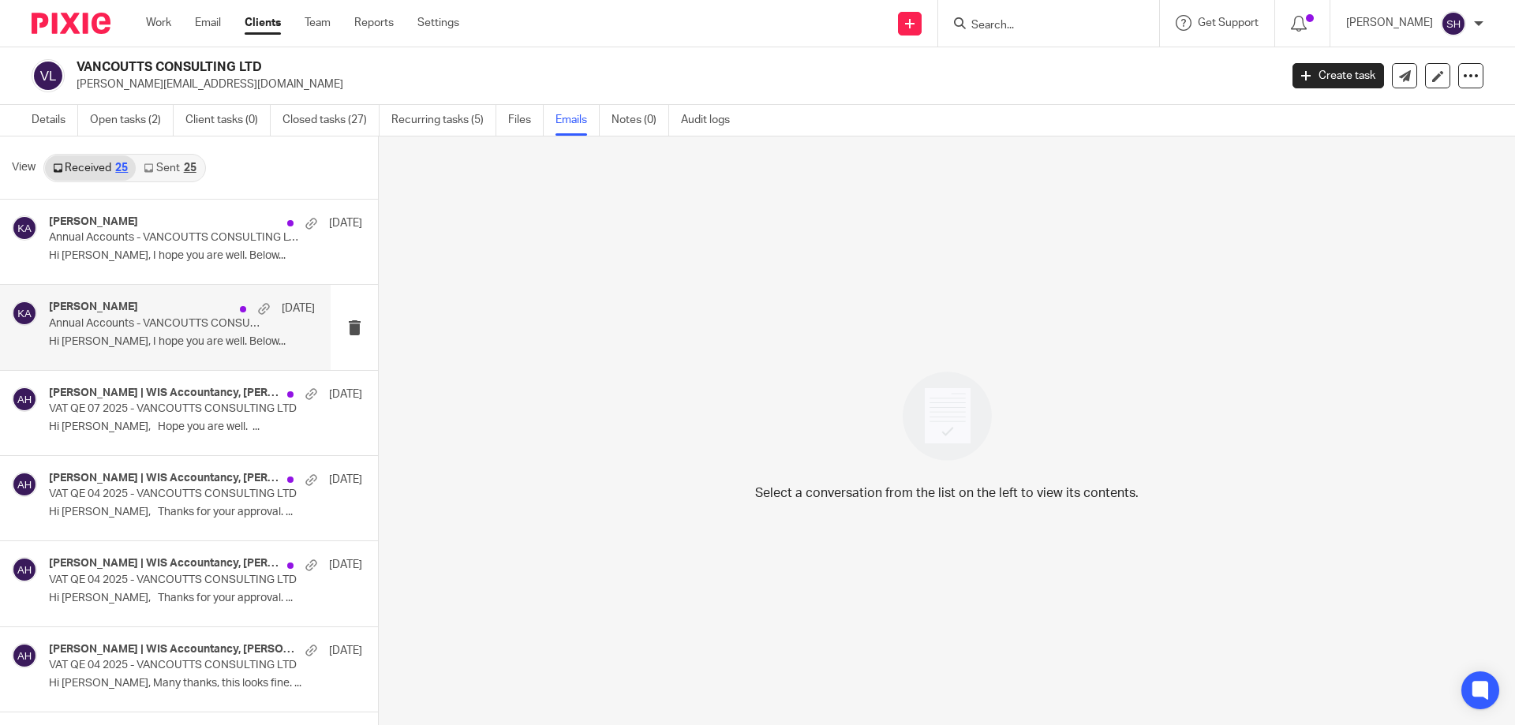
click at [135, 336] on p "Hi Lovdeep, I hope you are well. Below..." at bounding box center [182, 341] width 266 height 13
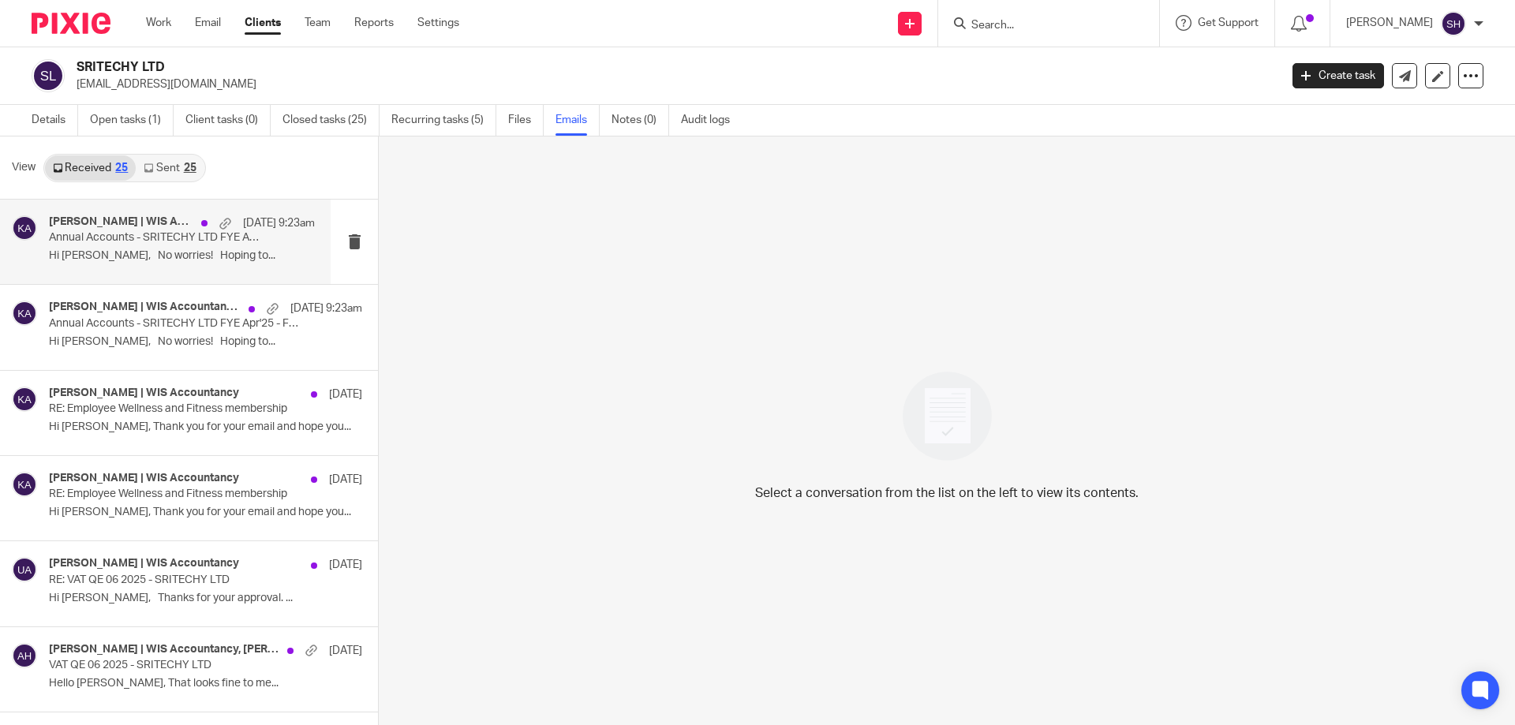
click at [65, 258] on p "Hi Sai, No worries! Hoping to..." at bounding box center [182, 255] width 266 height 13
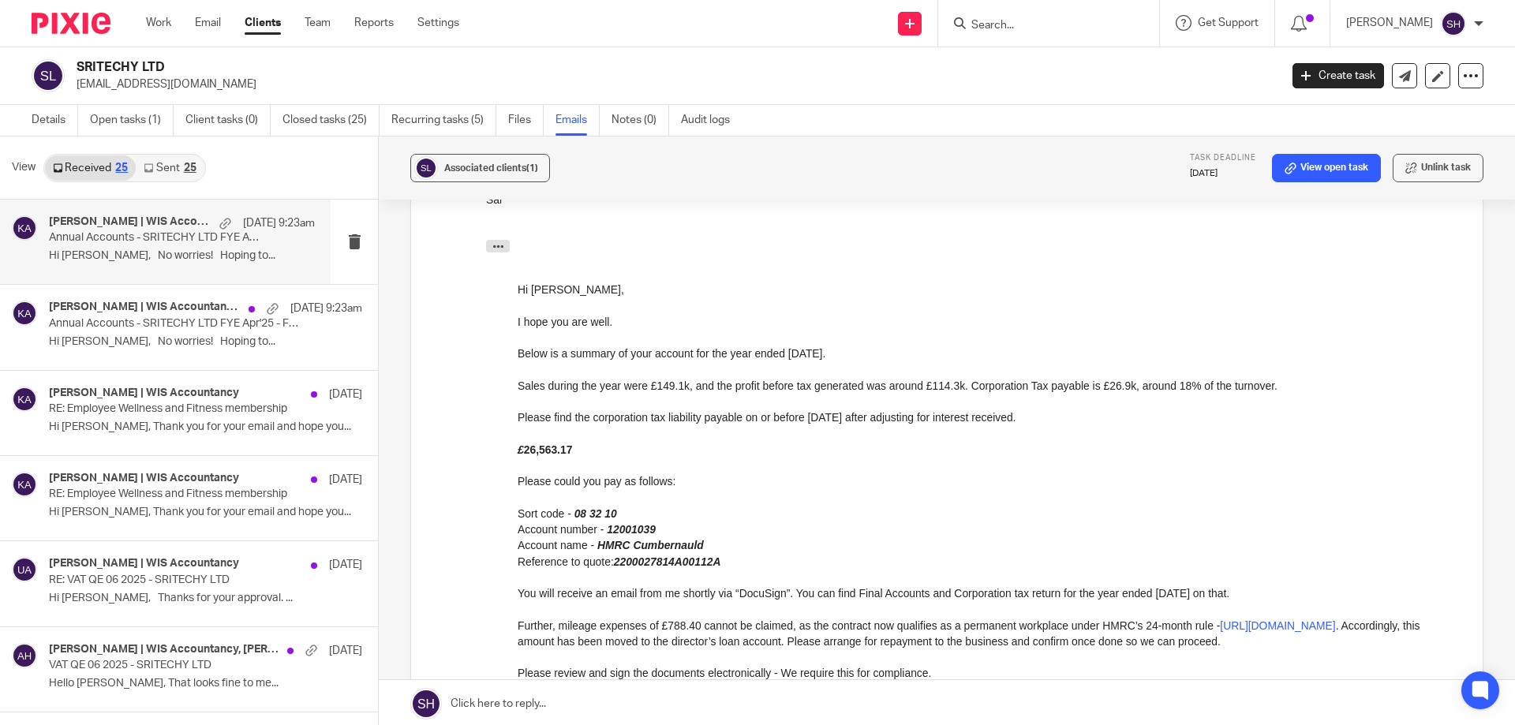
scroll to position [789, 0]
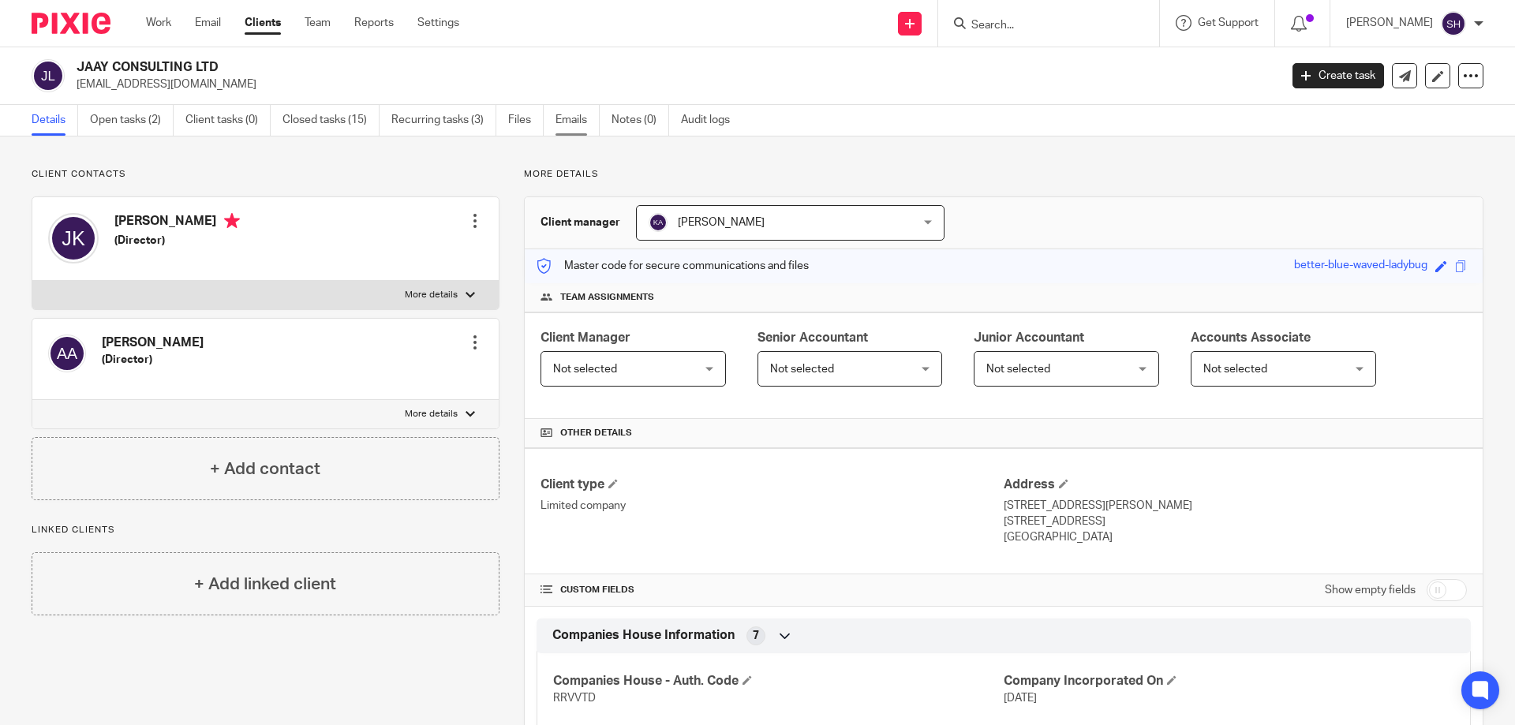
click at [563, 120] on link "Emails" at bounding box center [578, 120] width 44 height 31
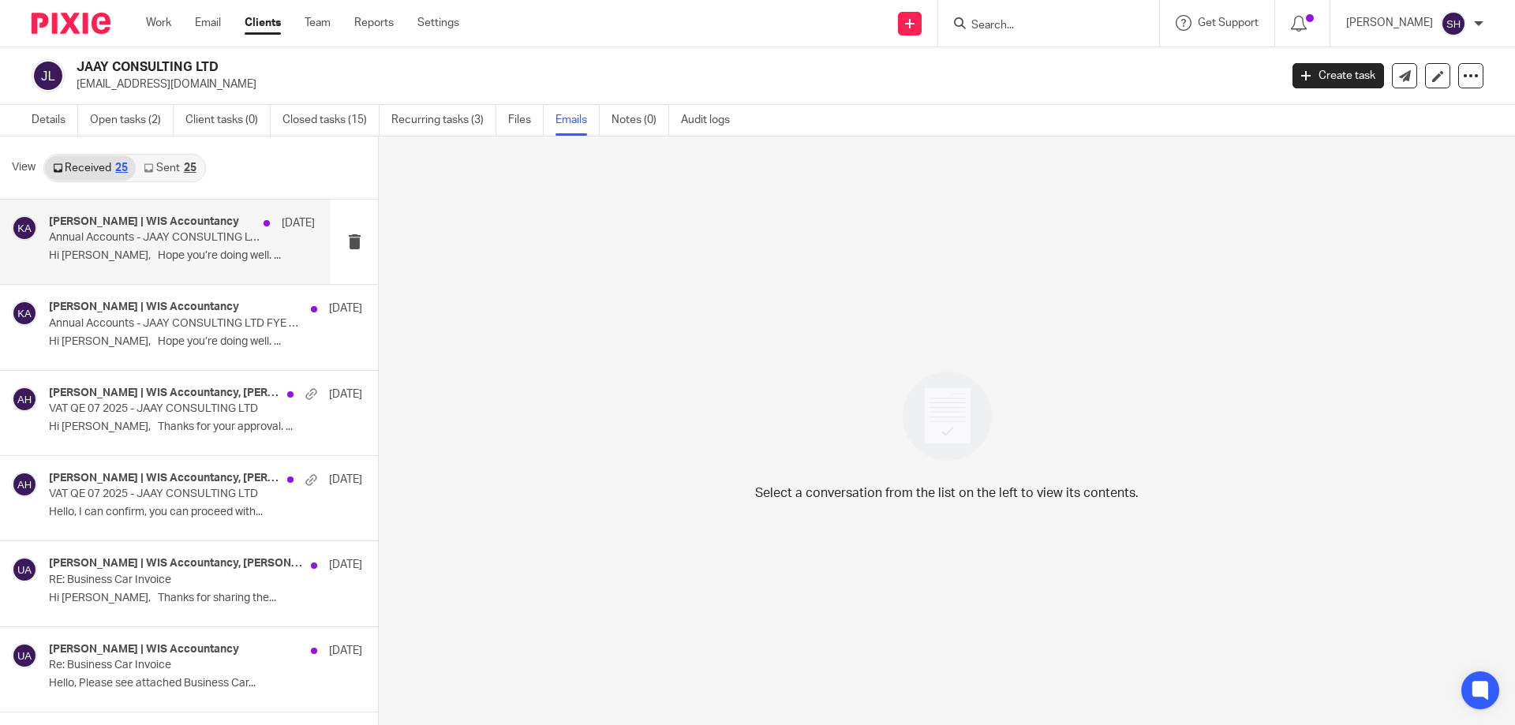
click at [84, 255] on p "Hi [PERSON_NAME], Hope you’re doing well. ..." at bounding box center [182, 255] width 266 height 13
